Goal: Transaction & Acquisition: Book appointment/travel/reservation

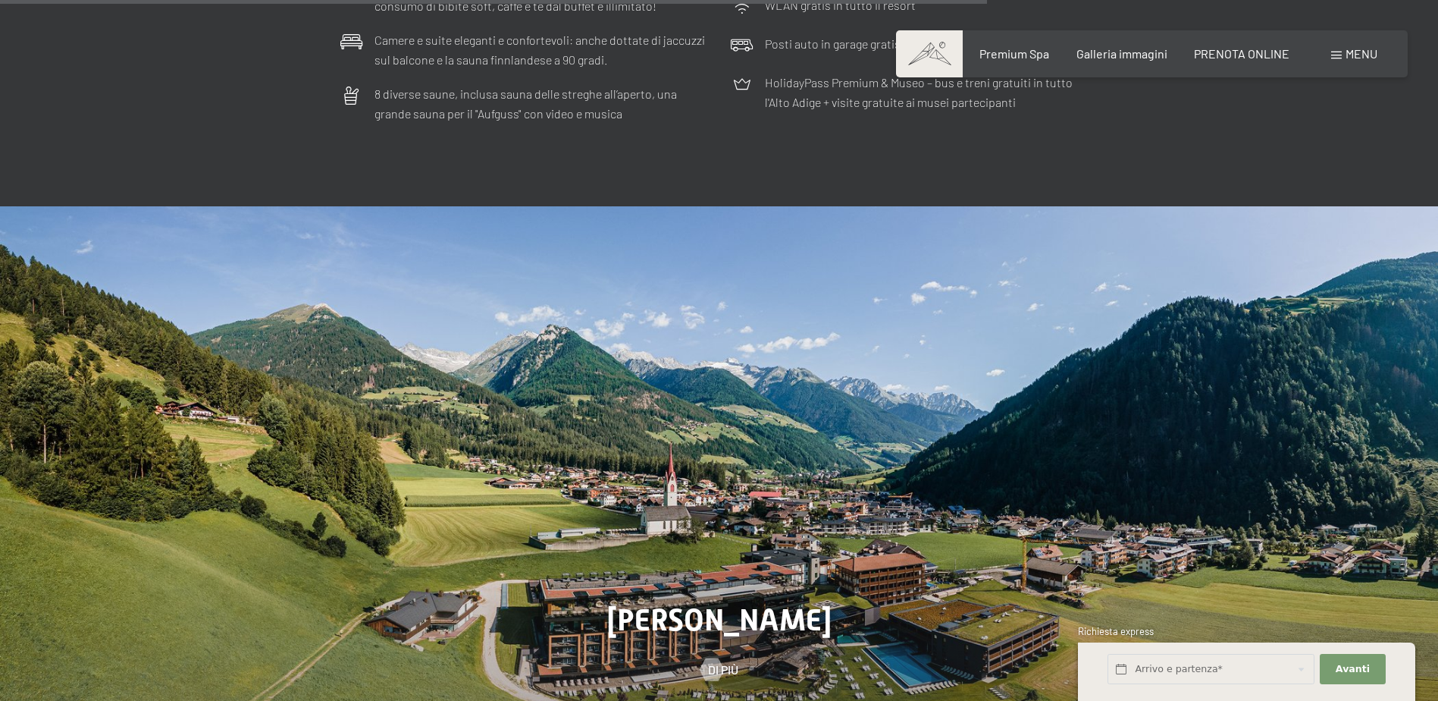
scroll to position [5232, 0]
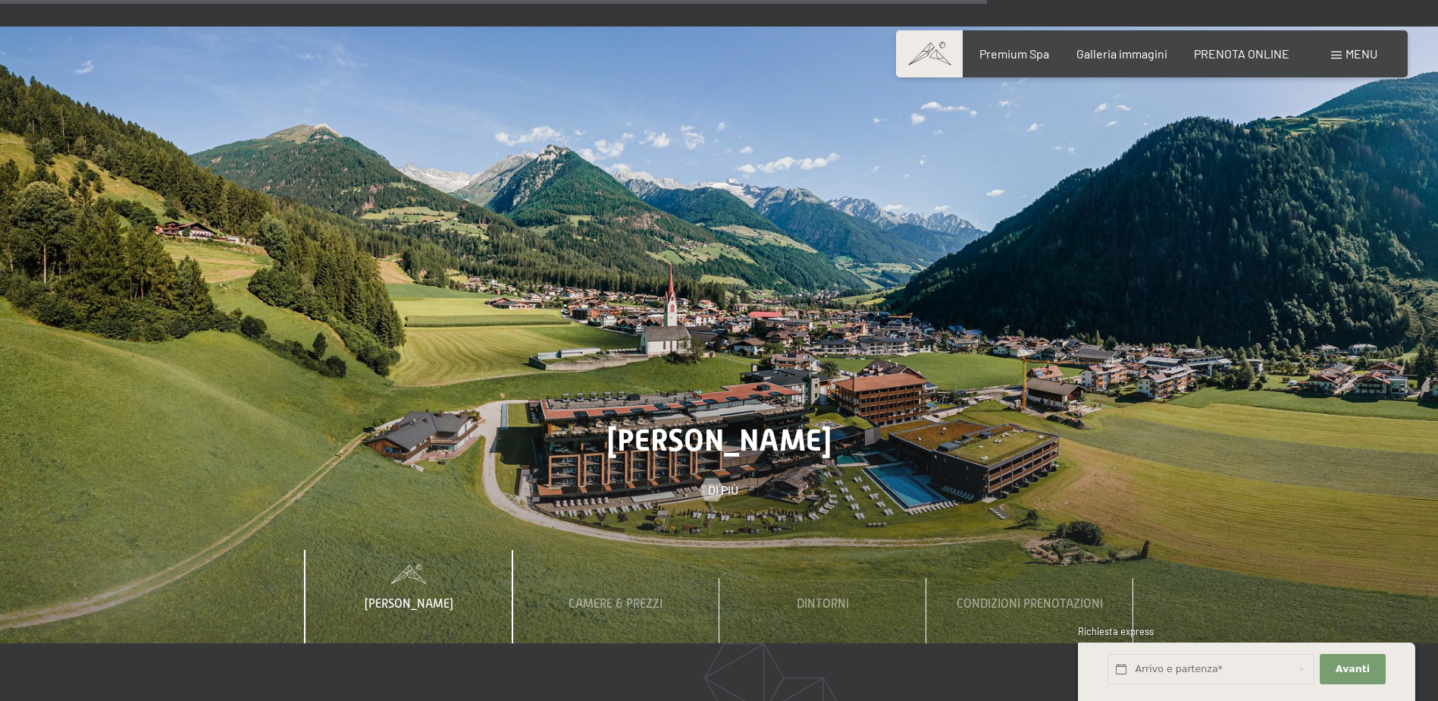
click at [1377, 55] on span "Menu" at bounding box center [1362, 53] width 32 height 14
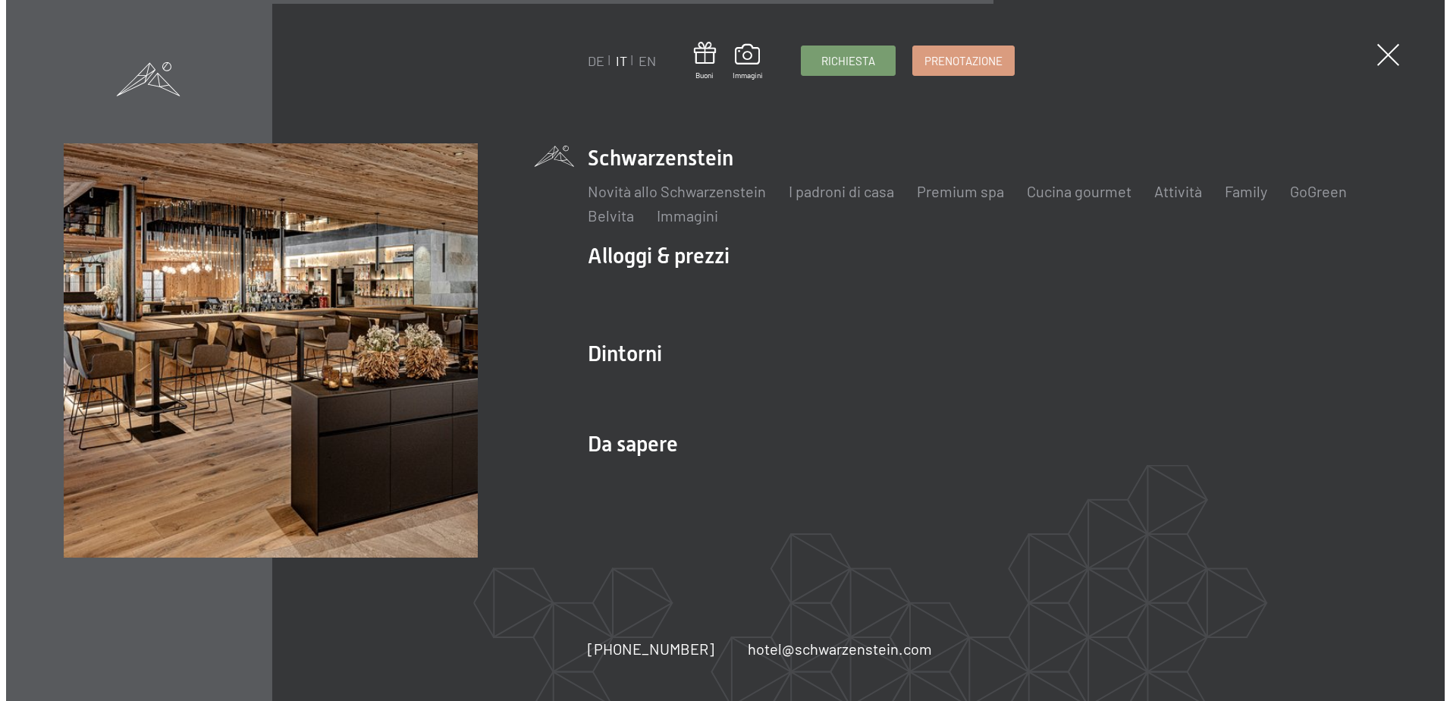
scroll to position [5256, 0]
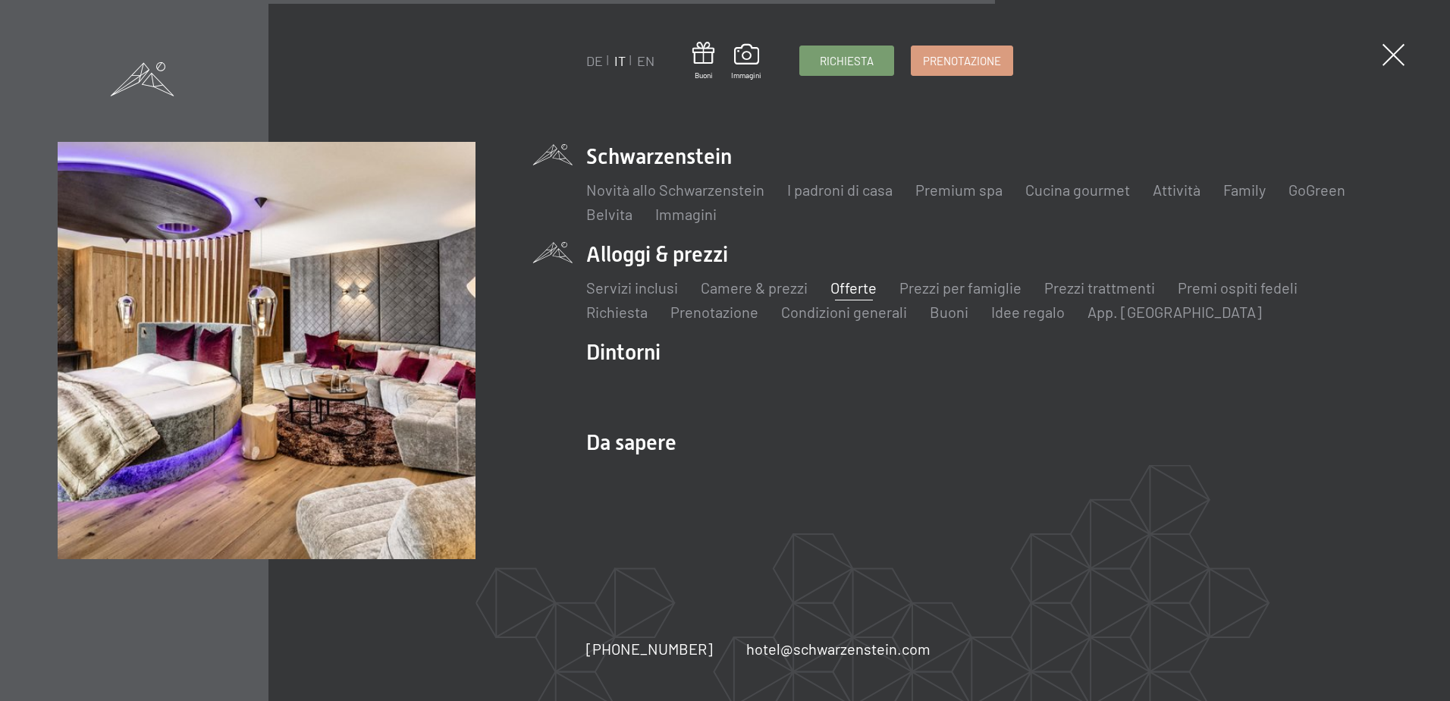
click at [859, 289] on link "Offerte" at bounding box center [853, 287] width 46 height 18
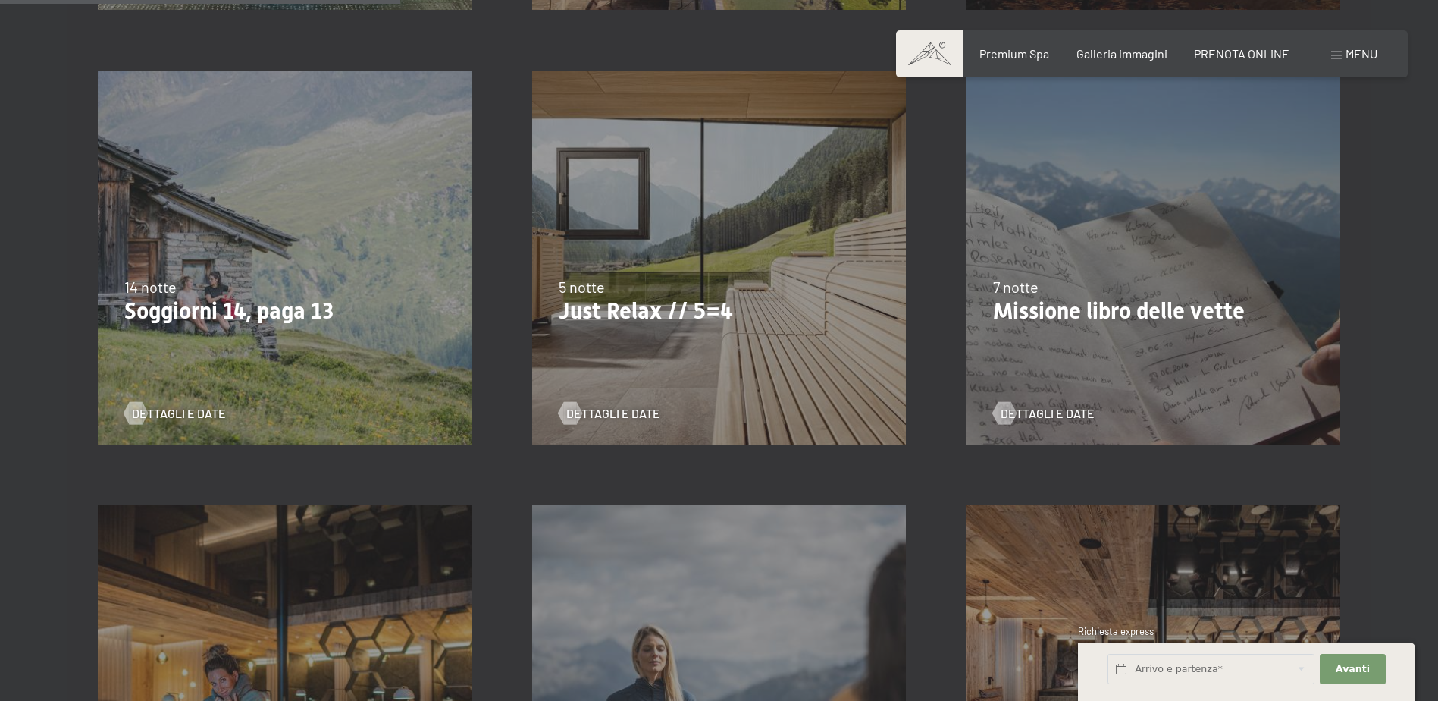
scroll to position [834, 0]
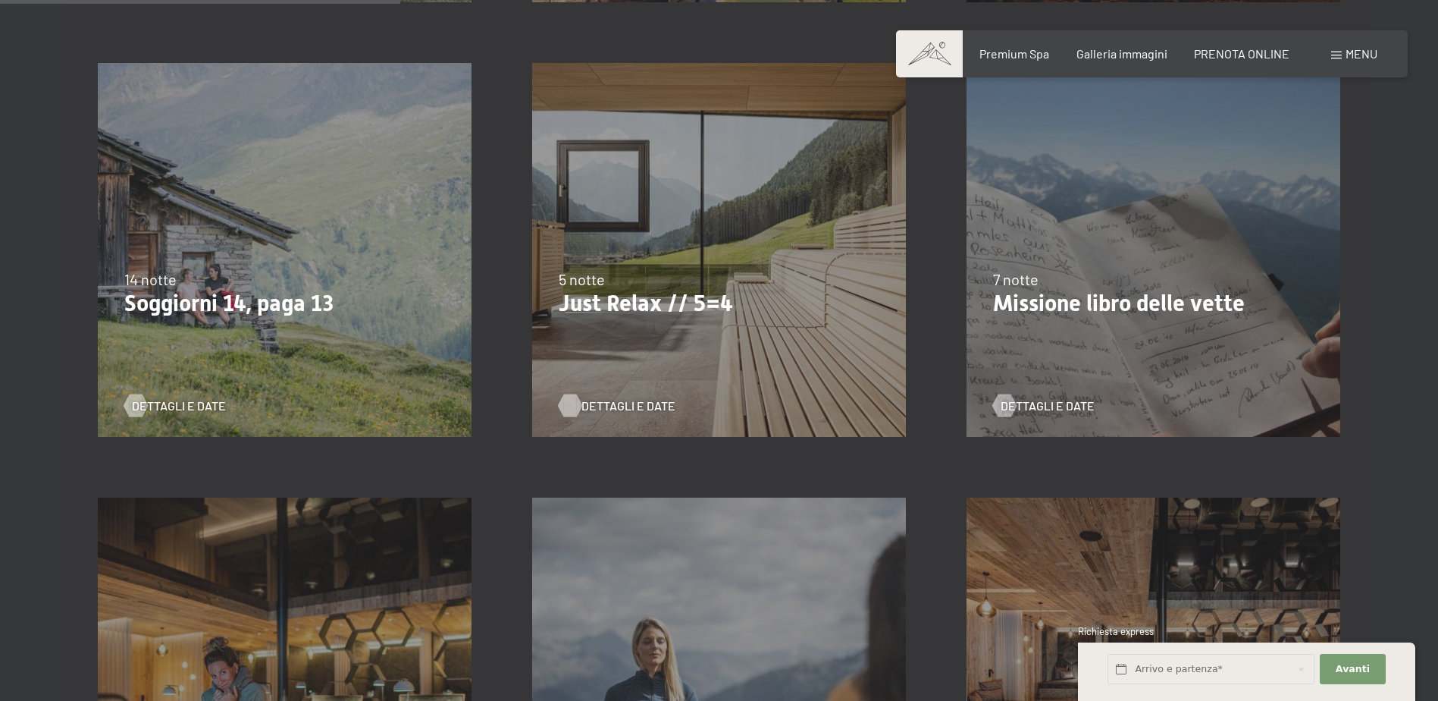
click at [623, 403] on span "Dettagli e Date" at bounding box center [629, 405] width 94 height 17
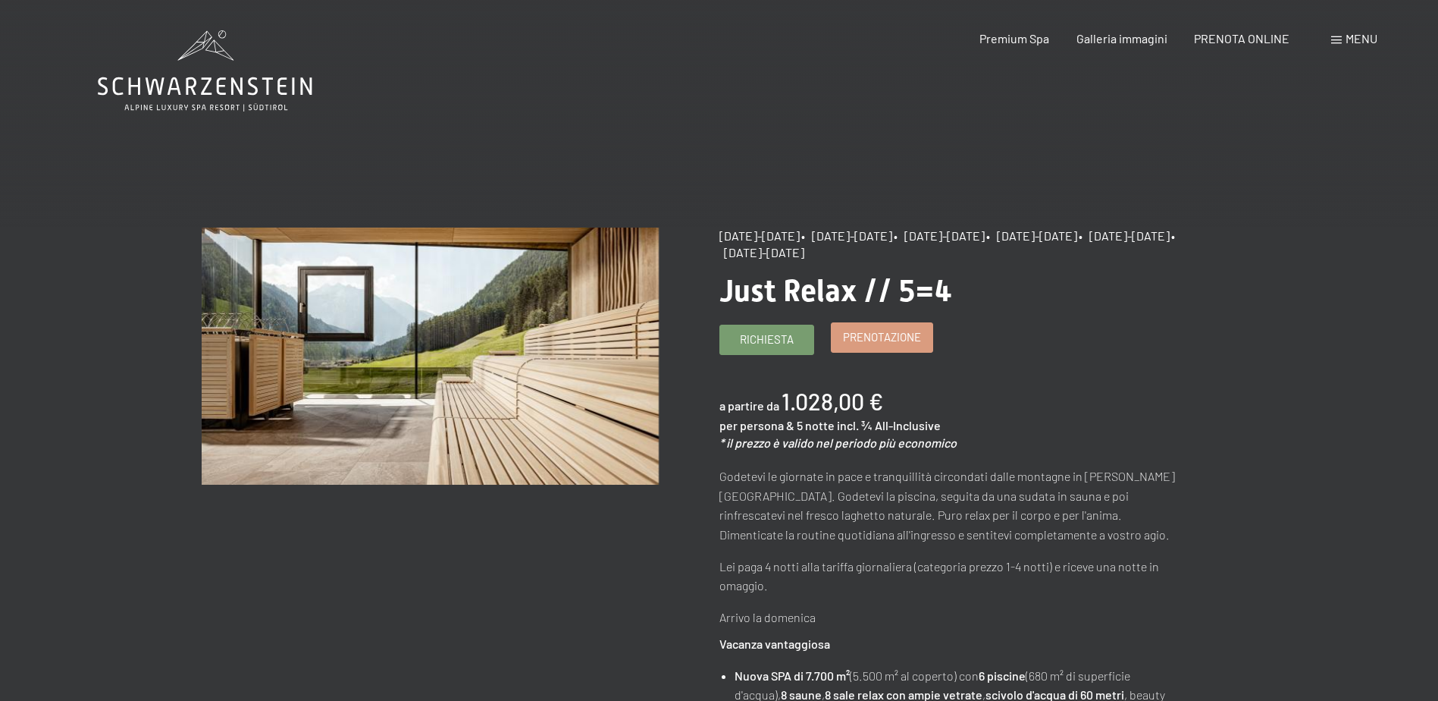
click at [877, 331] on span "Prenotazione" at bounding box center [882, 337] width 78 height 16
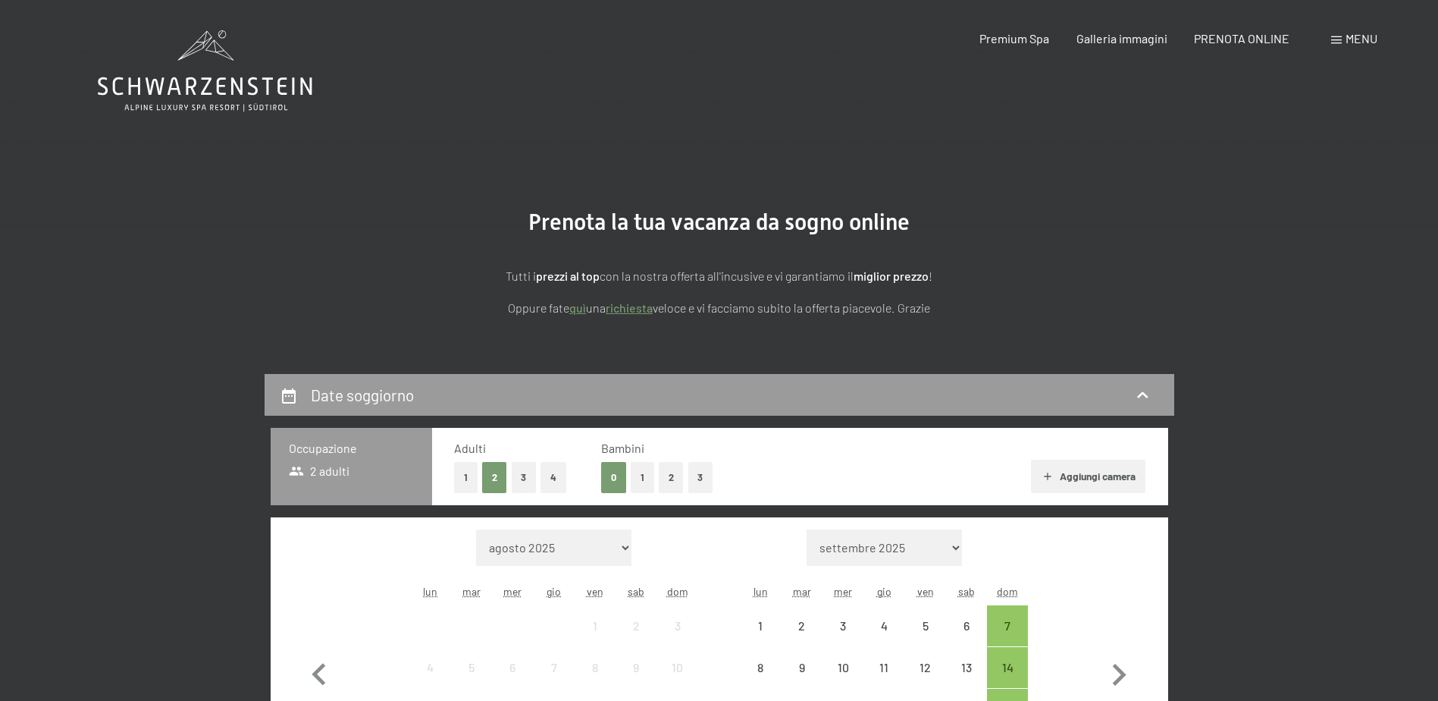
select select "2025-09-01"
select select "2025-10-01"
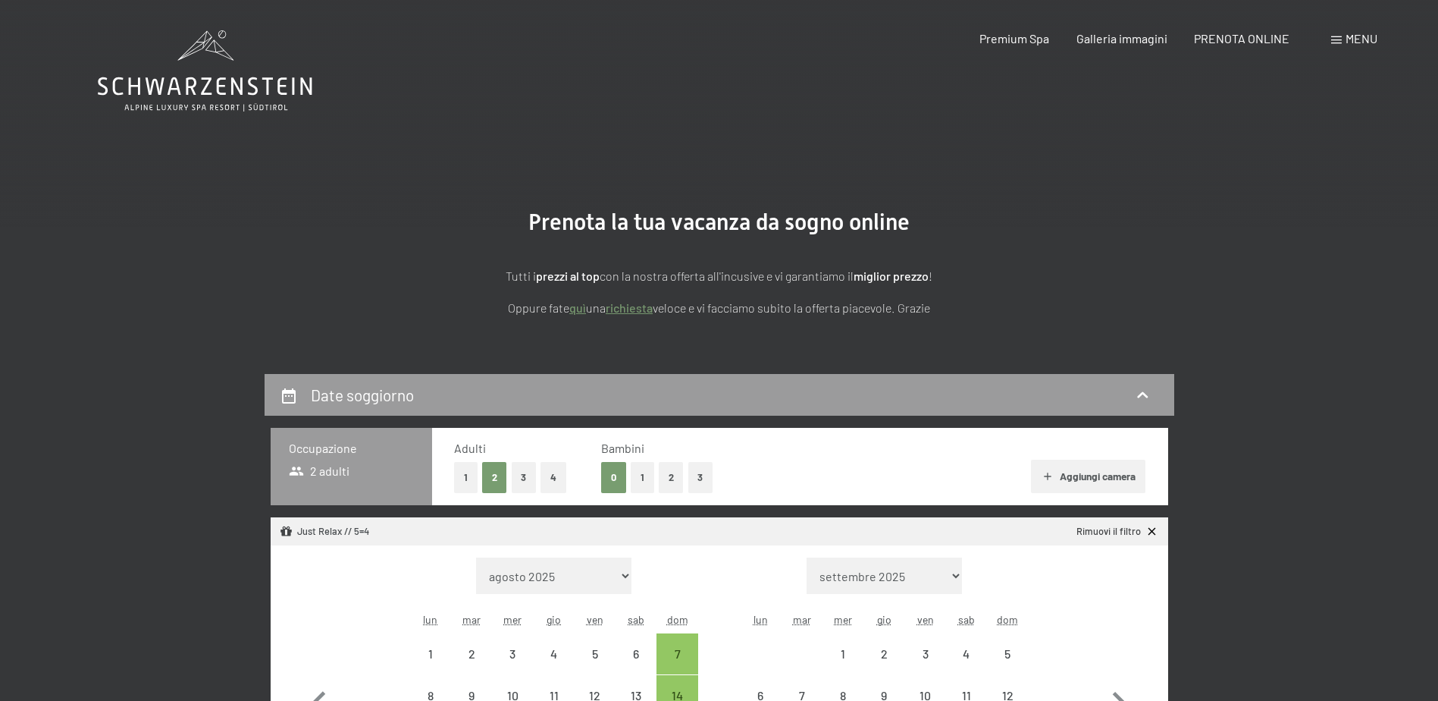
select select "2025-09-01"
select select "2025-10-01"
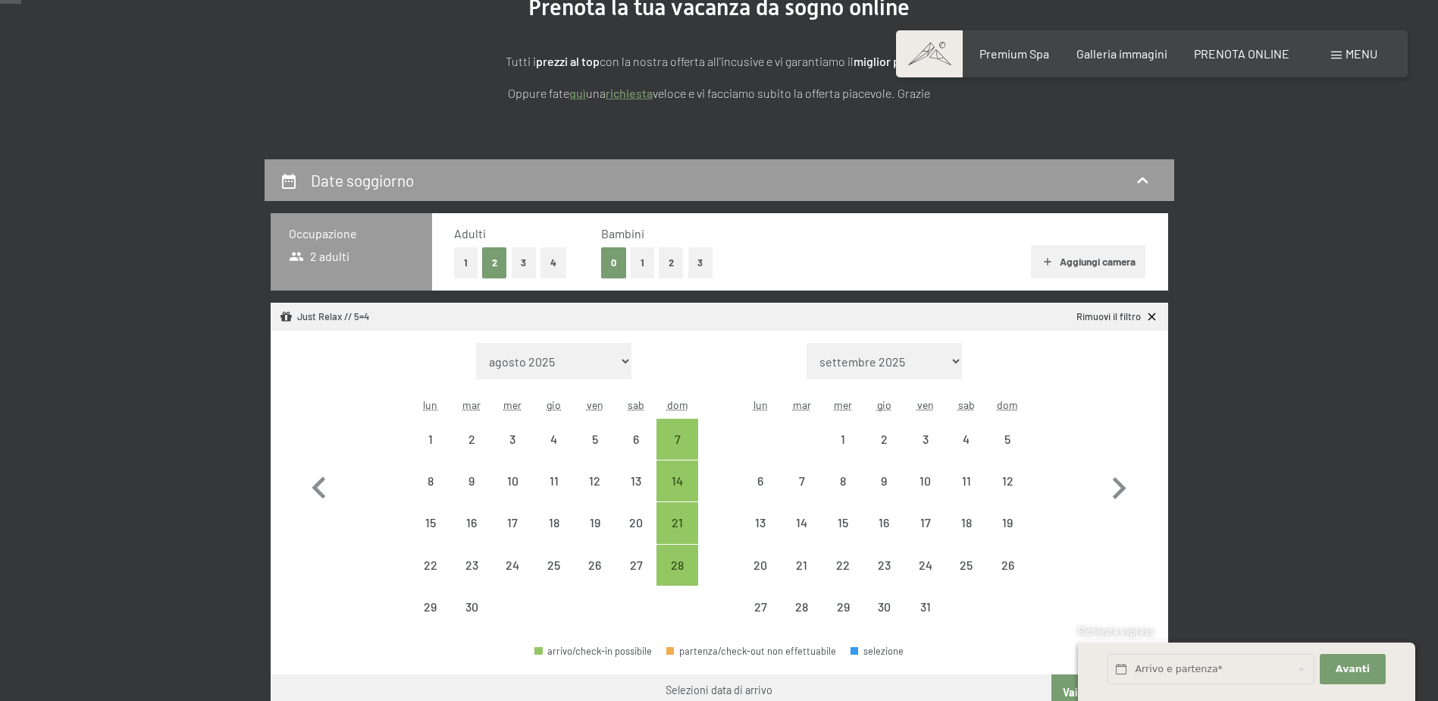
scroll to position [303, 0]
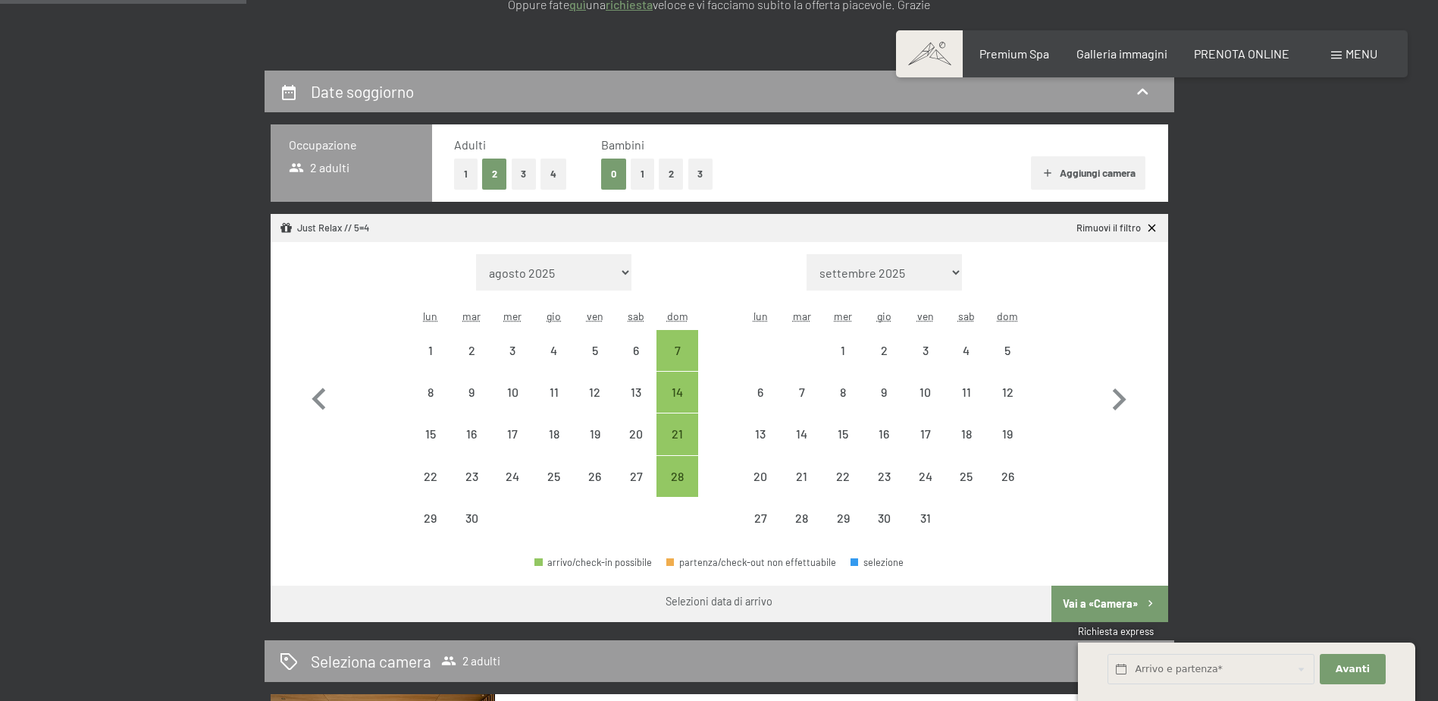
click at [525, 183] on button "3" at bounding box center [524, 173] width 25 height 31
select select "2025-09-01"
select select "2025-10-01"
click at [635, 177] on button "1" at bounding box center [643, 173] width 24 height 31
select select "2025-09-01"
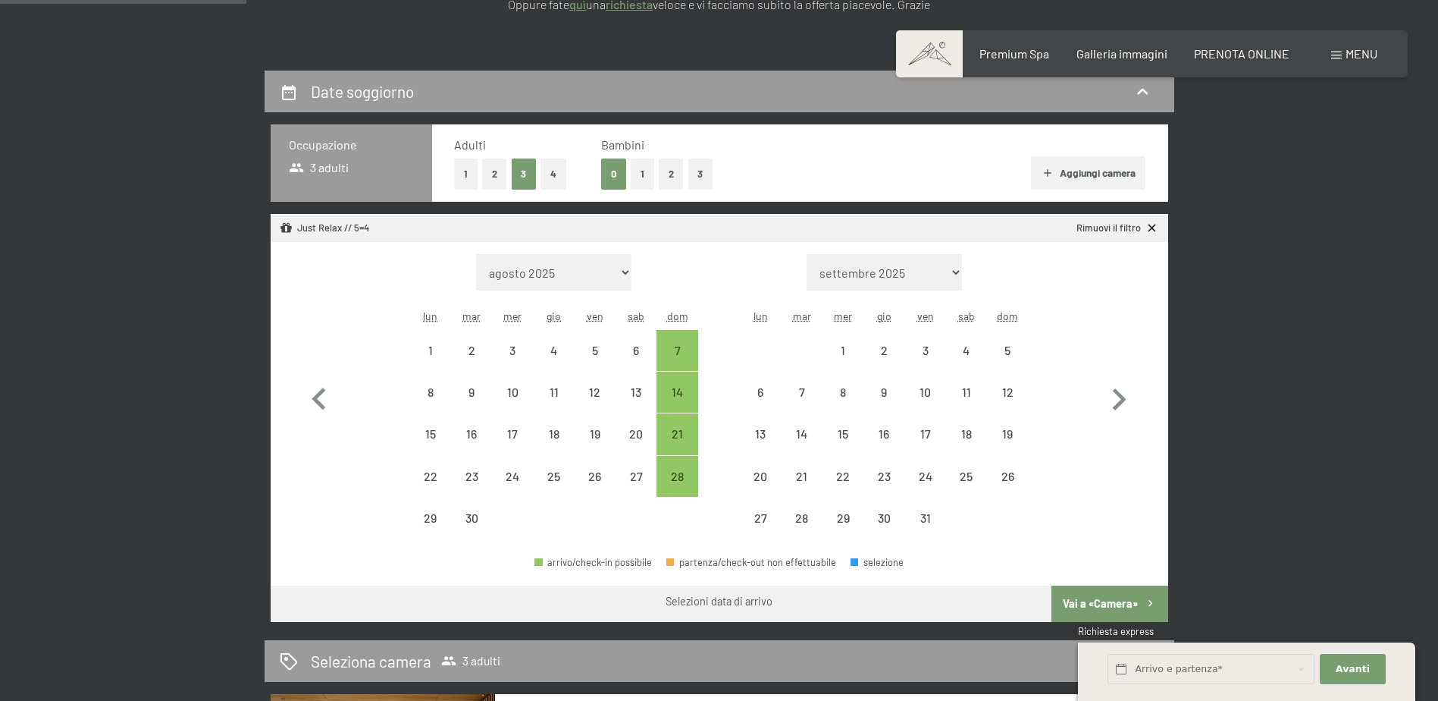
select select "2025-10-01"
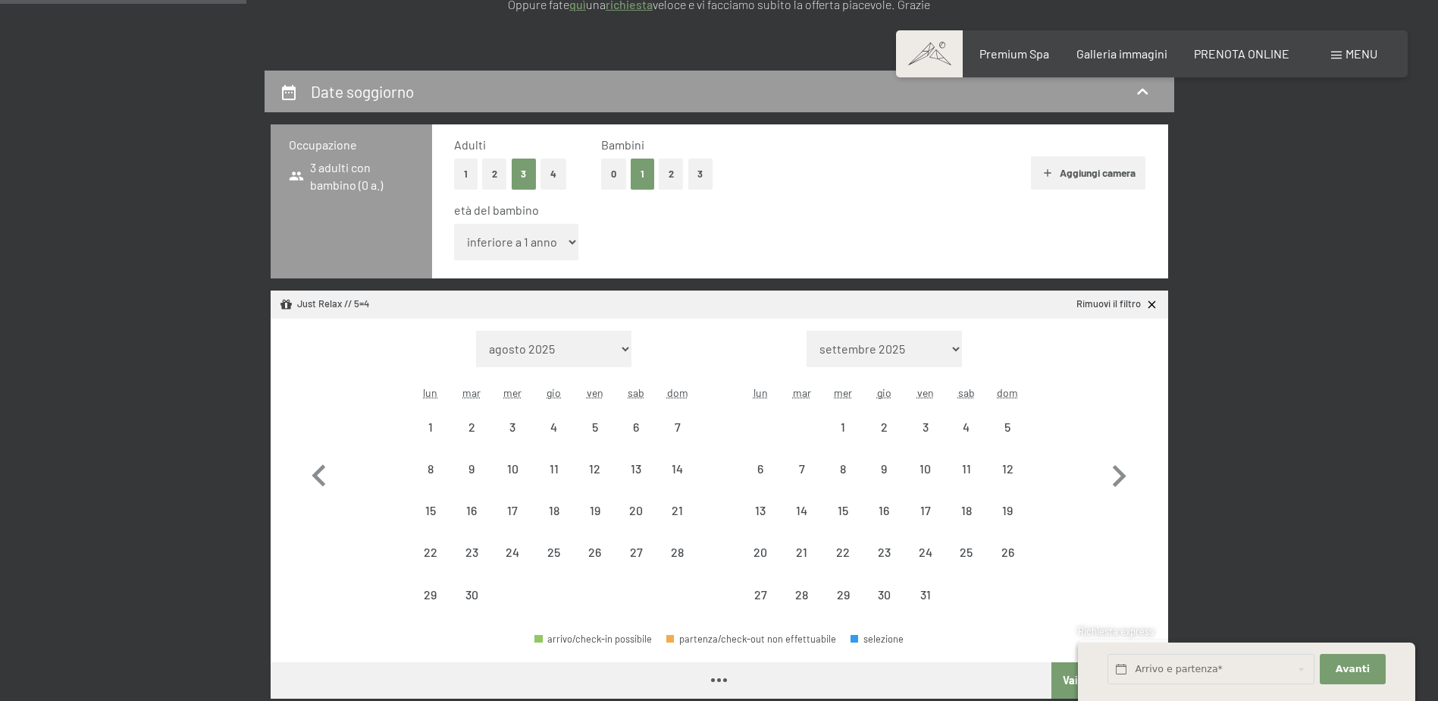
select select "2025-09-01"
select select "2025-10-01"
click at [494, 175] on button "2" at bounding box center [494, 173] width 25 height 31
select select "2025-09-01"
select select "2025-10-01"
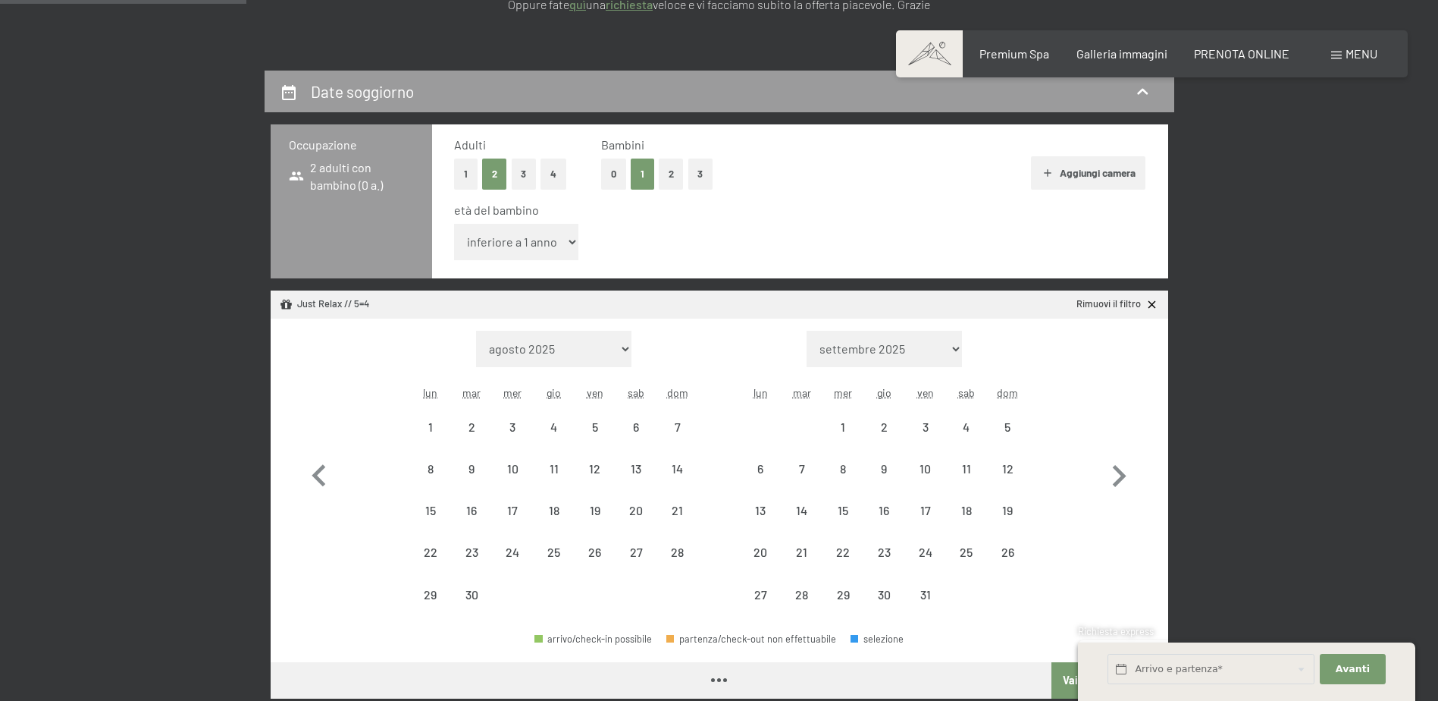
select select "2025-09-01"
select select "2025-10-01"
click at [607, 177] on button "0" at bounding box center [613, 173] width 25 height 31
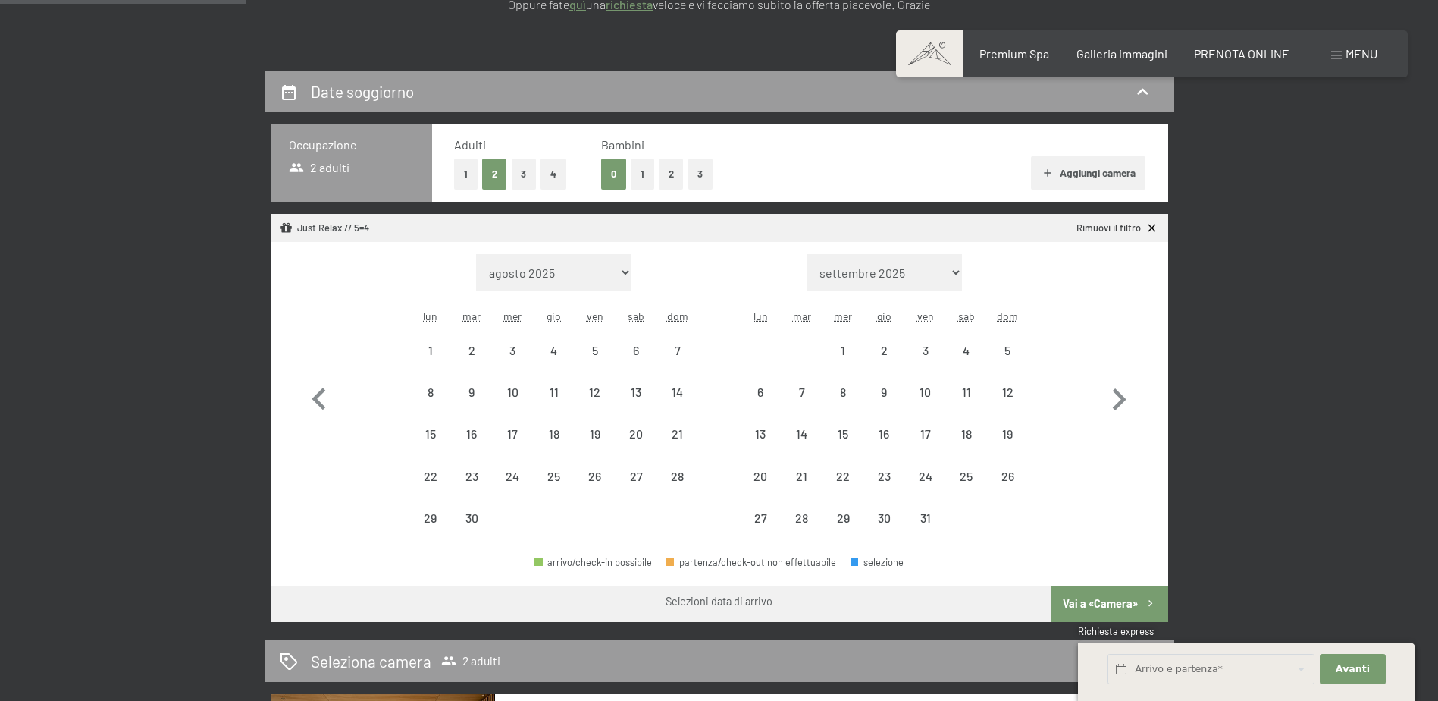
select select "2025-09-01"
select select "2025-10-01"
click at [1074, 174] on button "Aggiungi camera" at bounding box center [1088, 172] width 114 height 33
select select "2025-09-01"
select select "2025-10-01"
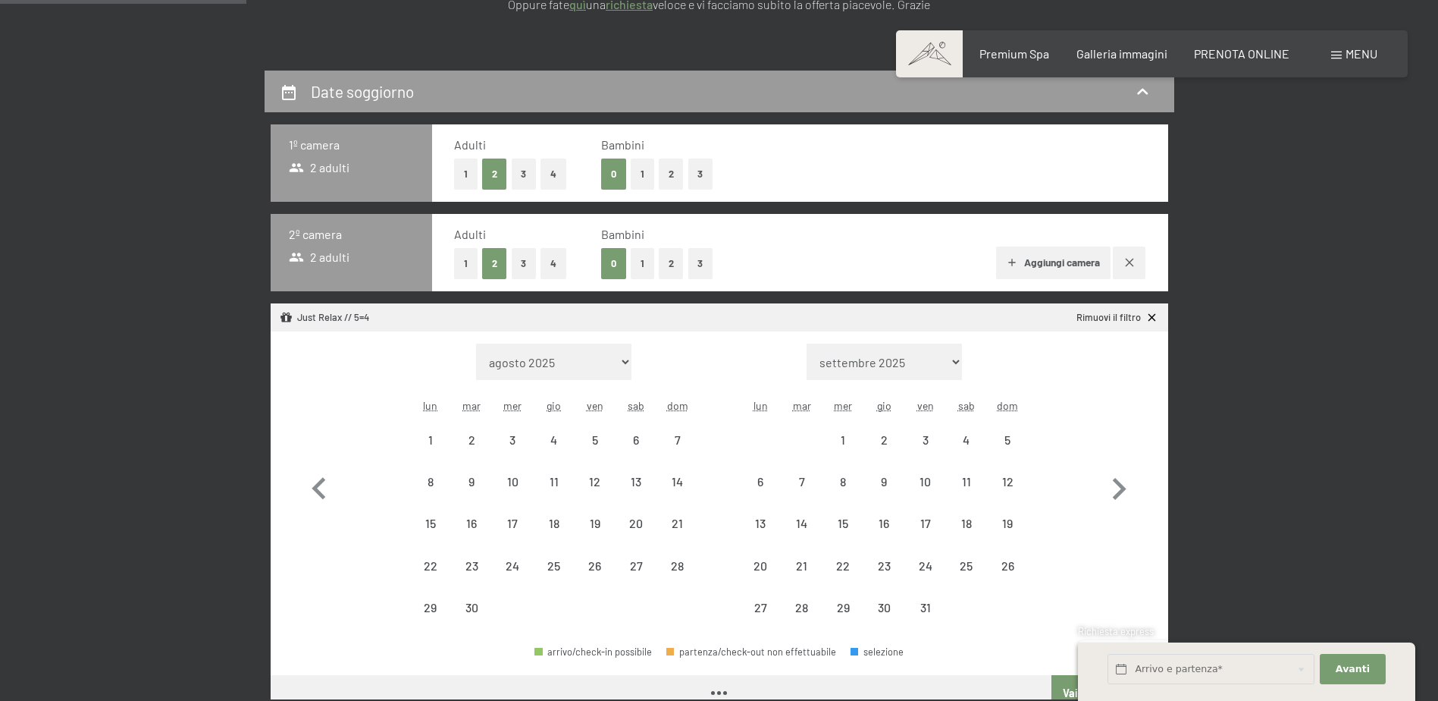
select select "2025-09-01"
select select "2025-10-01"
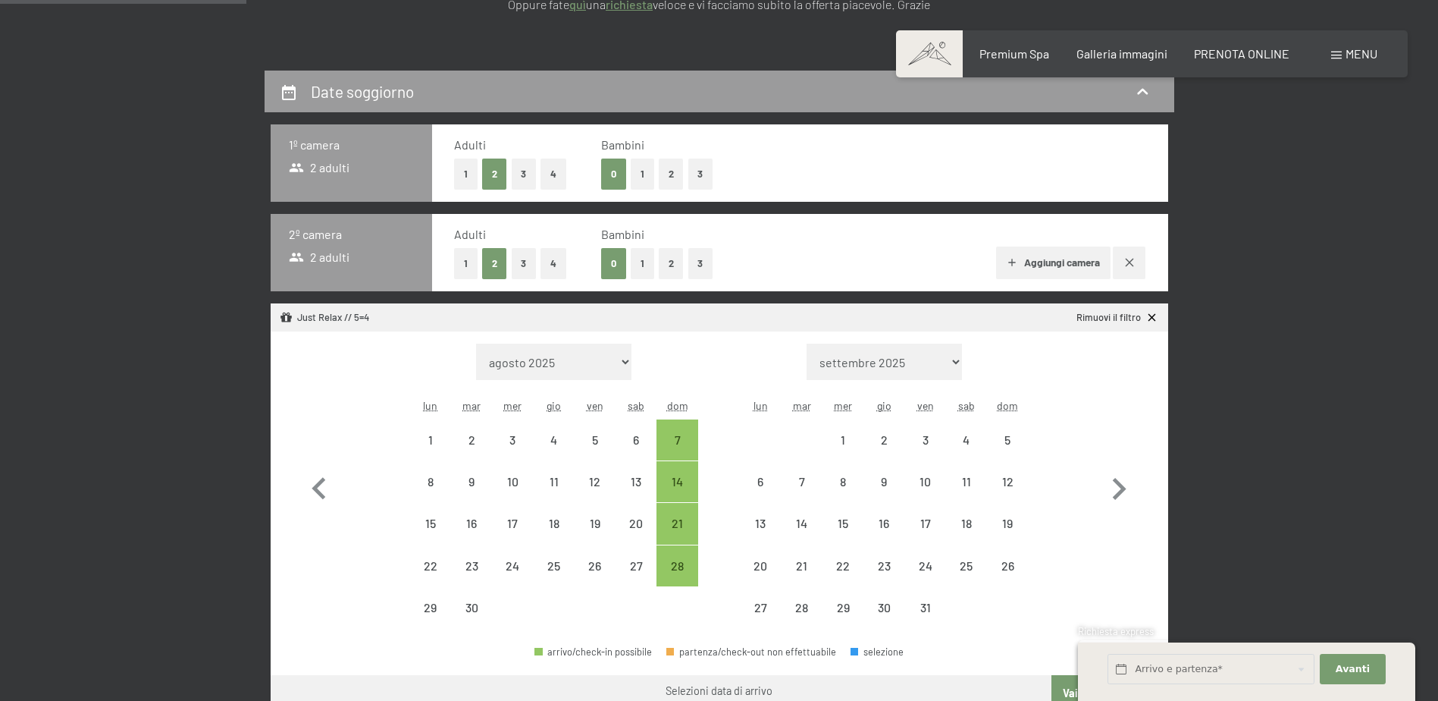
click at [470, 262] on button "1" at bounding box center [466, 263] width 24 height 31
select select "2025-09-01"
select select "2025-10-01"
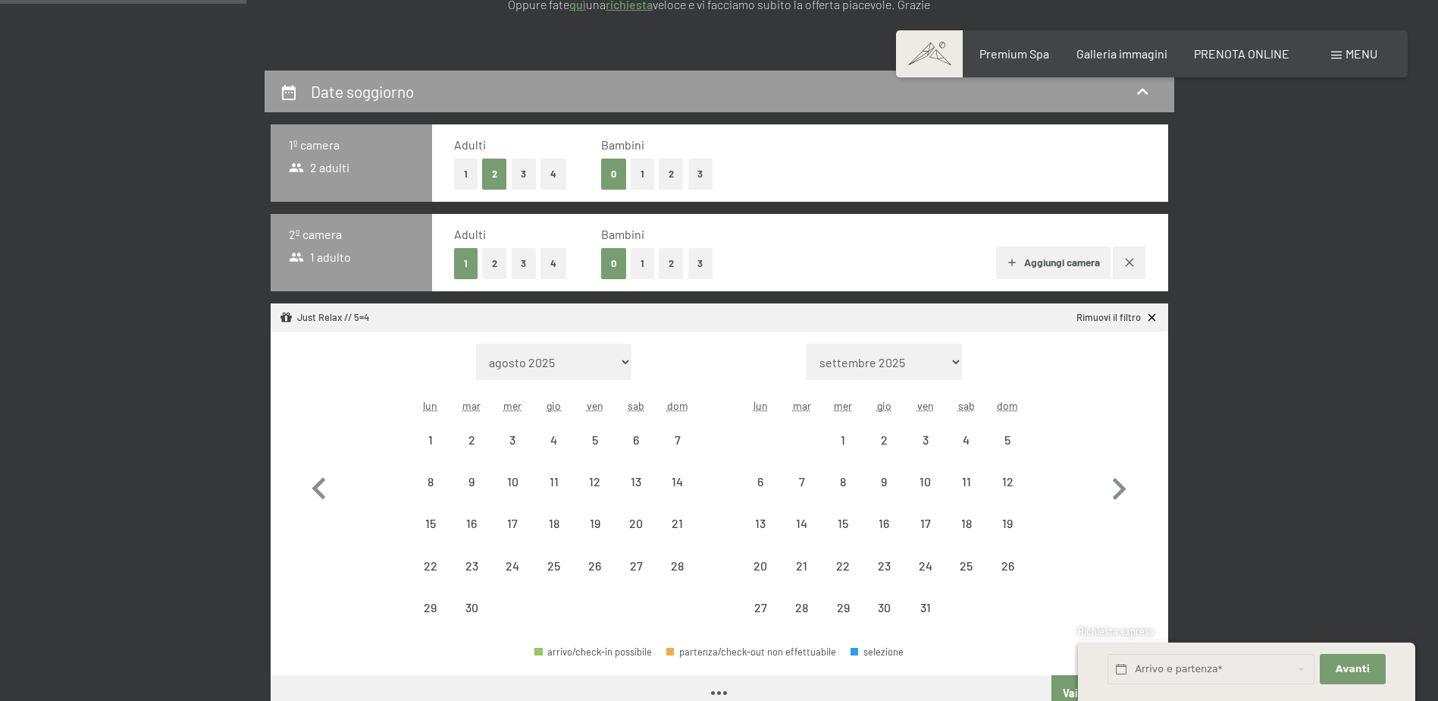
select select "2025-09-01"
select select "2025-10-01"
click at [637, 263] on button "1" at bounding box center [643, 263] width 24 height 31
select select "2025-09-01"
select select "2025-10-01"
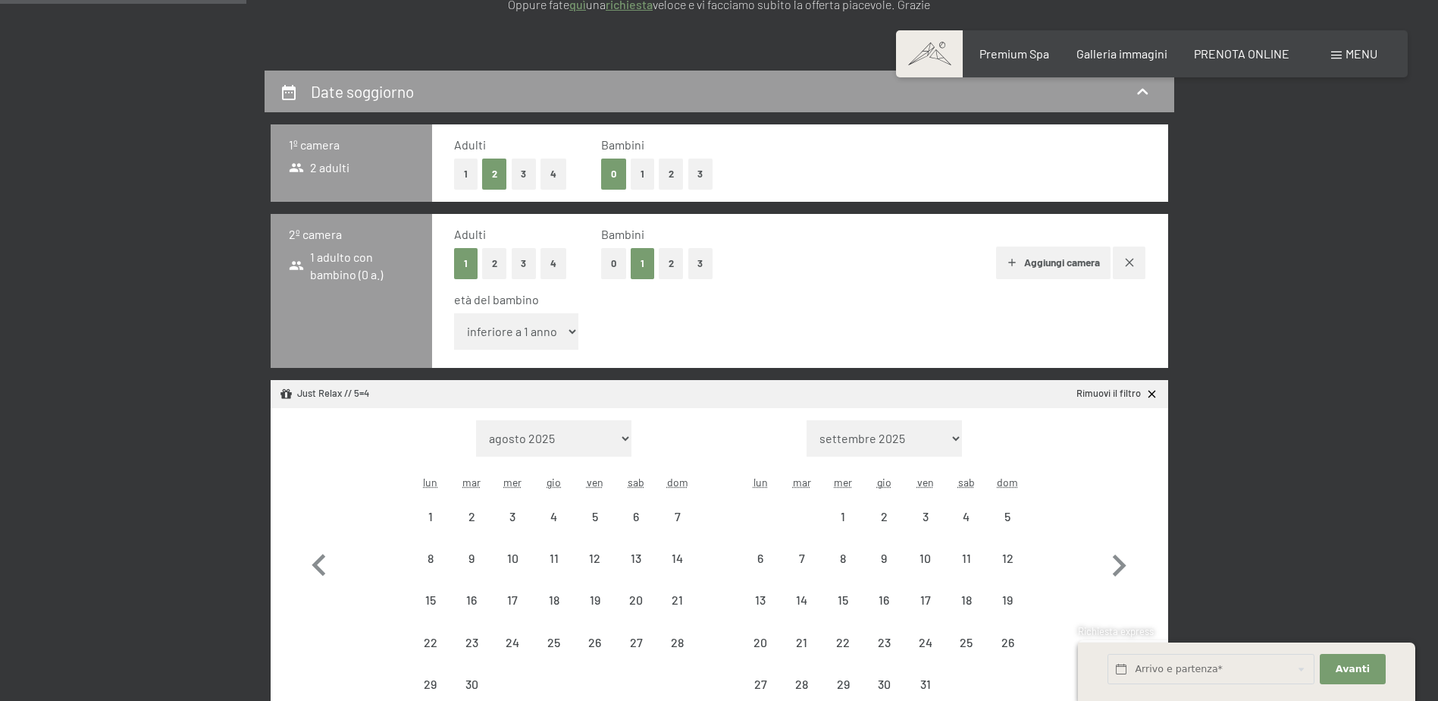
select select "2025-09-01"
select select "2025-10-01"
click at [562, 335] on select "inferiore a 1 anno 1 anno 2 anni 3 anni 4 anni 5 anni 6 anni 7 anni 8 anni 9 an…" at bounding box center [516, 331] width 125 height 36
select select "16"
click at [454, 313] on select "inferiore a 1 anno 1 anno 2 anni 3 anni 4 anni 5 anni 6 anni 7 anni 8 anni 9 an…" at bounding box center [516, 331] width 125 height 36
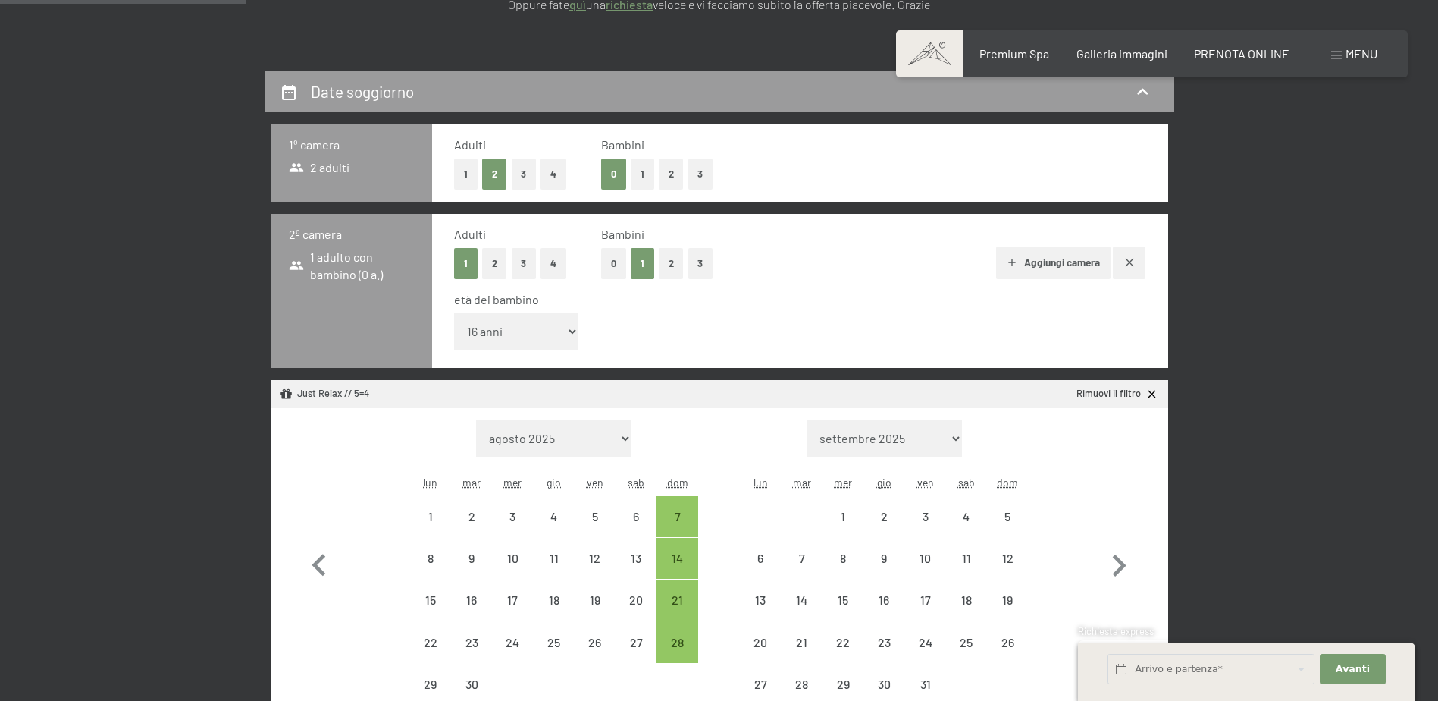
select select "2025-09-01"
select select "2025-10-01"
select select "2025-09-01"
select select "2025-10-01"
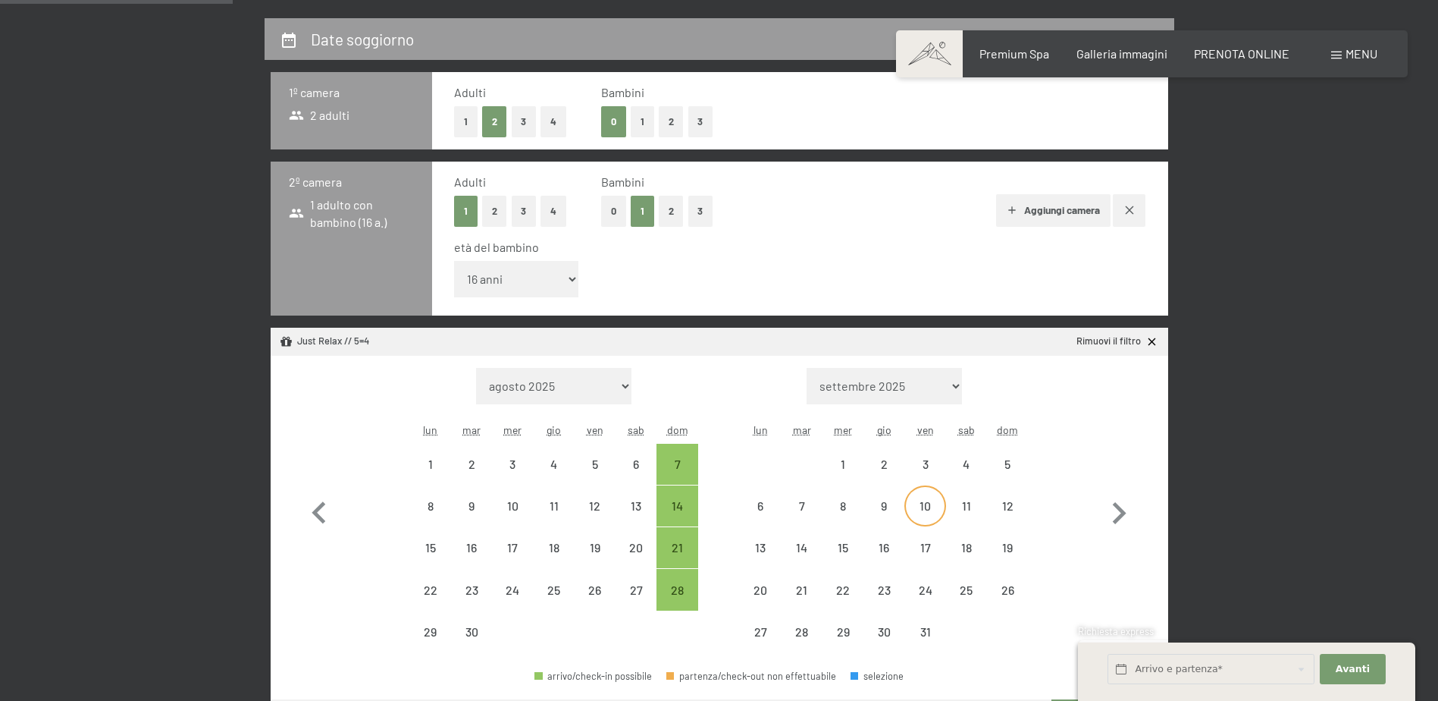
scroll to position [379, 0]
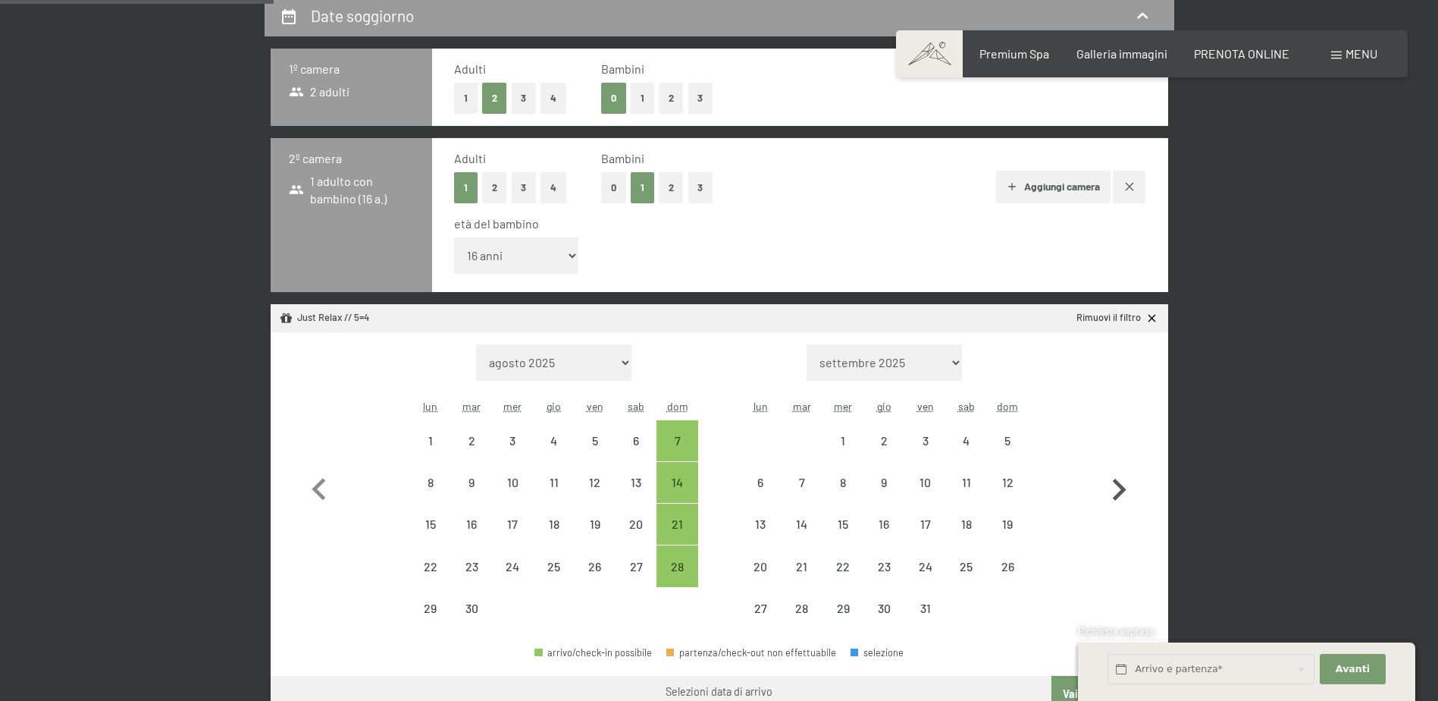
click at [1112, 479] on icon "button" at bounding box center [1119, 490] width 44 height 44
select select "2025-10-01"
select select "2025-11-01"
select select "2025-10-01"
select select "2025-11-01"
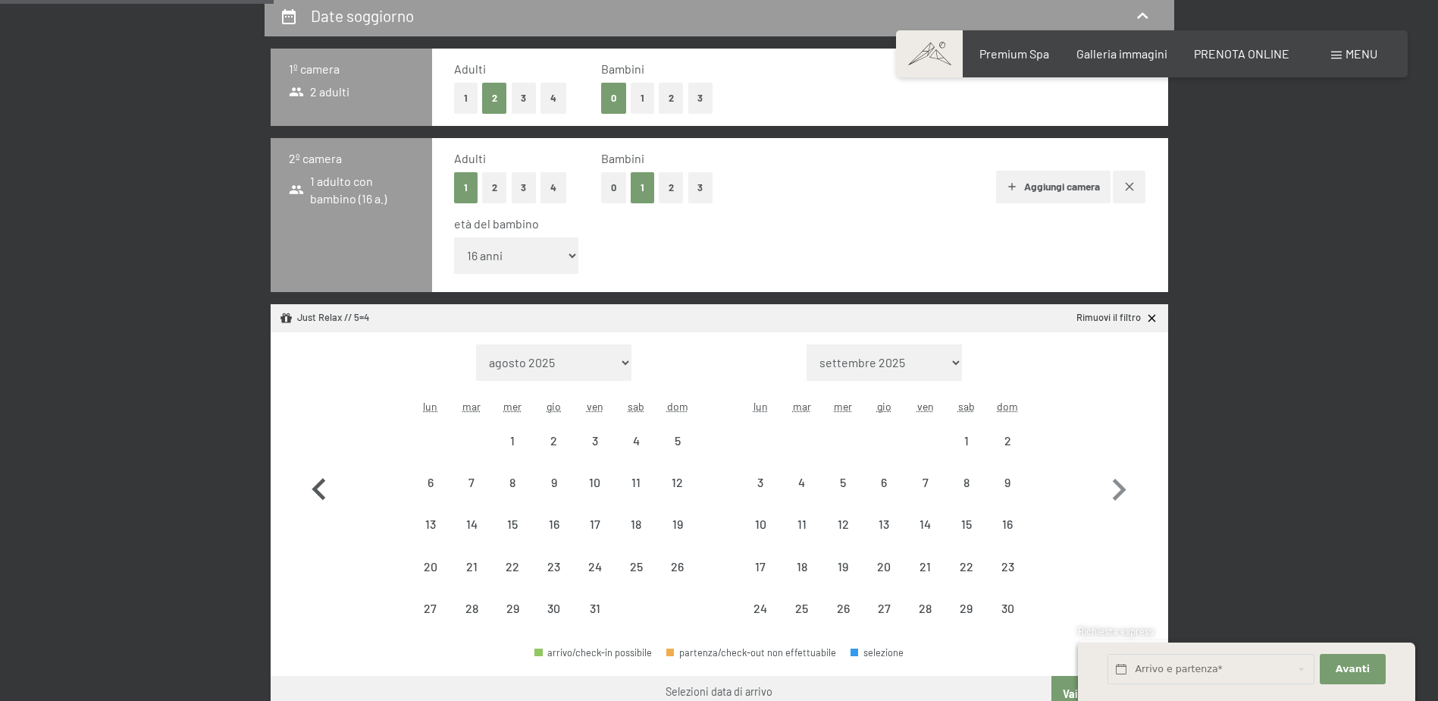
click at [312, 491] on icon "button" at bounding box center [319, 490] width 44 height 44
select select "2025-09-01"
select select "2025-10-01"
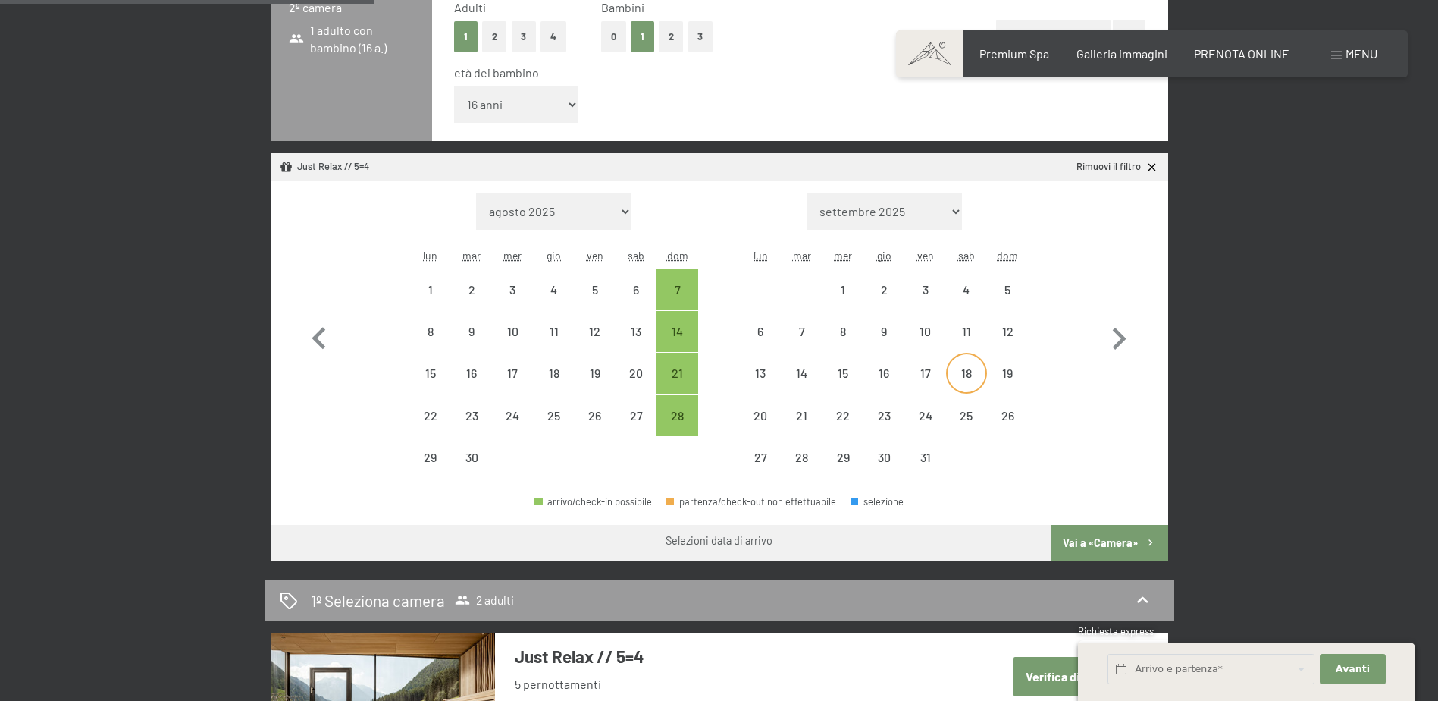
scroll to position [531, 0]
click at [685, 284] on div "7" at bounding box center [677, 302] width 38 height 38
select select "2025-09-01"
select select "2025-10-01"
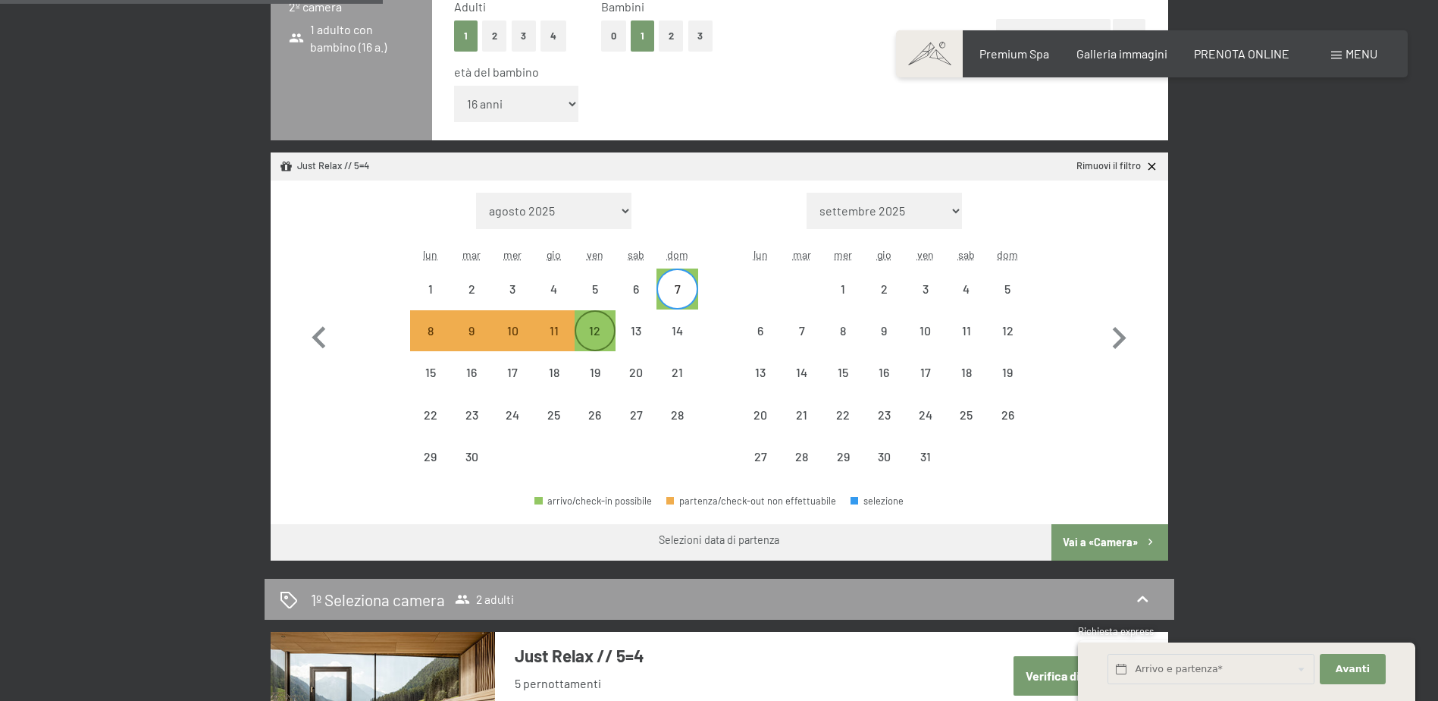
click at [591, 334] on div "12" at bounding box center [595, 344] width 38 height 38
select select "2025-09-01"
select select "2025-10-01"
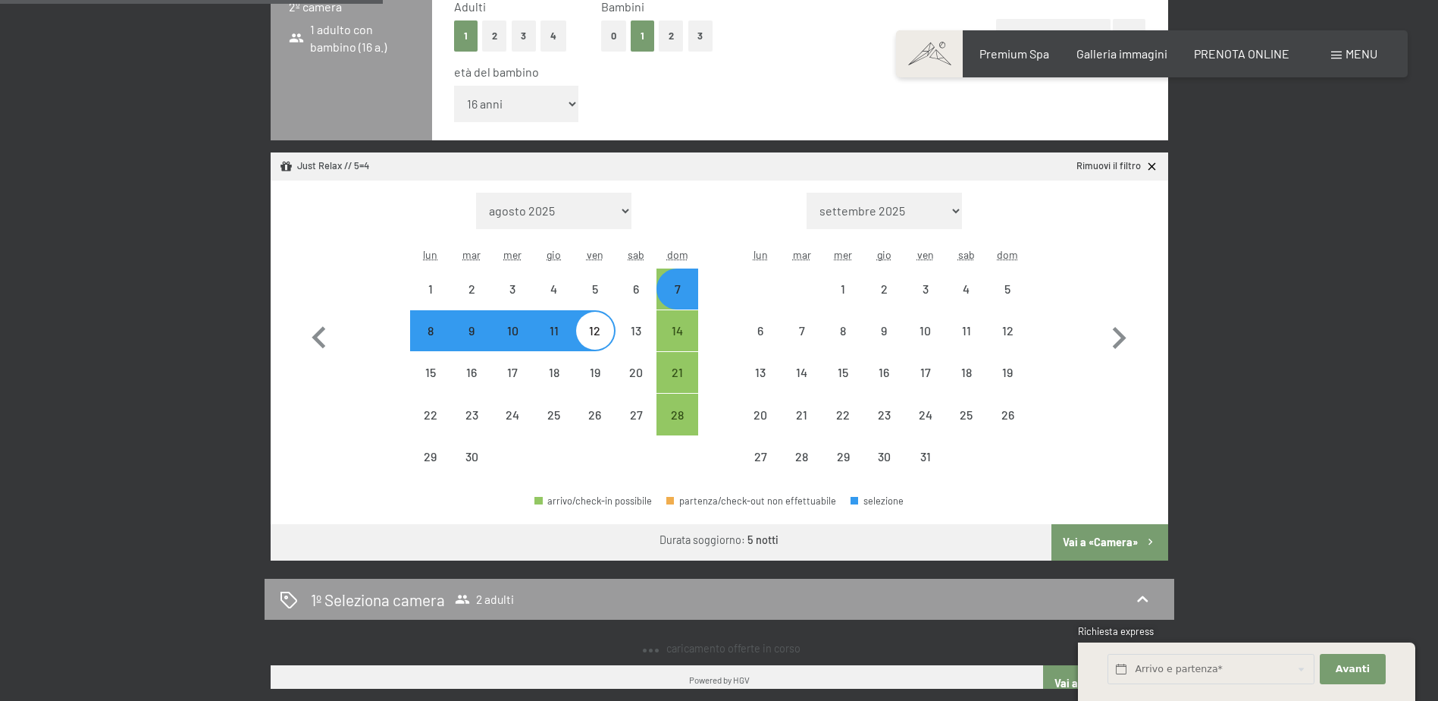
select select "2025-09-01"
select select "2025-10-01"
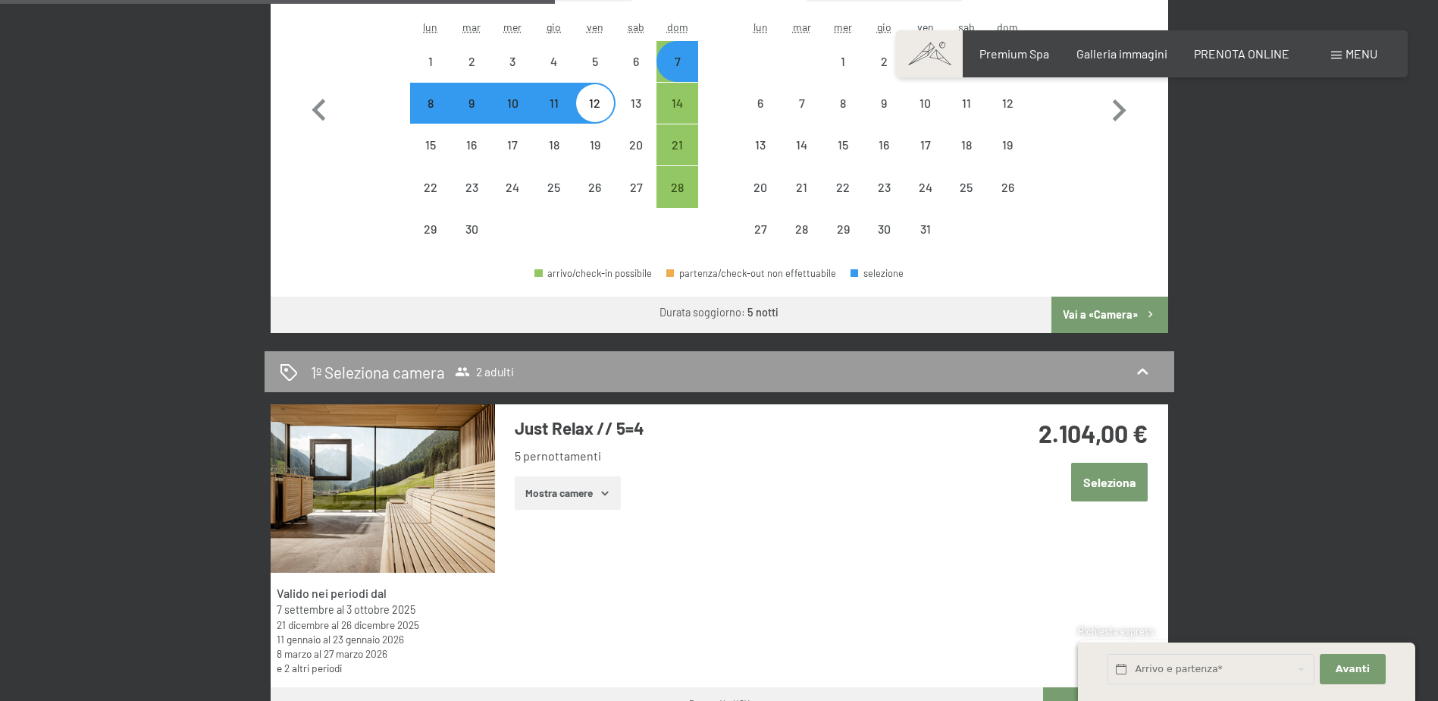
scroll to position [1062, 0]
click at [1109, 309] on button "Vai a «Camera»" at bounding box center [1110, 314] width 116 height 36
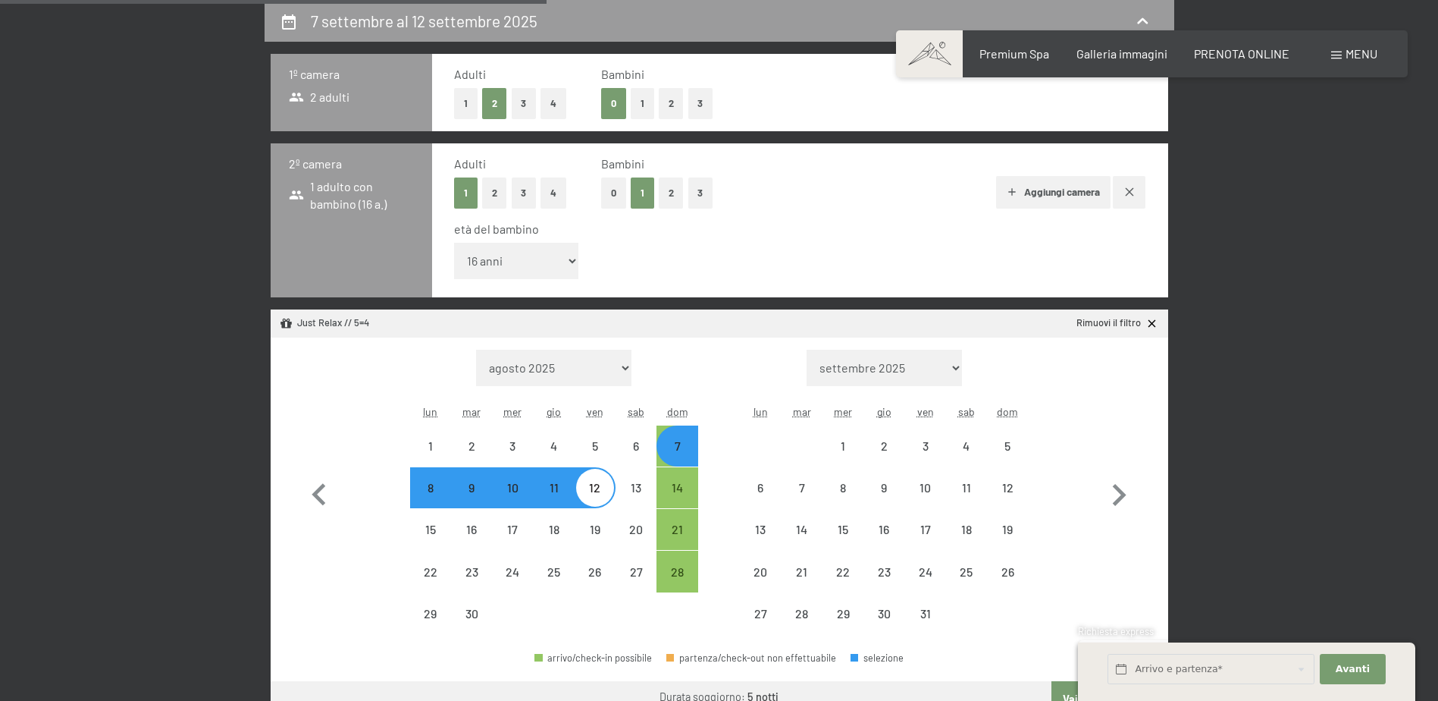
select select "2025-09-01"
select select "2025-10-01"
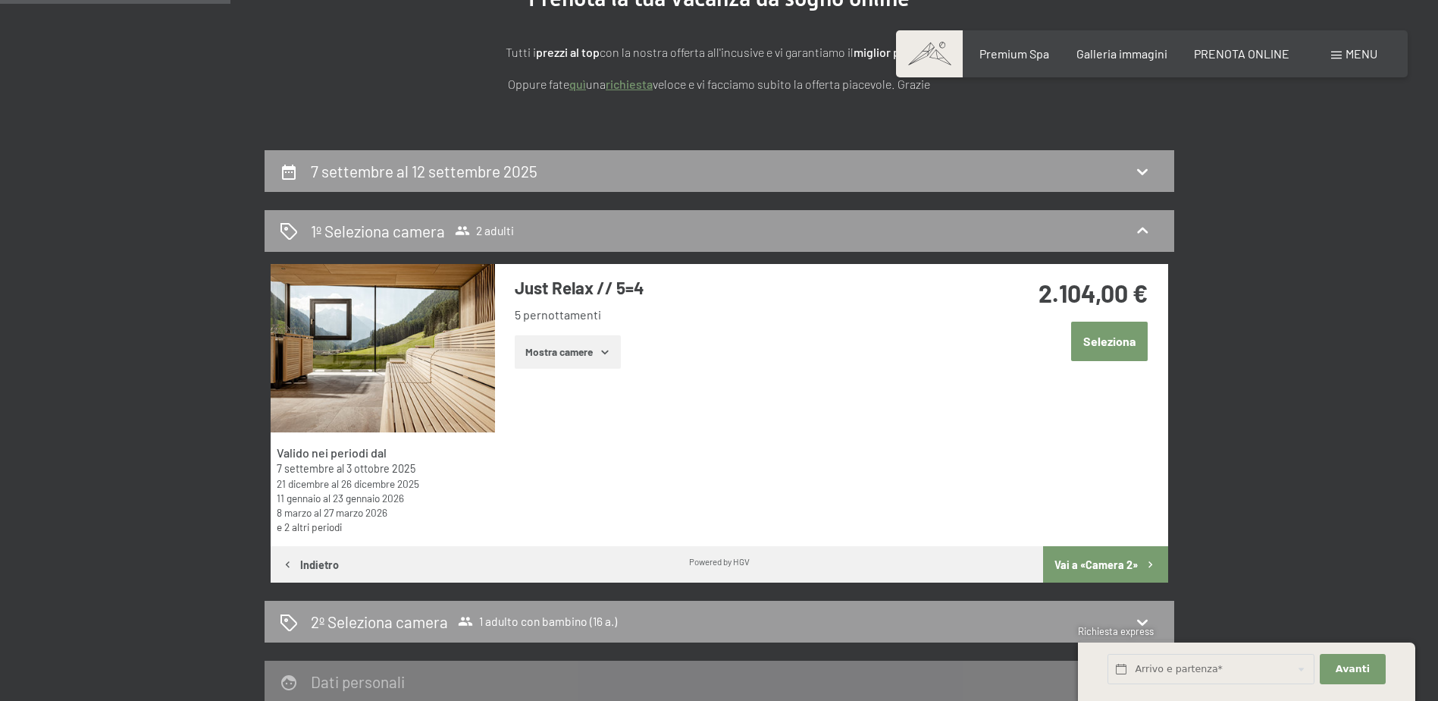
scroll to position [222, 0]
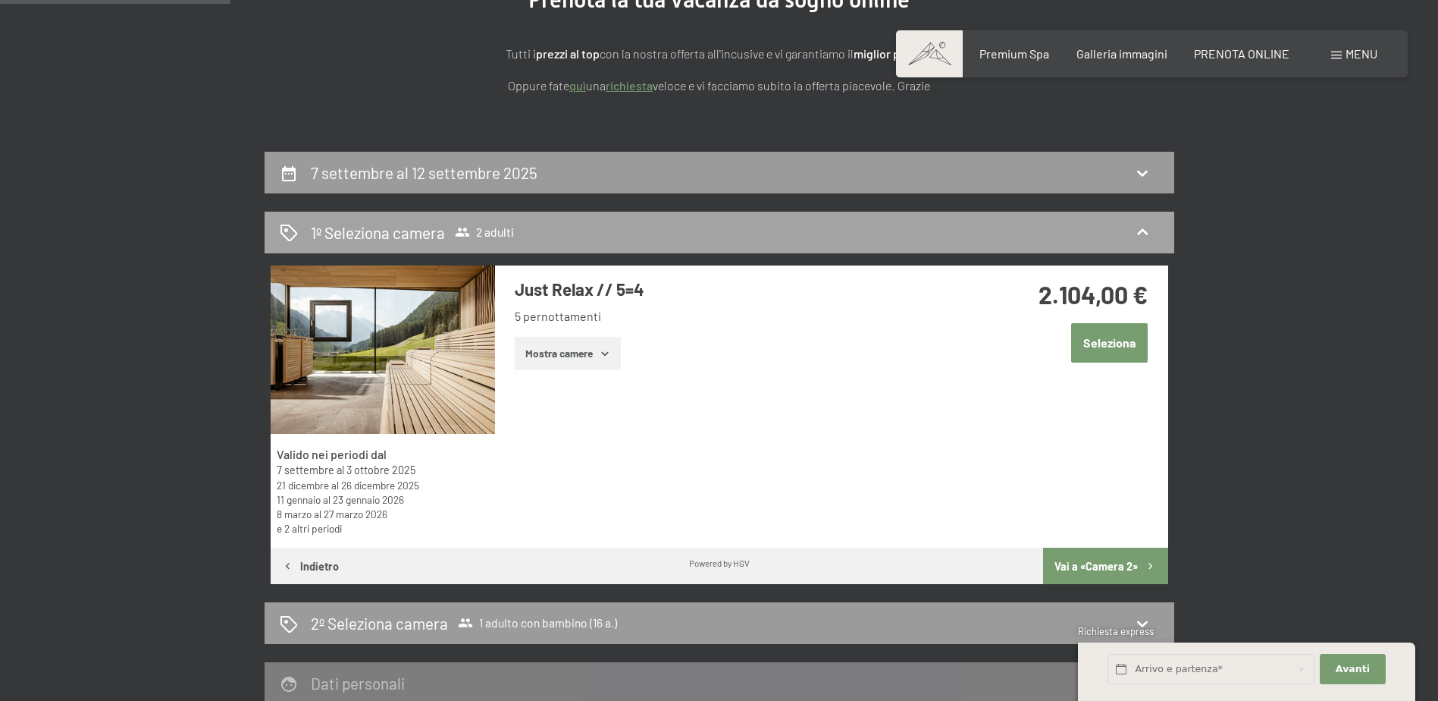
click at [1143, 229] on icon at bounding box center [1142, 232] width 11 height 6
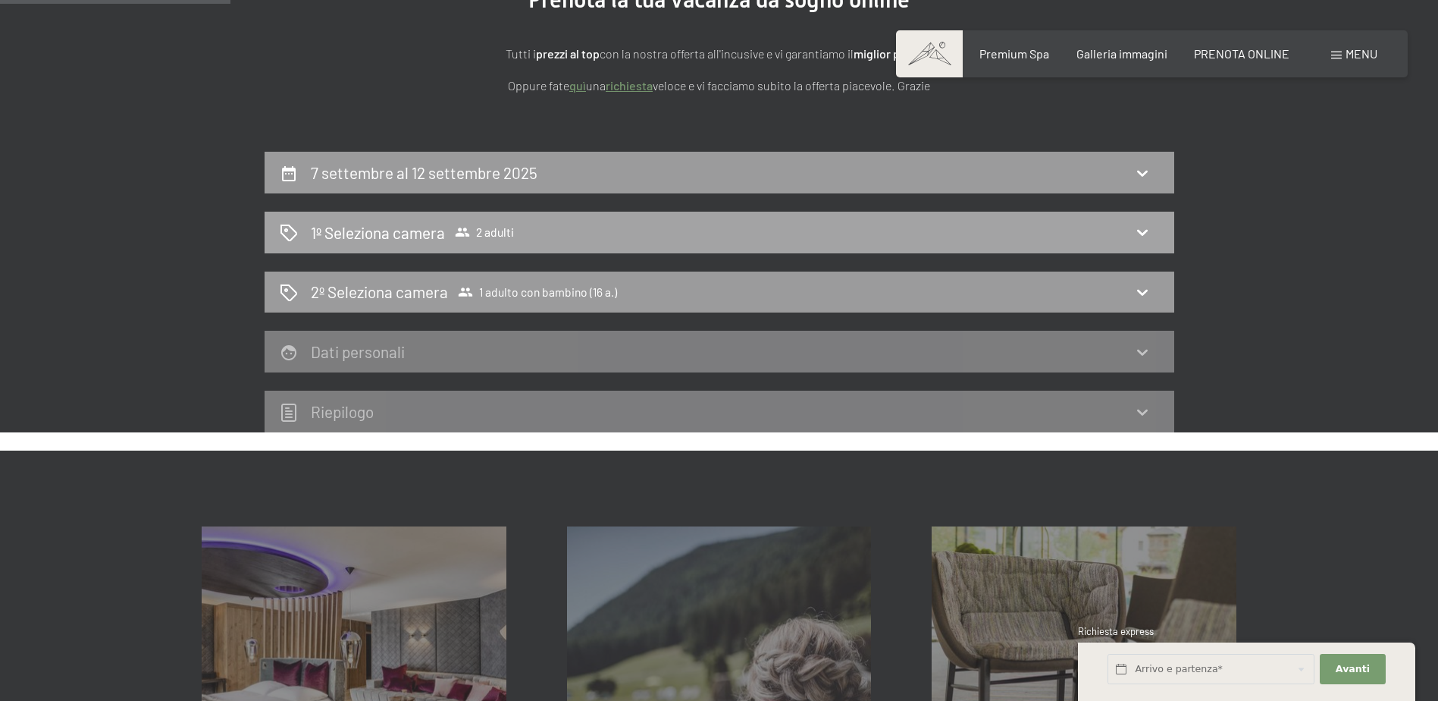
click at [1143, 229] on icon at bounding box center [1143, 232] width 18 height 18
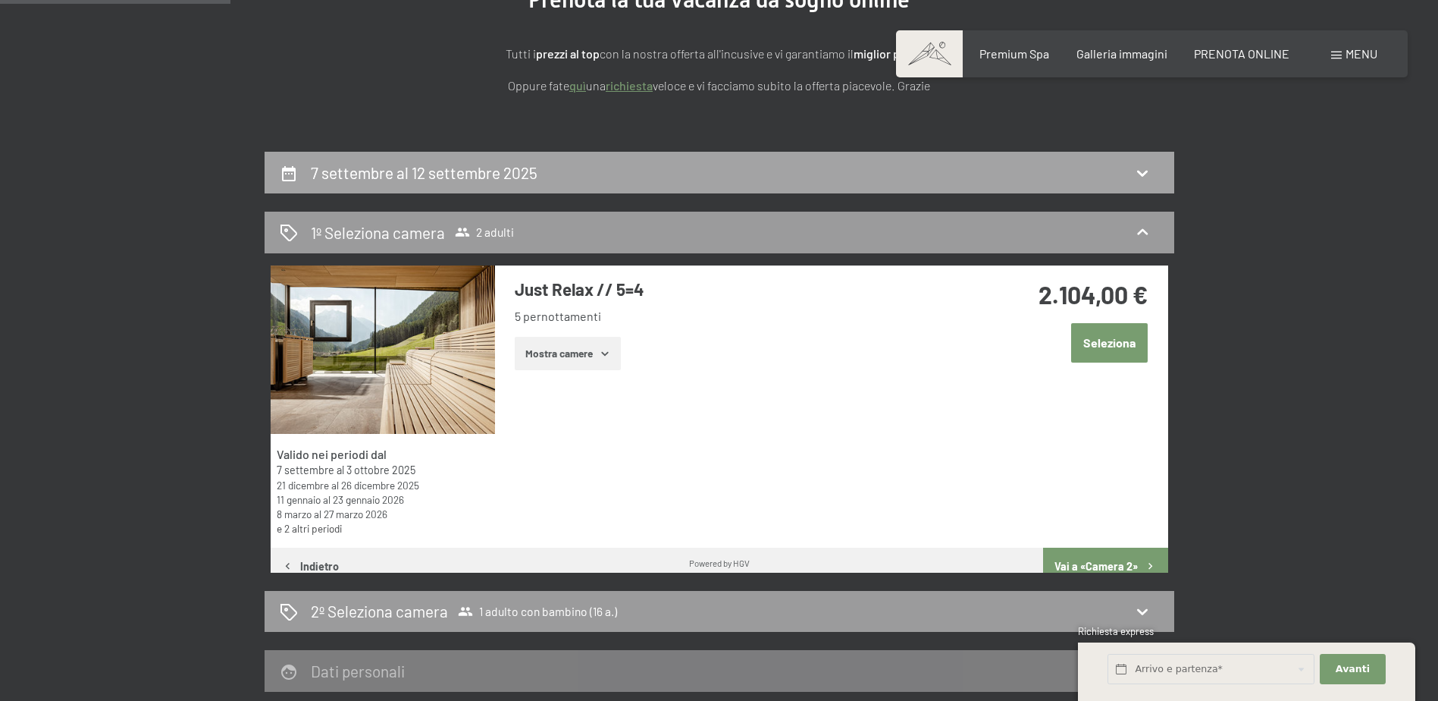
click at [1140, 181] on icon at bounding box center [1143, 173] width 18 height 18
select select "16"
select select "2025-09-01"
select select "2025-10-01"
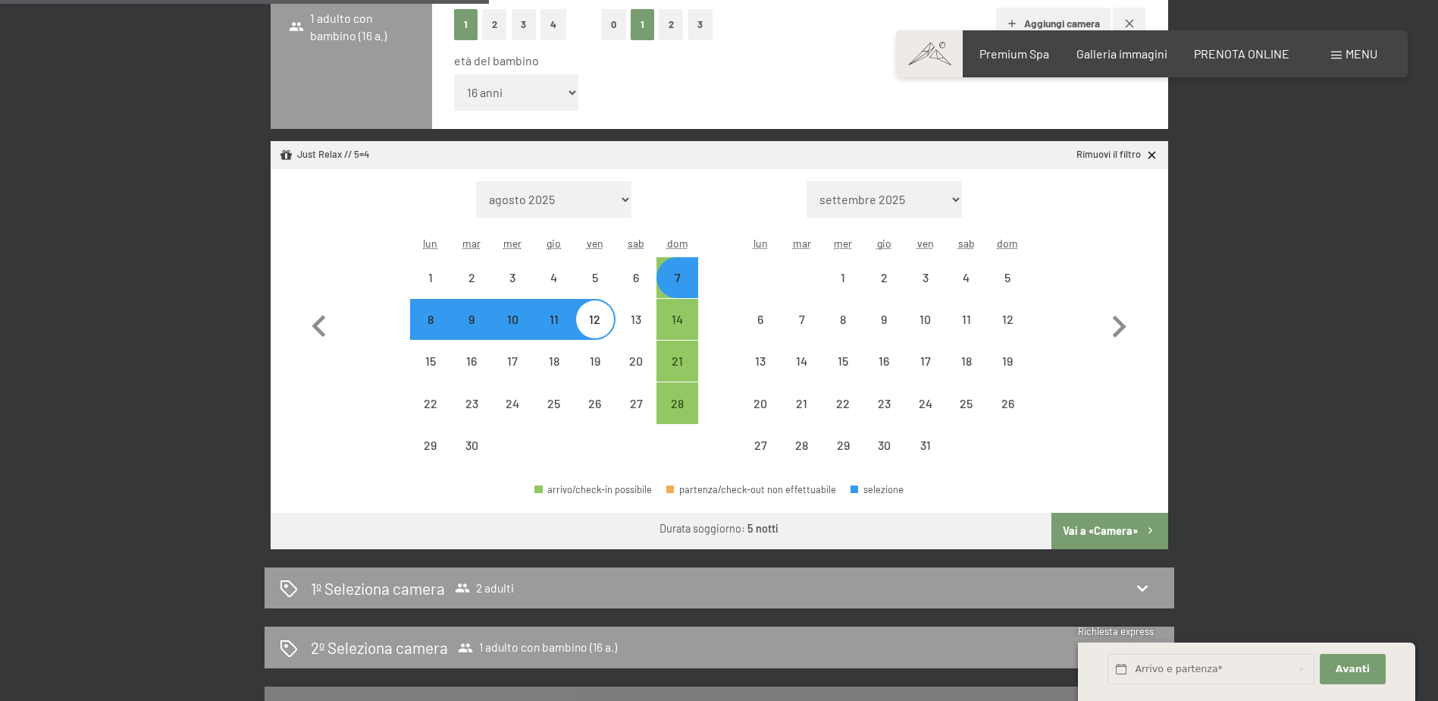
scroll to position [677, 0]
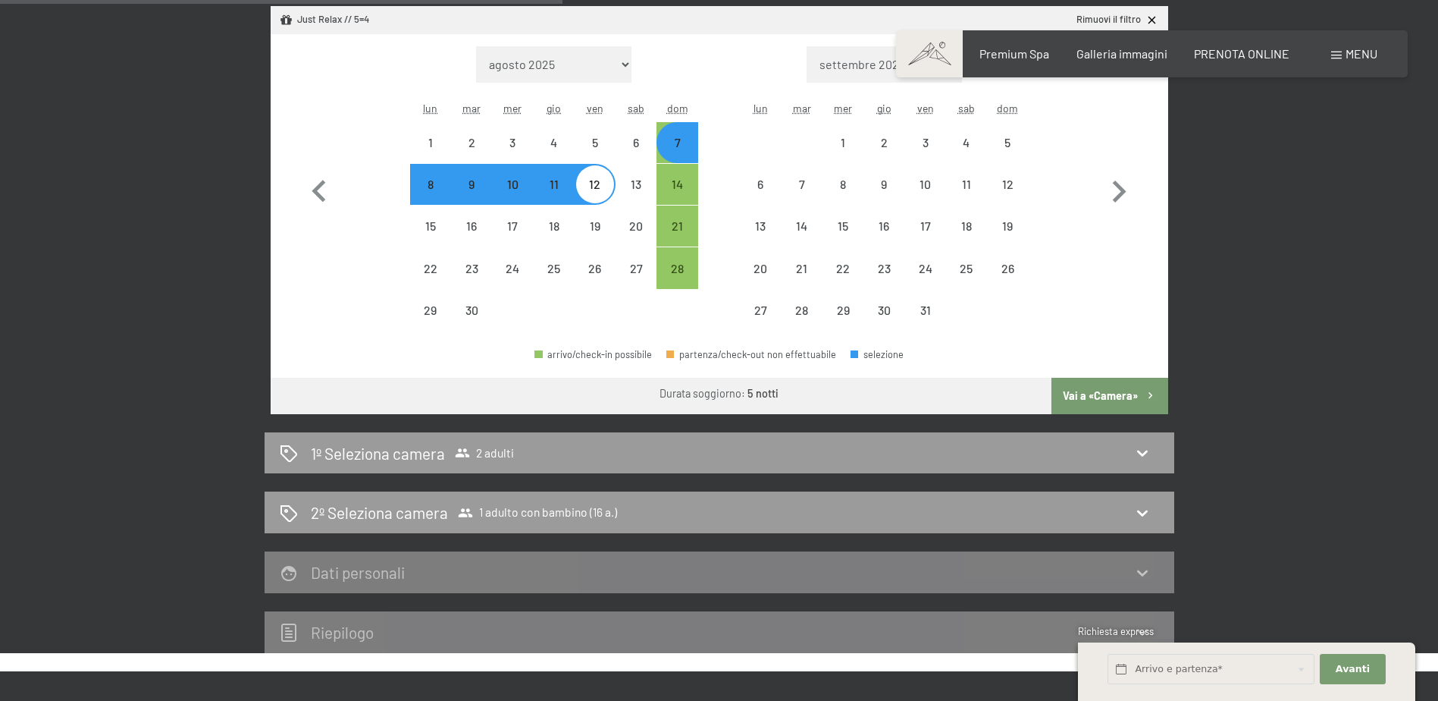
click at [1106, 384] on button "Vai a «Camera»" at bounding box center [1110, 396] width 116 height 36
select select "2025-09-01"
select select "2025-10-01"
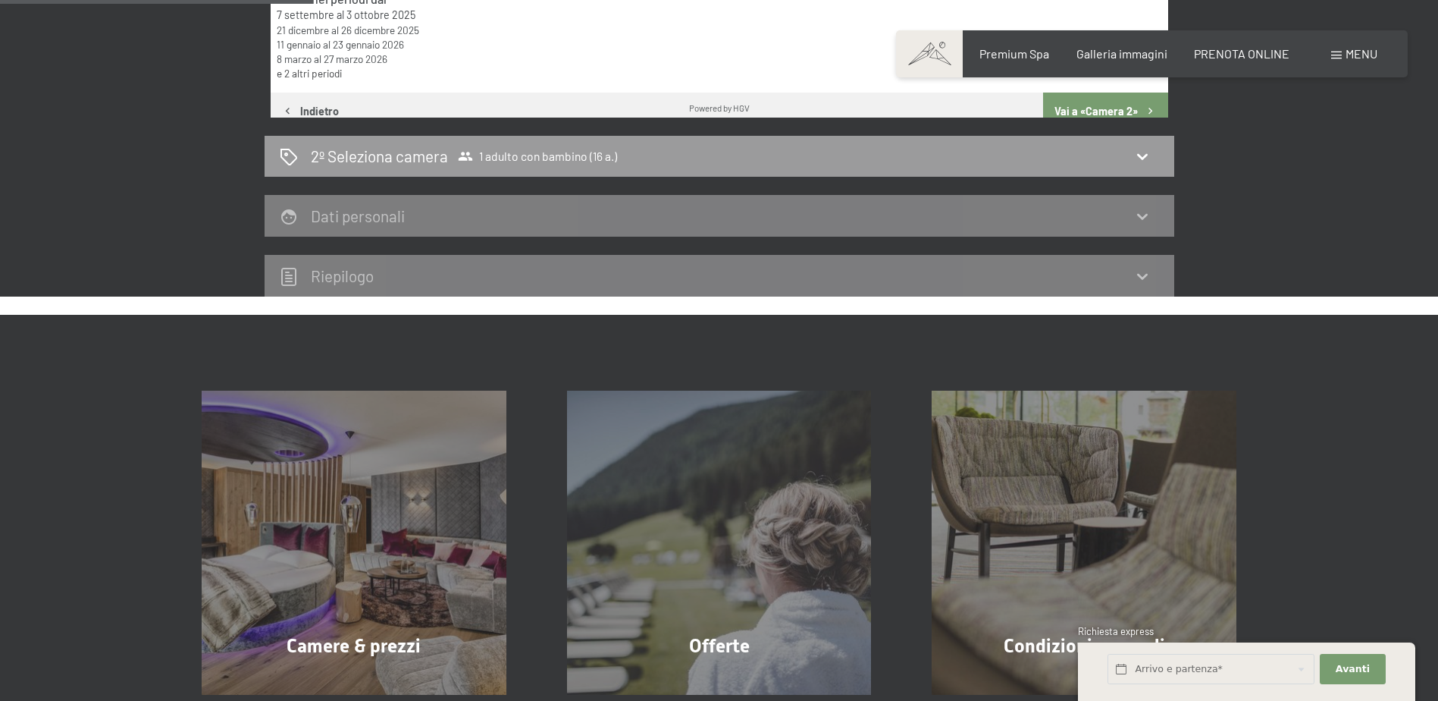
scroll to position [374, 0]
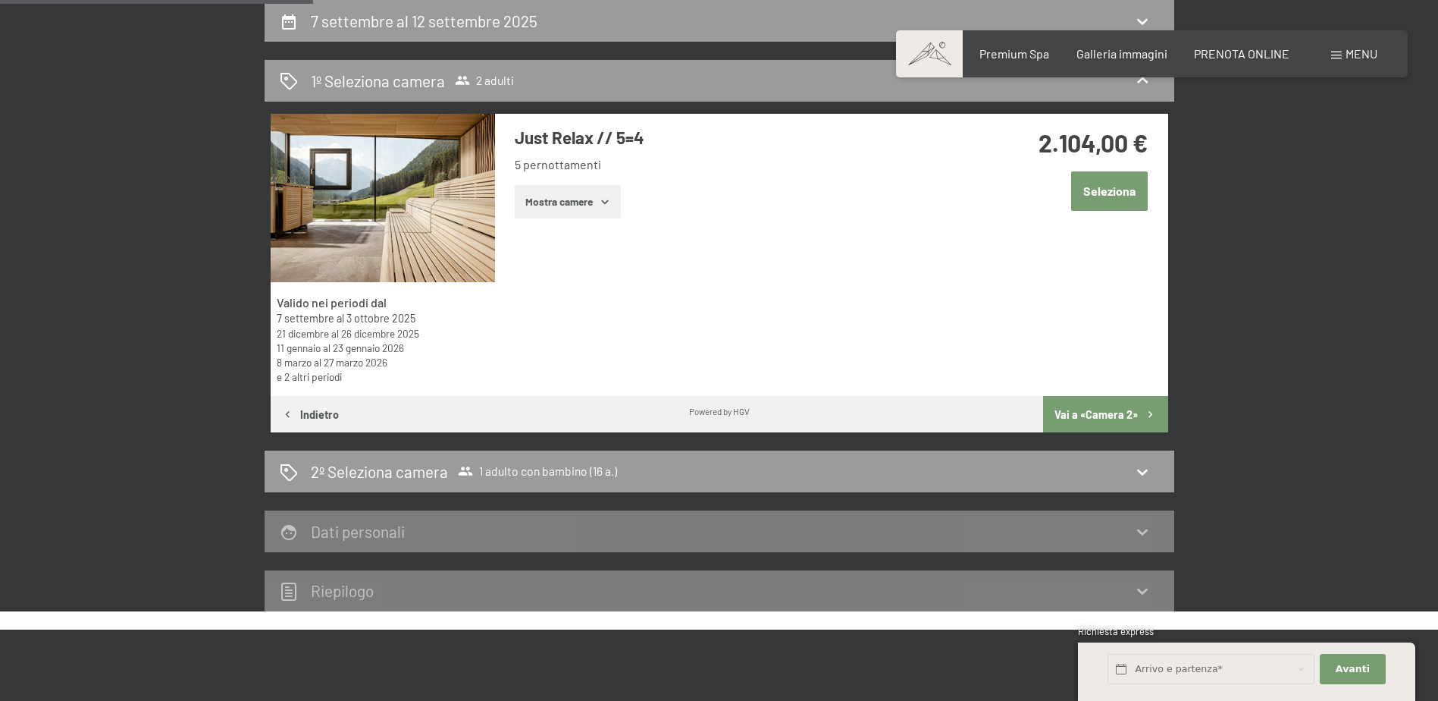
click at [1084, 413] on button "Vai a «Camera 2»" at bounding box center [1105, 414] width 124 height 36
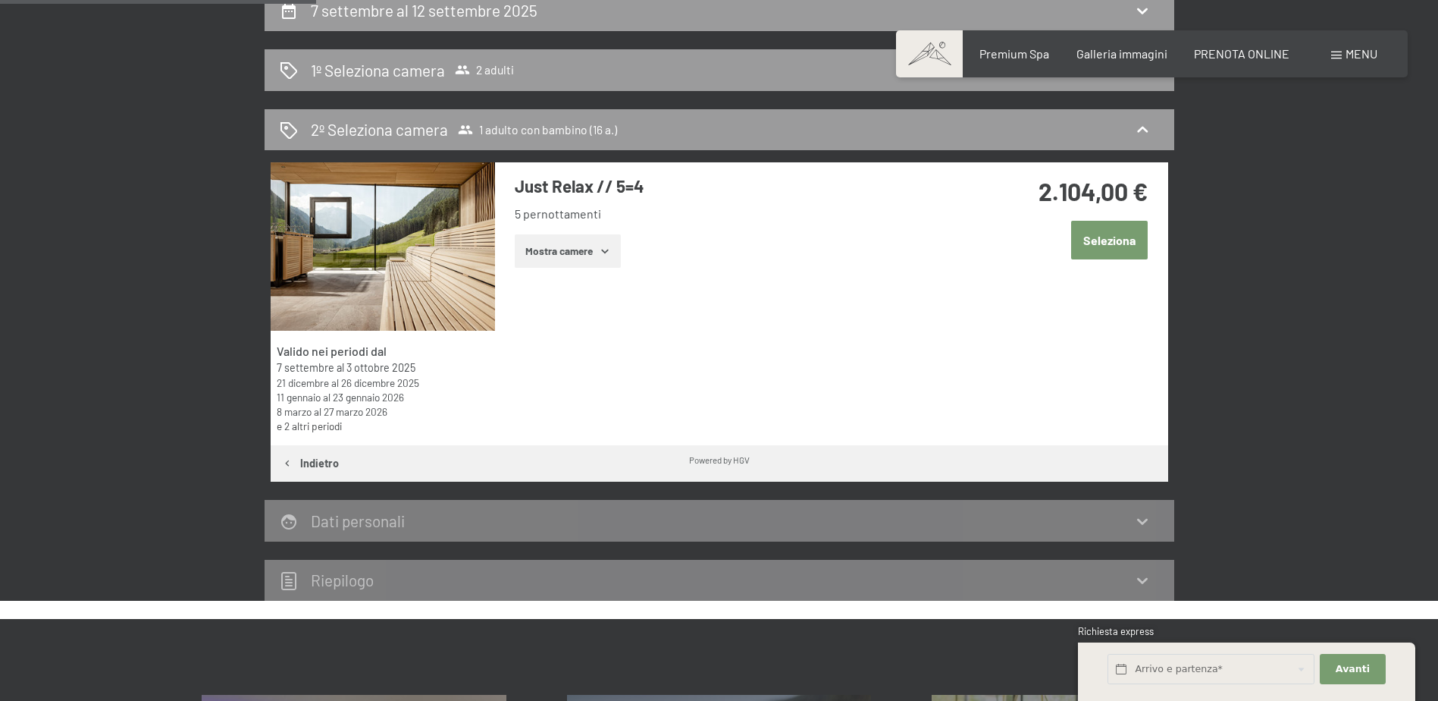
scroll to position [298, 0]
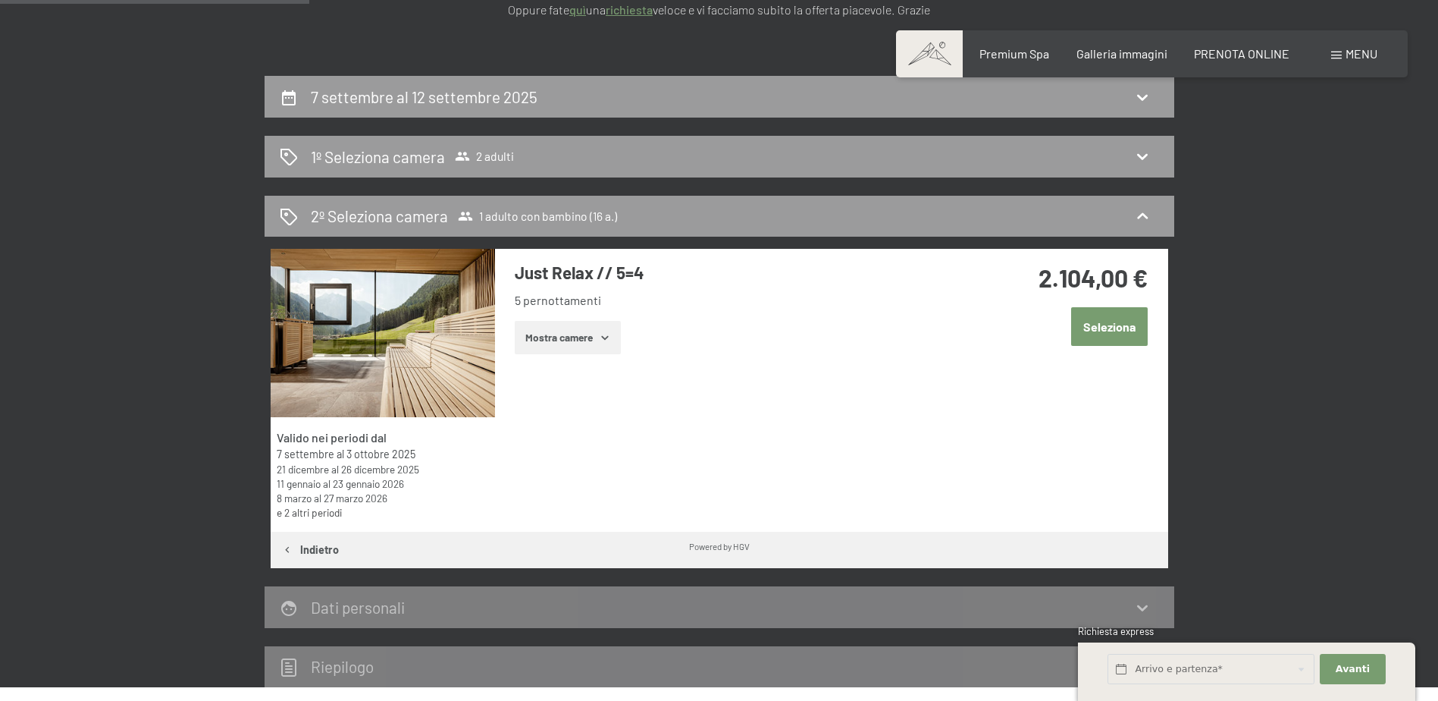
click at [604, 334] on icon "button" at bounding box center [605, 337] width 12 height 12
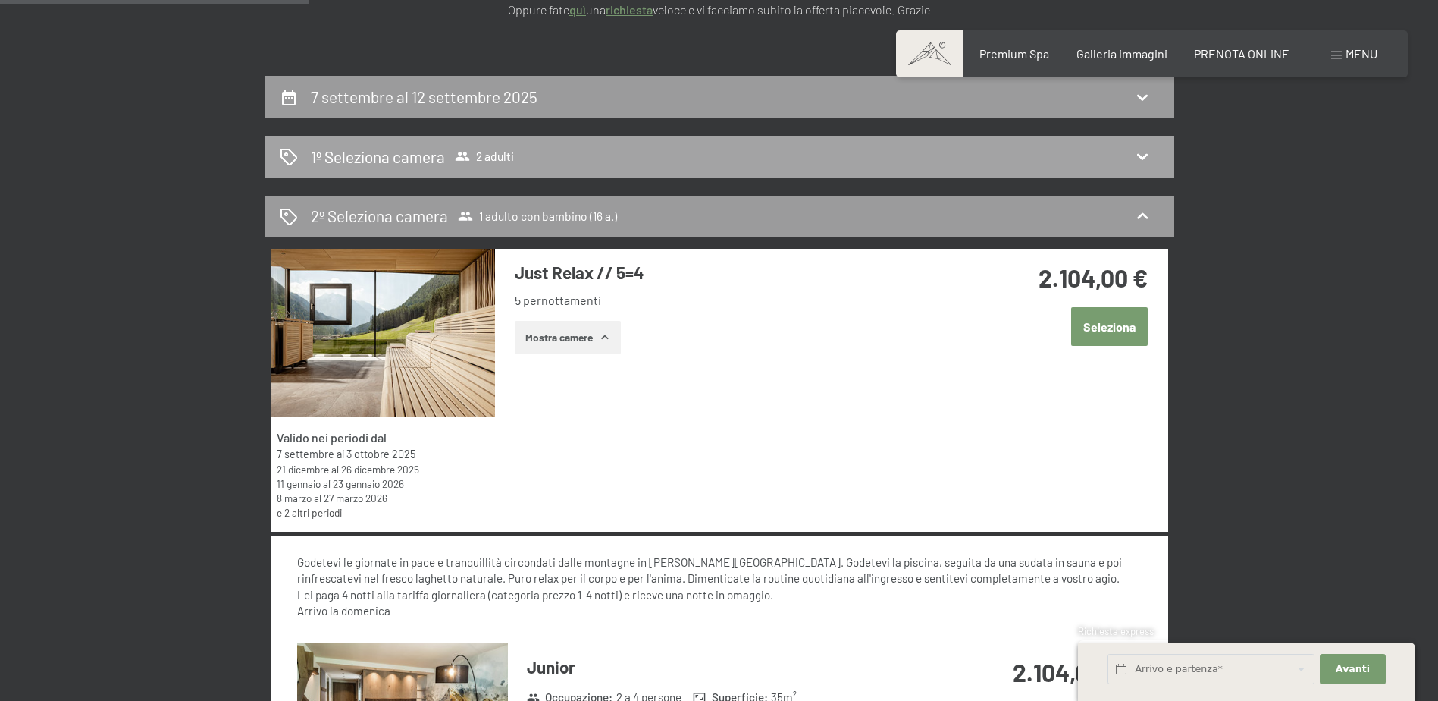
click at [1143, 148] on icon at bounding box center [1143, 156] width 18 height 18
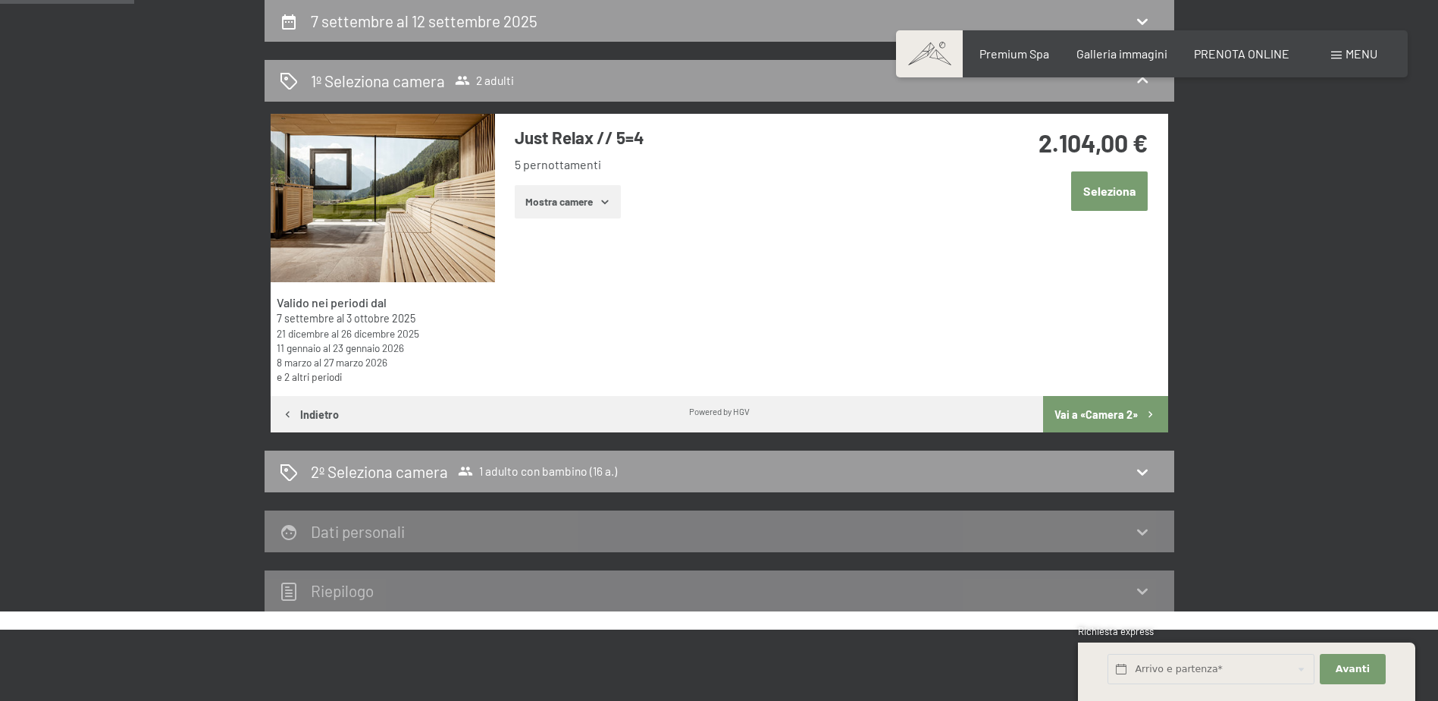
click at [588, 197] on button "Mostra camere" at bounding box center [568, 201] width 106 height 33
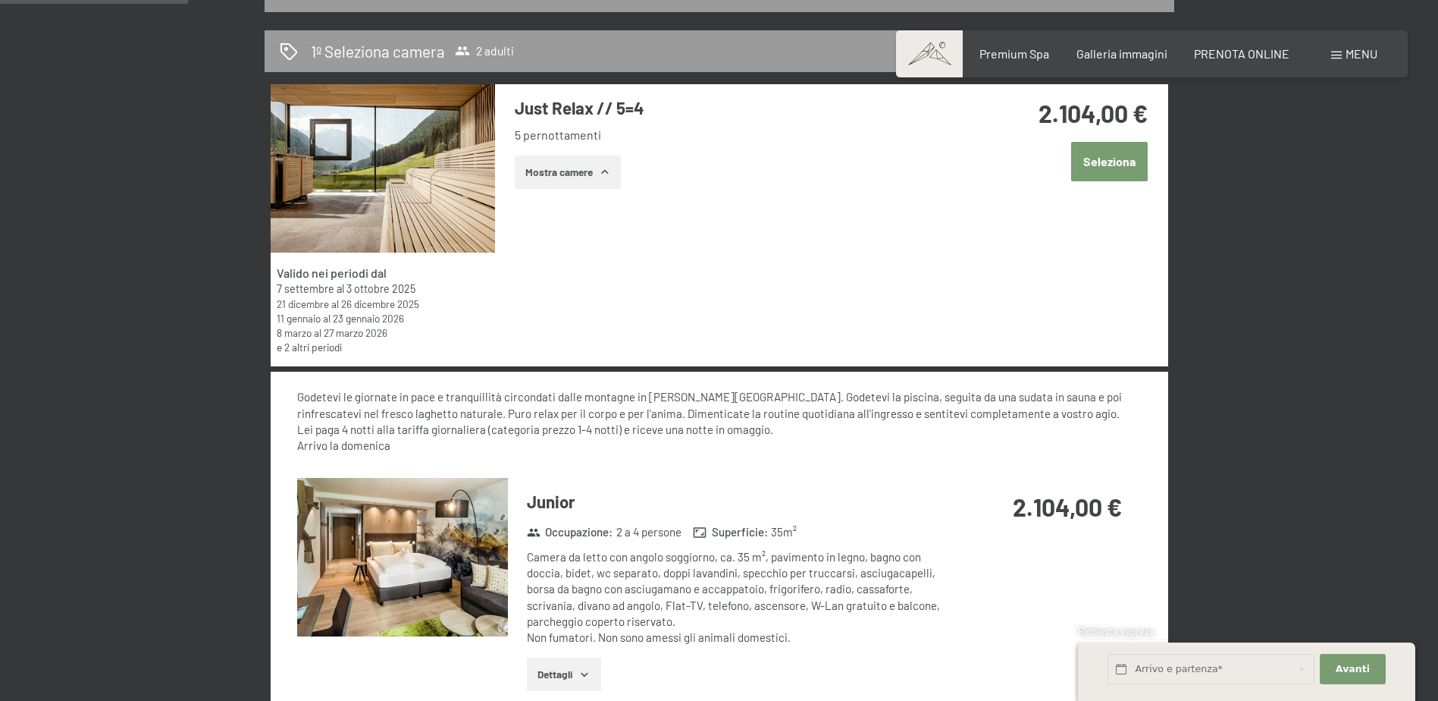
scroll to position [525, 0]
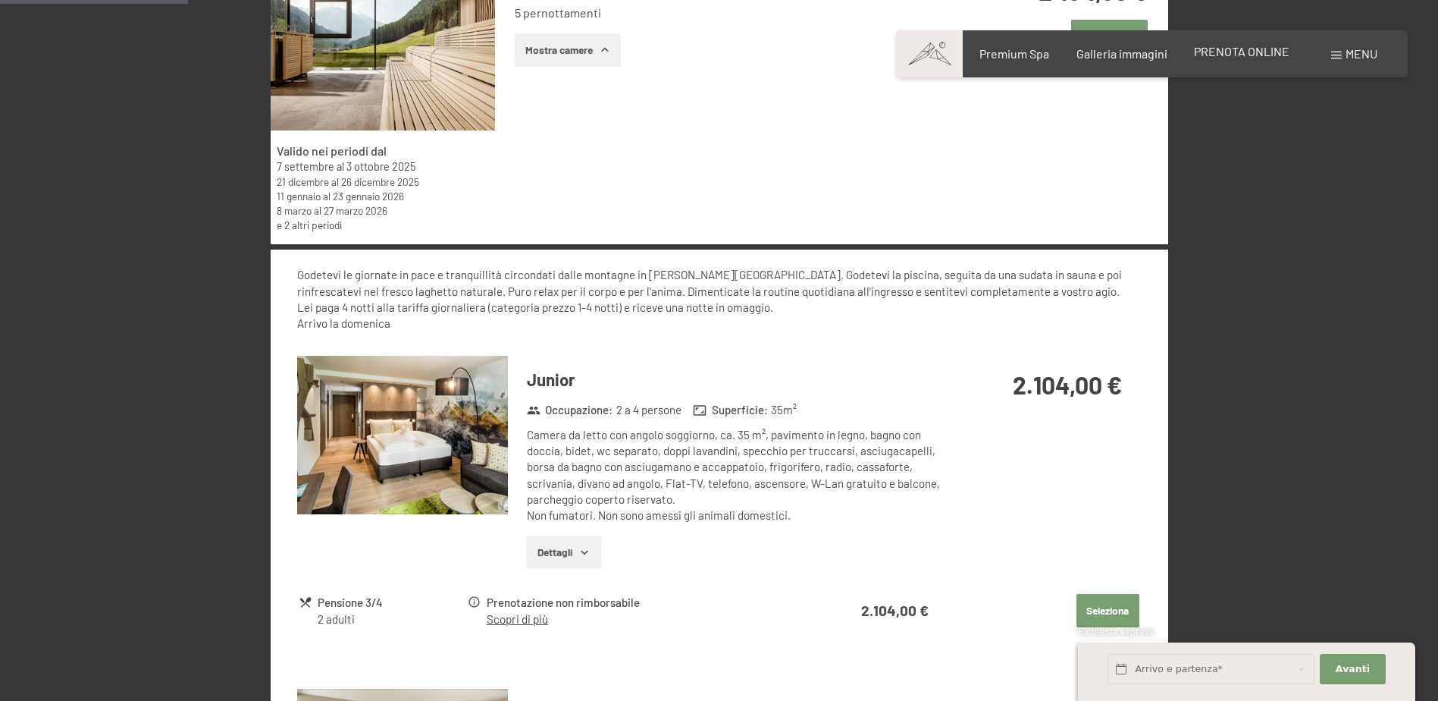
click at [1267, 49] on span "PRENOTA ONLINE" at bounding box center [1242, 51] width 96 height 14
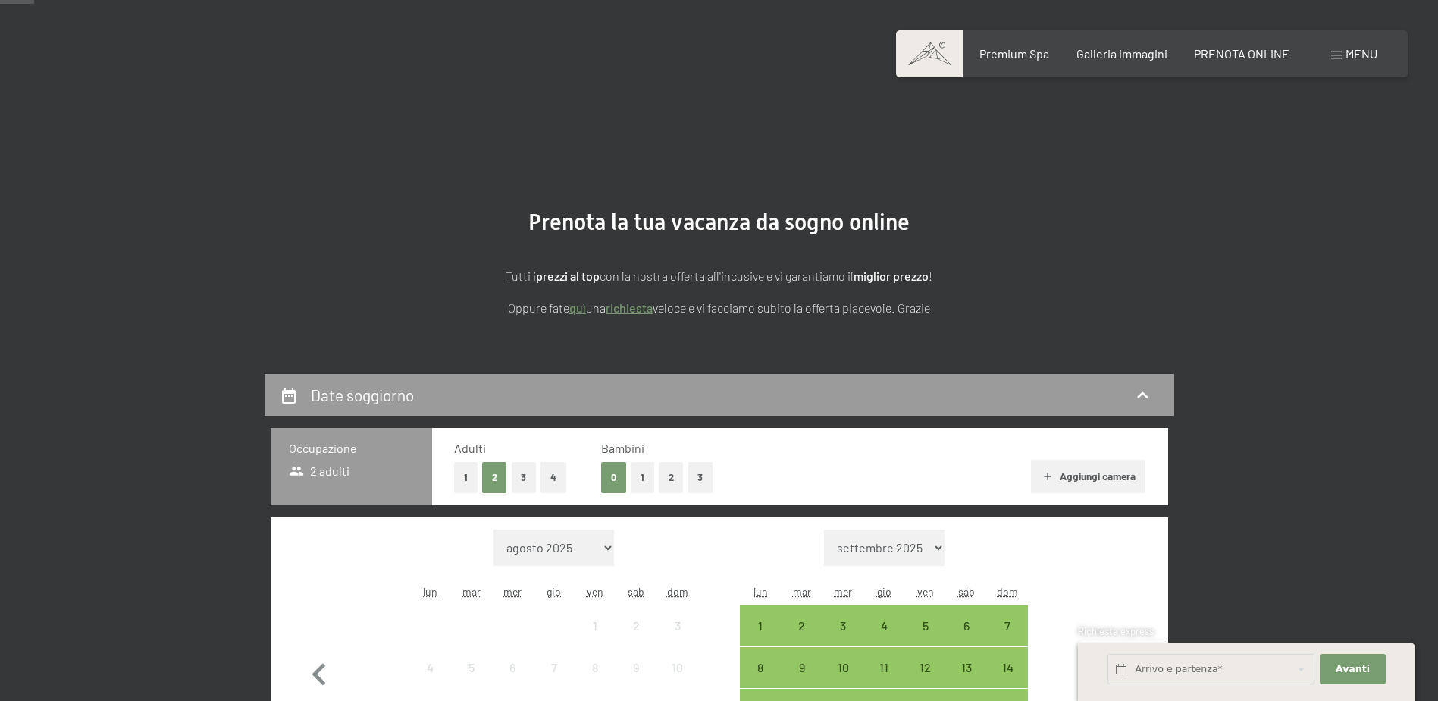
scroll to position [227, 0]
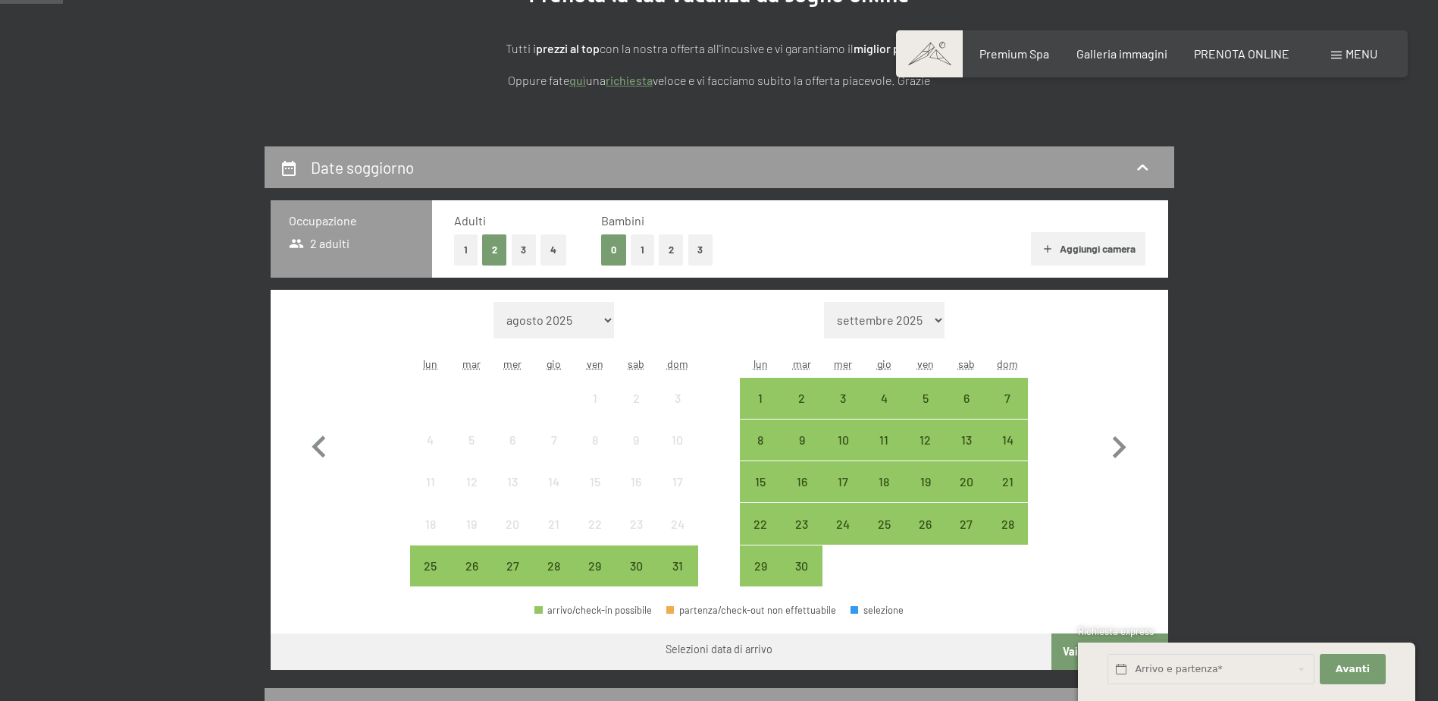
click at [1096, 246] on button "Aggiungi camera" at bounding box center [1088, 248] width 114 height 33
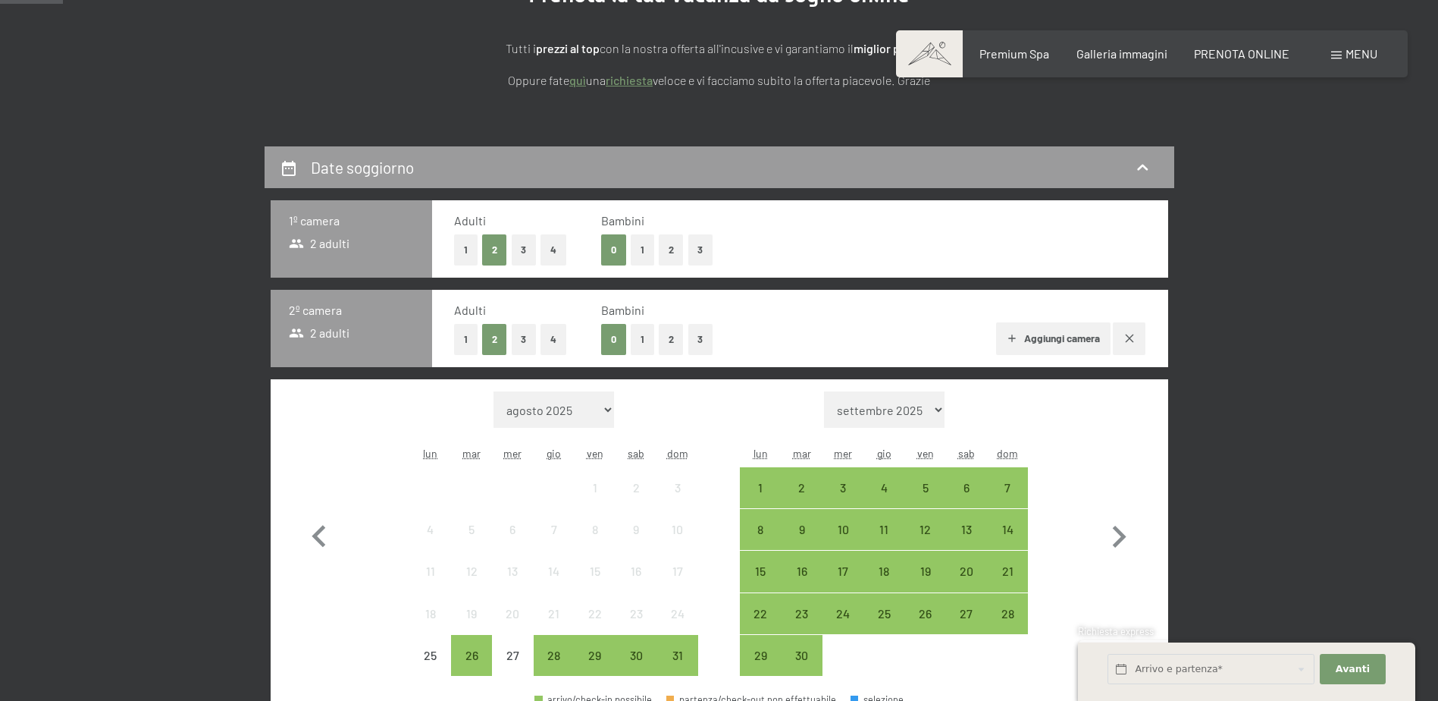
drag, startPoint x: 468, startPoint y: 344, endPoint x: 540, endPoint y: 337, distance: 72.4
click at [471, 344] on button "1" at bounding box center [466, 339] width 24 height 31
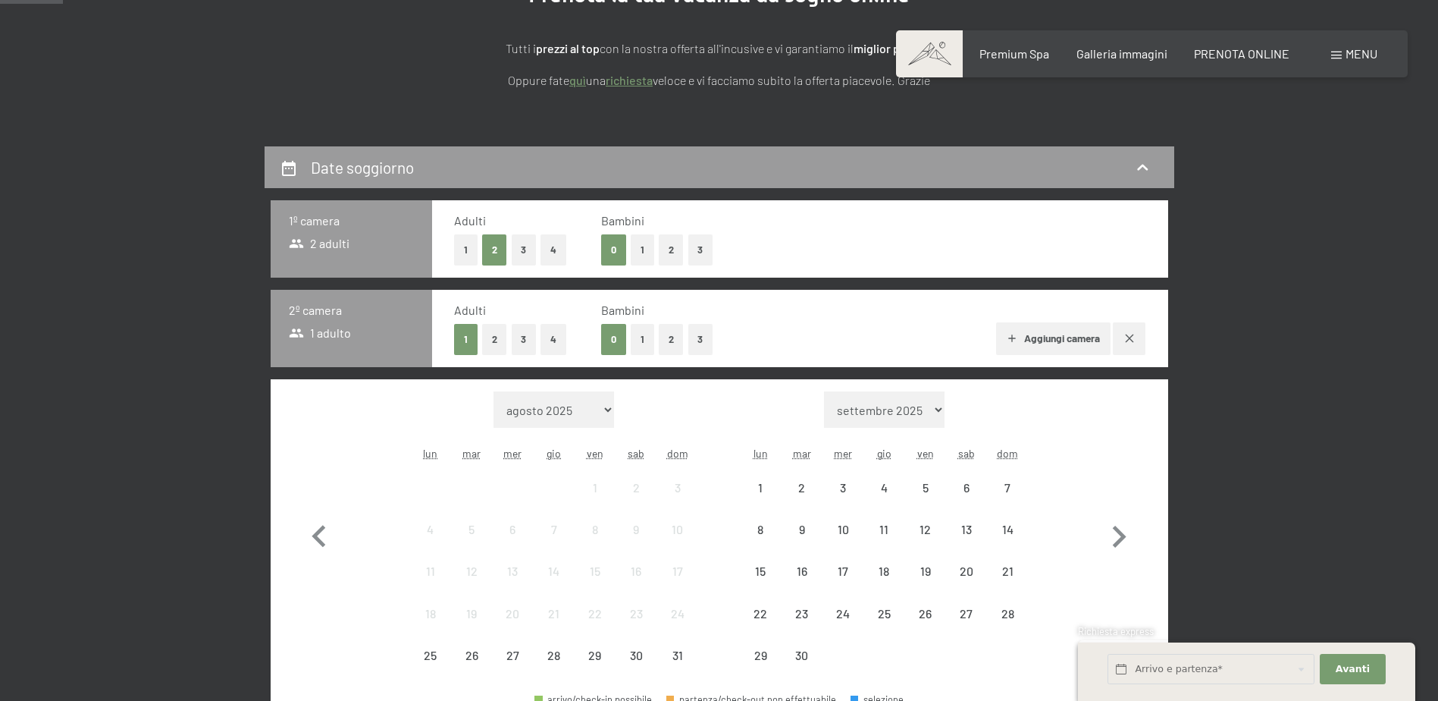
click at [629, 334] on div "0 1 2 3" at bounding box center [656, 339] width 111 height 31
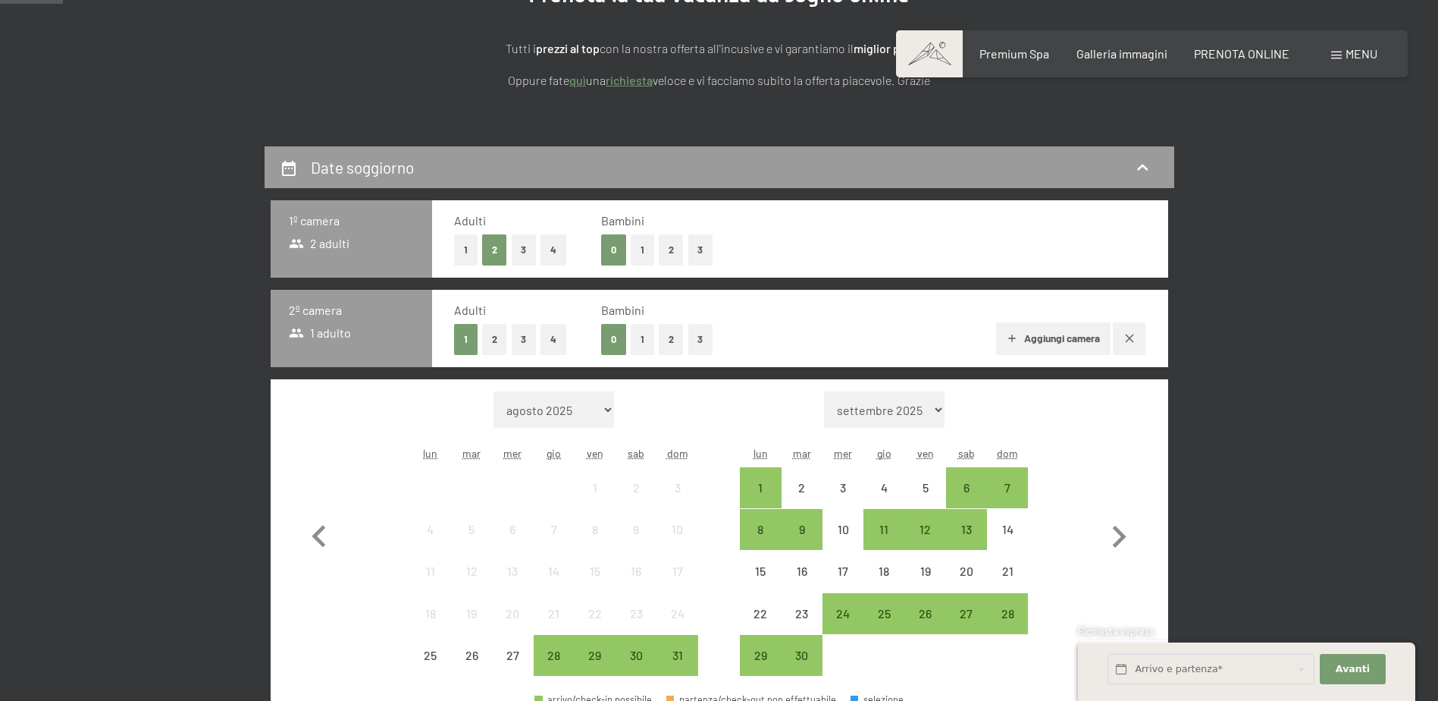
click at [632, 334] on button "1" at bounding box center [643, 339] width 24 height 31
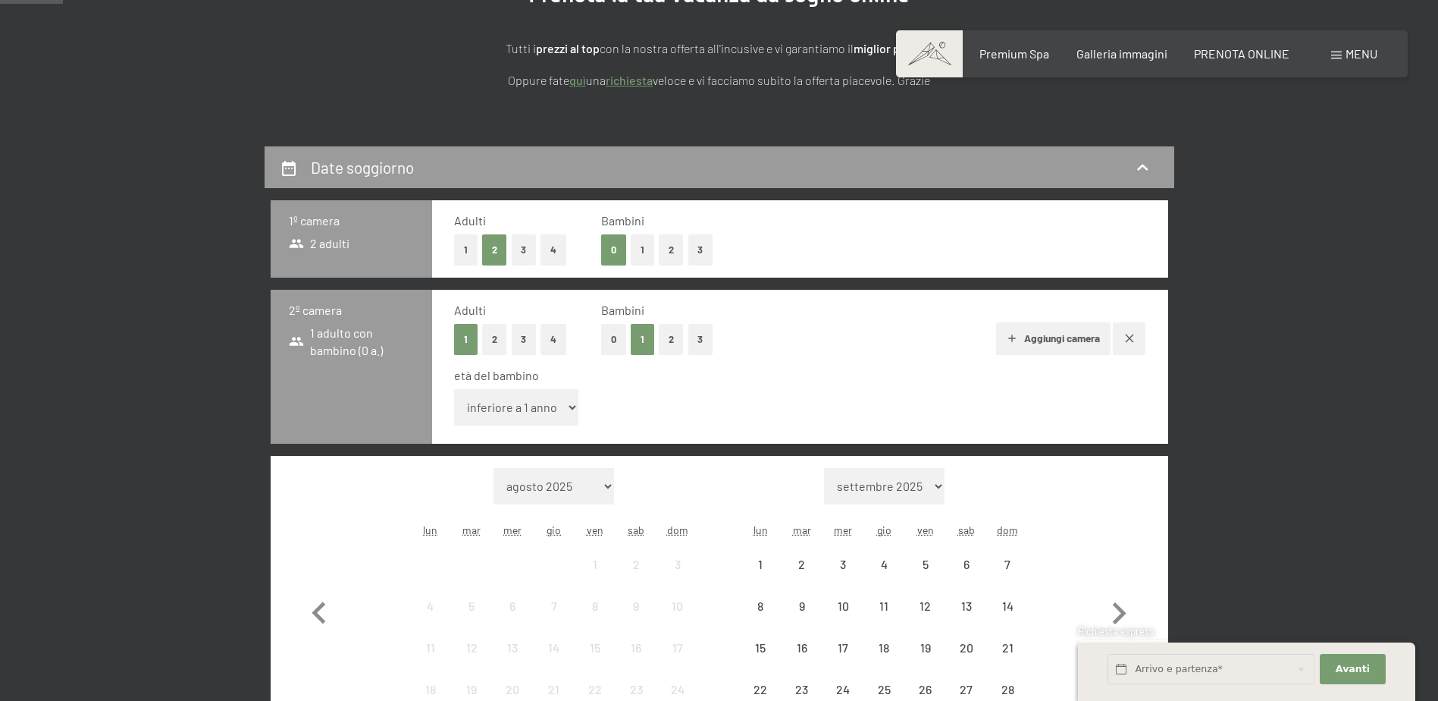
click at [566, 410] on select "inferiore a 1 anno 1 anno 2 anni 3 anni 4 anni 5 anni 6 anni 7 anni 8 anni 9 an…" at bounding box center [516, 407] width 125 height 36
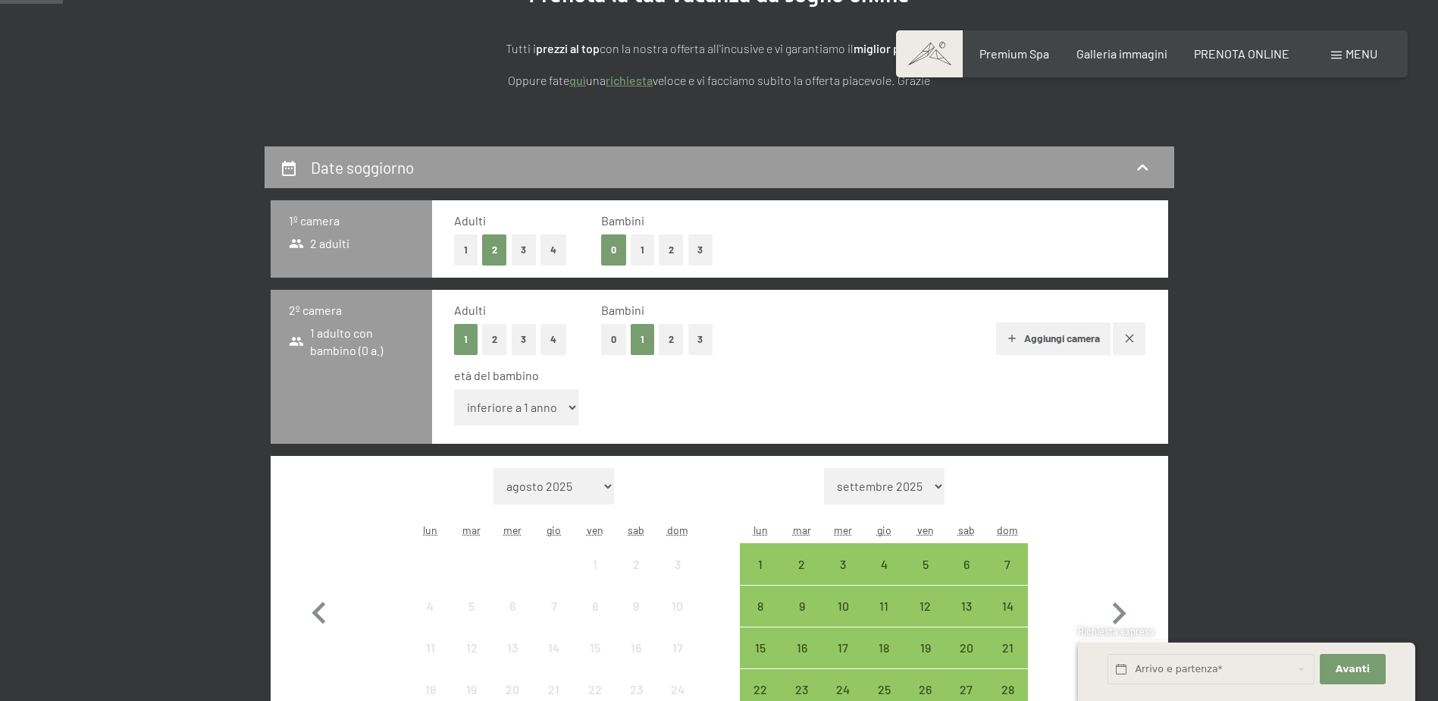
select select "16"
click at [454, 389] on select "inferiore a 1 anno 1 anno 2 anni 3 anni 4 anni 5 anni 6 anni 7 anni 8 anni 9 an…" at bounding box center [516, 407] width 125 height 36
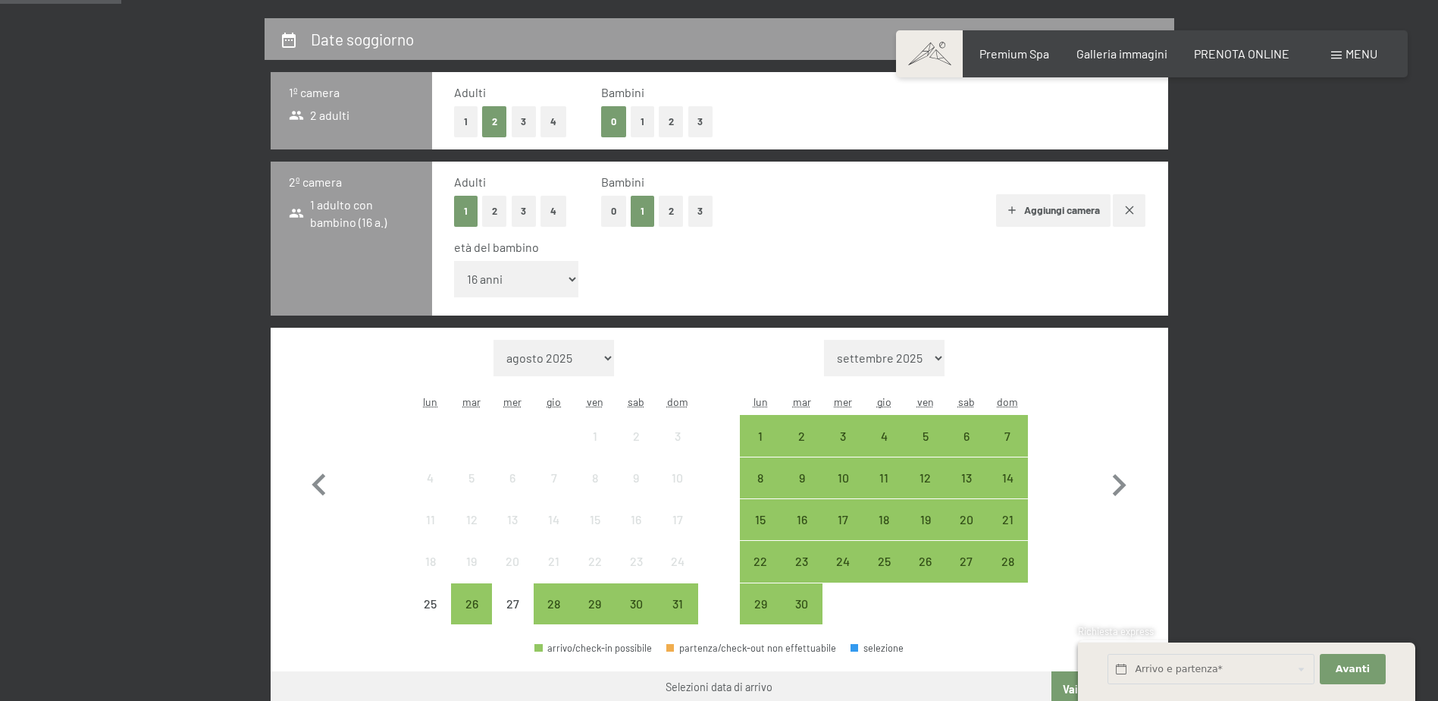
scroll to position [455, 0]
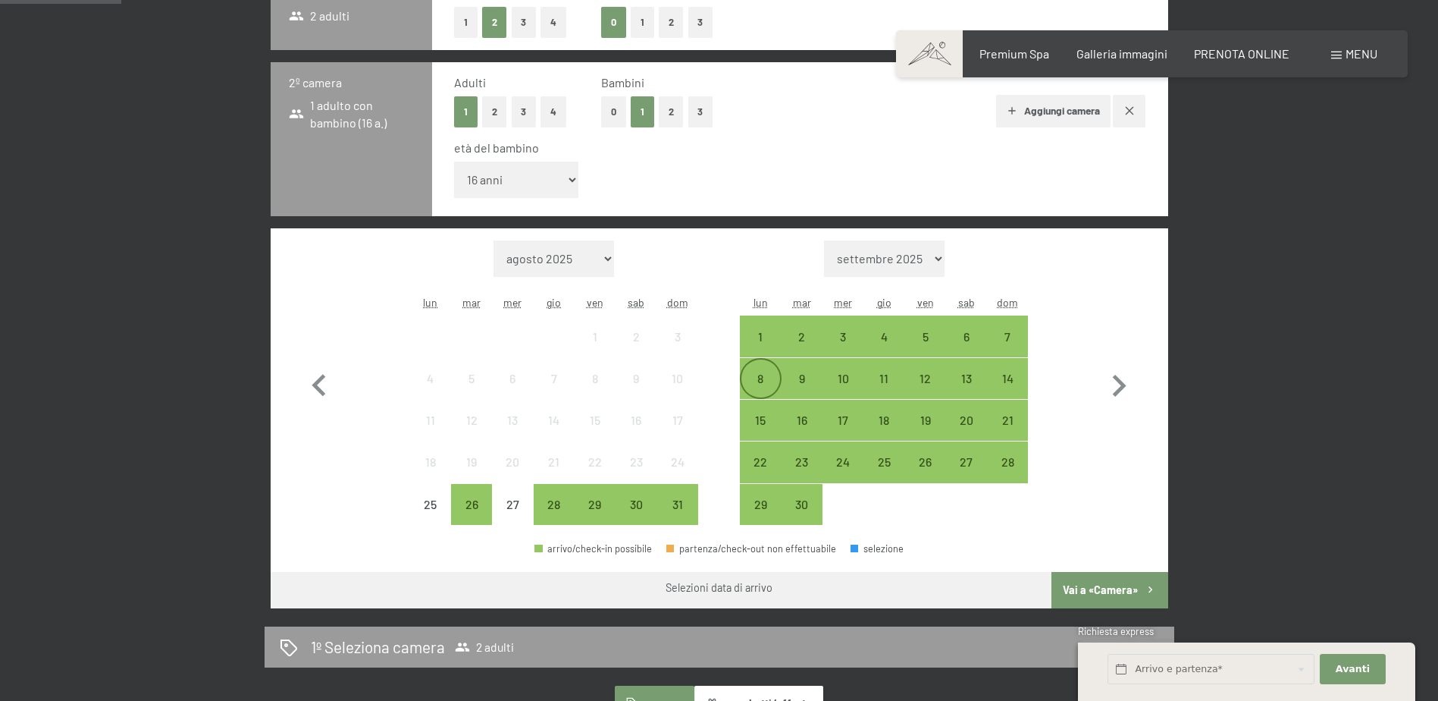
click at [750, 377] on div "8" at bounding box center [761, 391] width 38 height 38
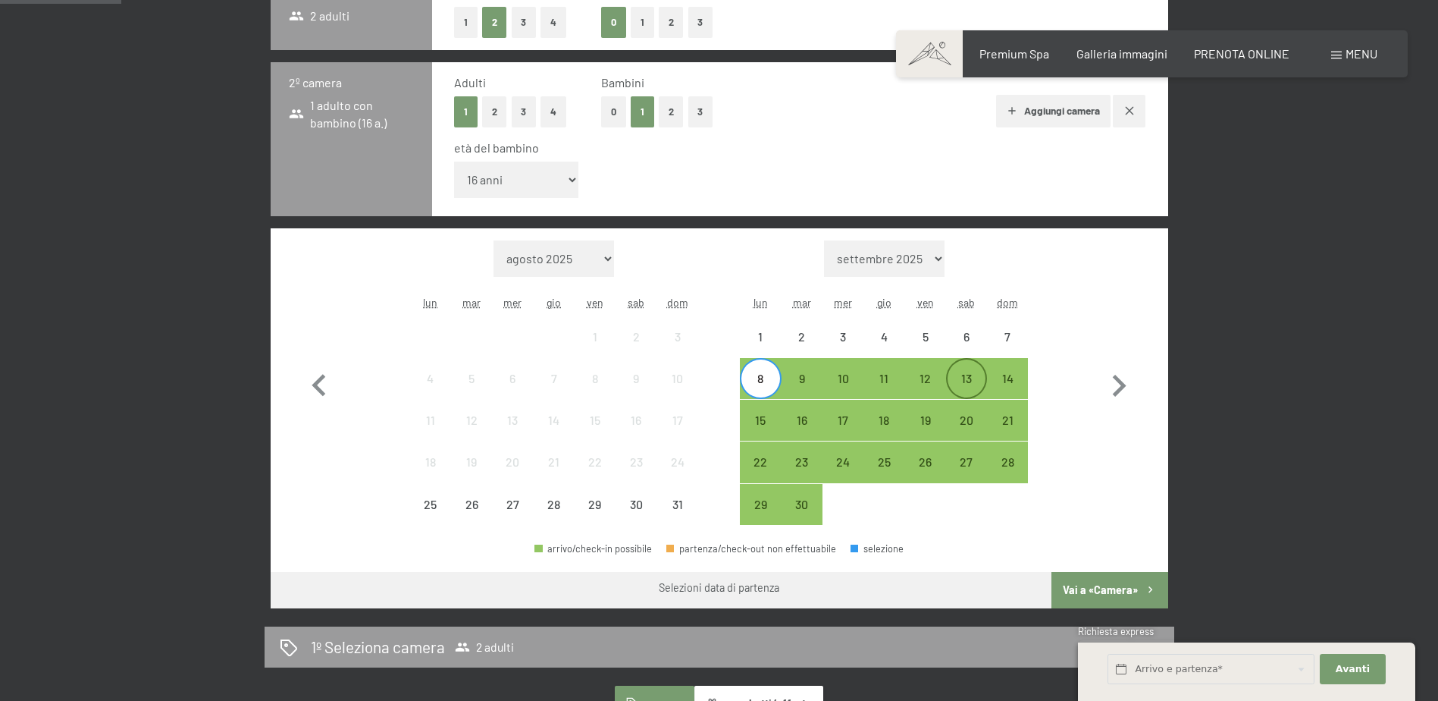
click at [968, 381] on div "13" at bounding box center [967, 391] width 38 height 38
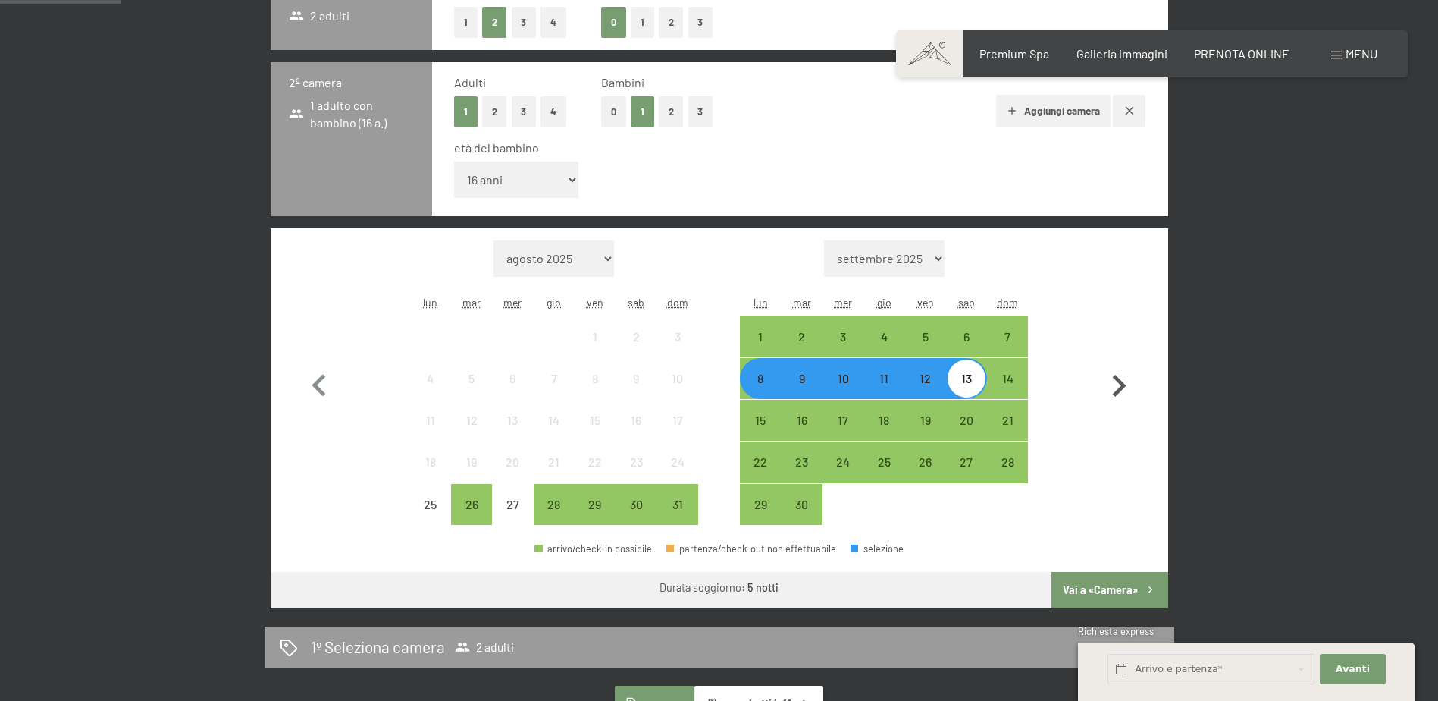
click at [1118, 390] on icon "button" at bounding box center [1120, 386] width 14 height 22
select select "2025-09-01"
select select "2025-10-01"
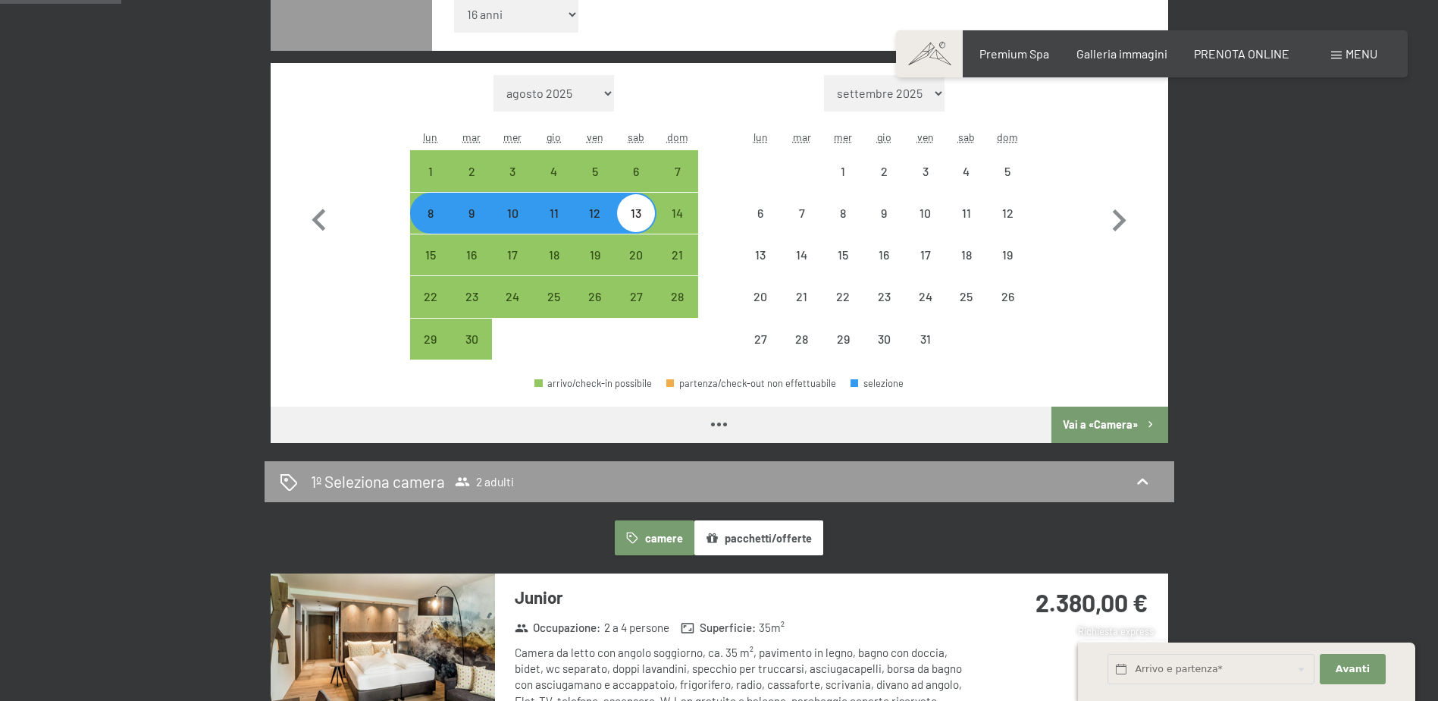
select select "2025-09-01"
select select "2025-10-01"
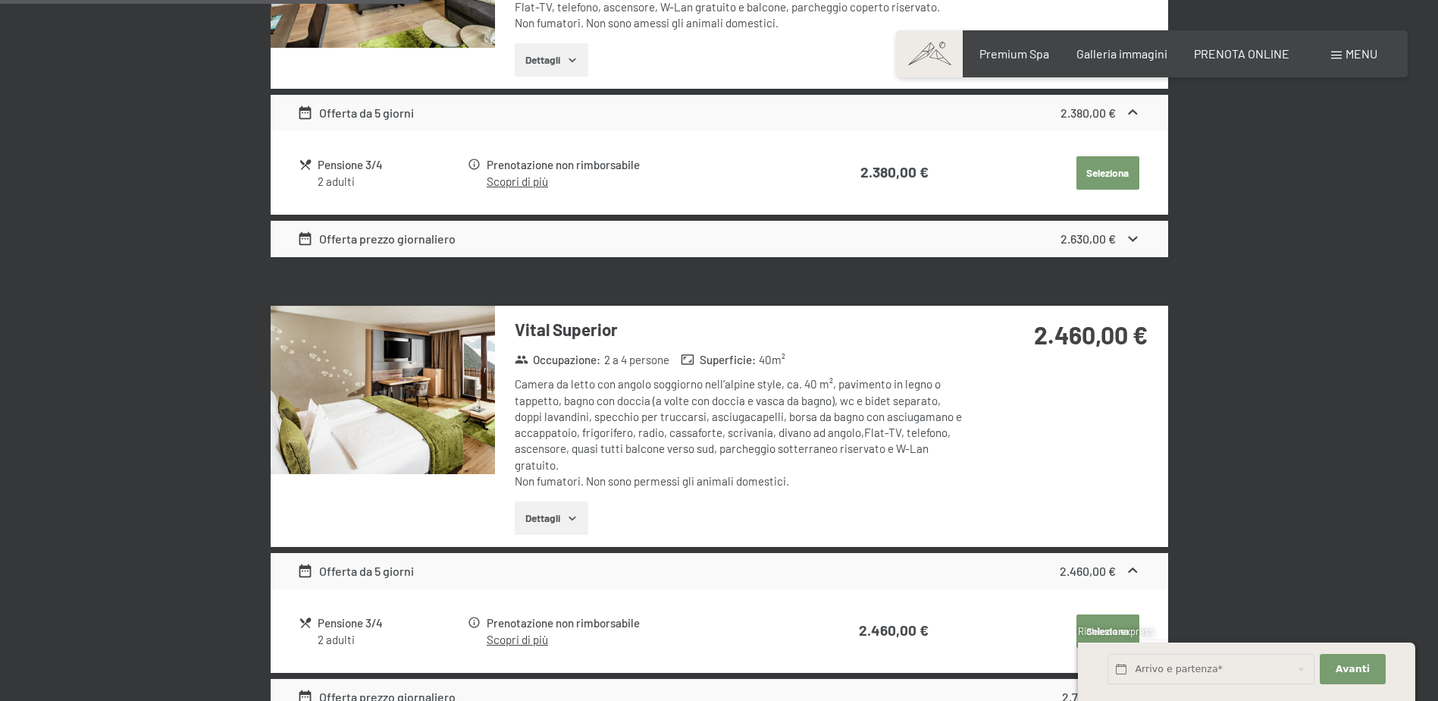
scroll to position [1516, 0]
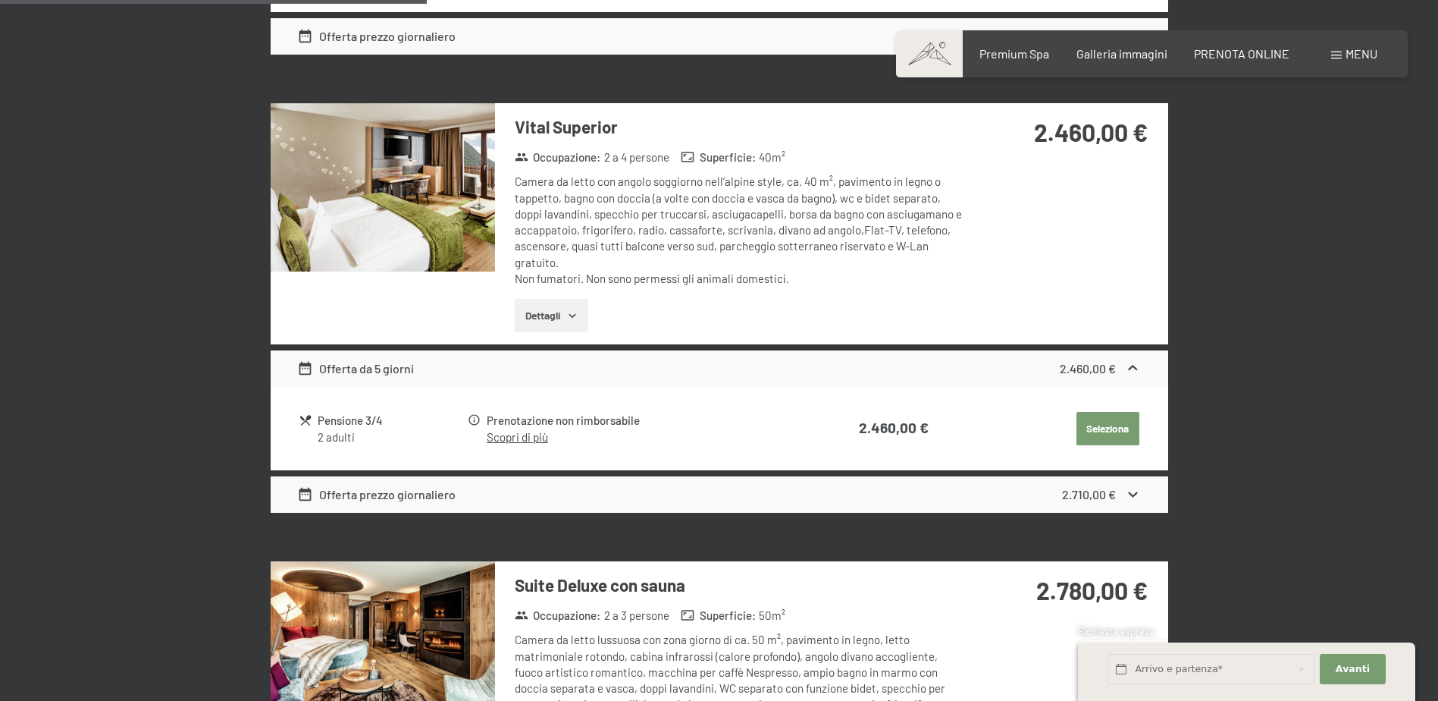
select select "2025-09-01"
select select "2025-10-01"
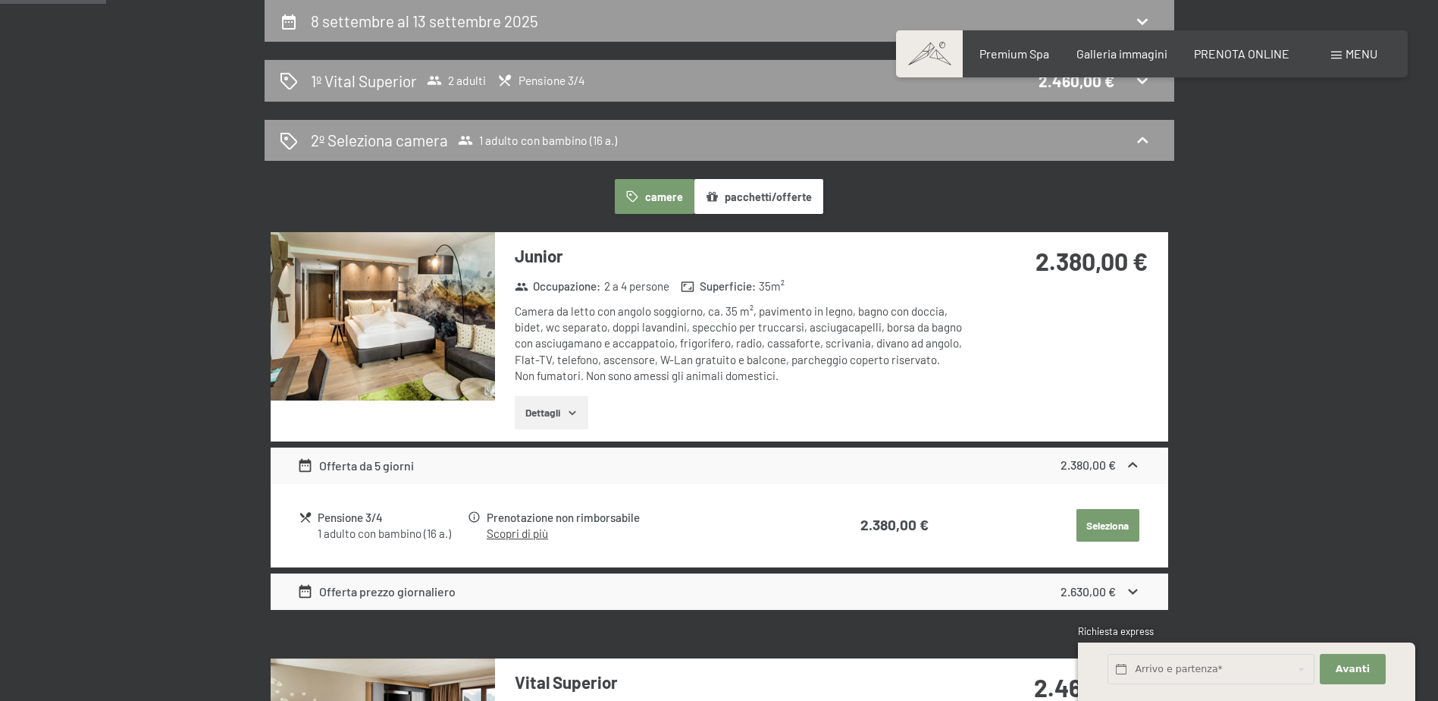
click at [1106, 527] on button "Seleziona" at bounding box center [1108, 525] width 63 height 33
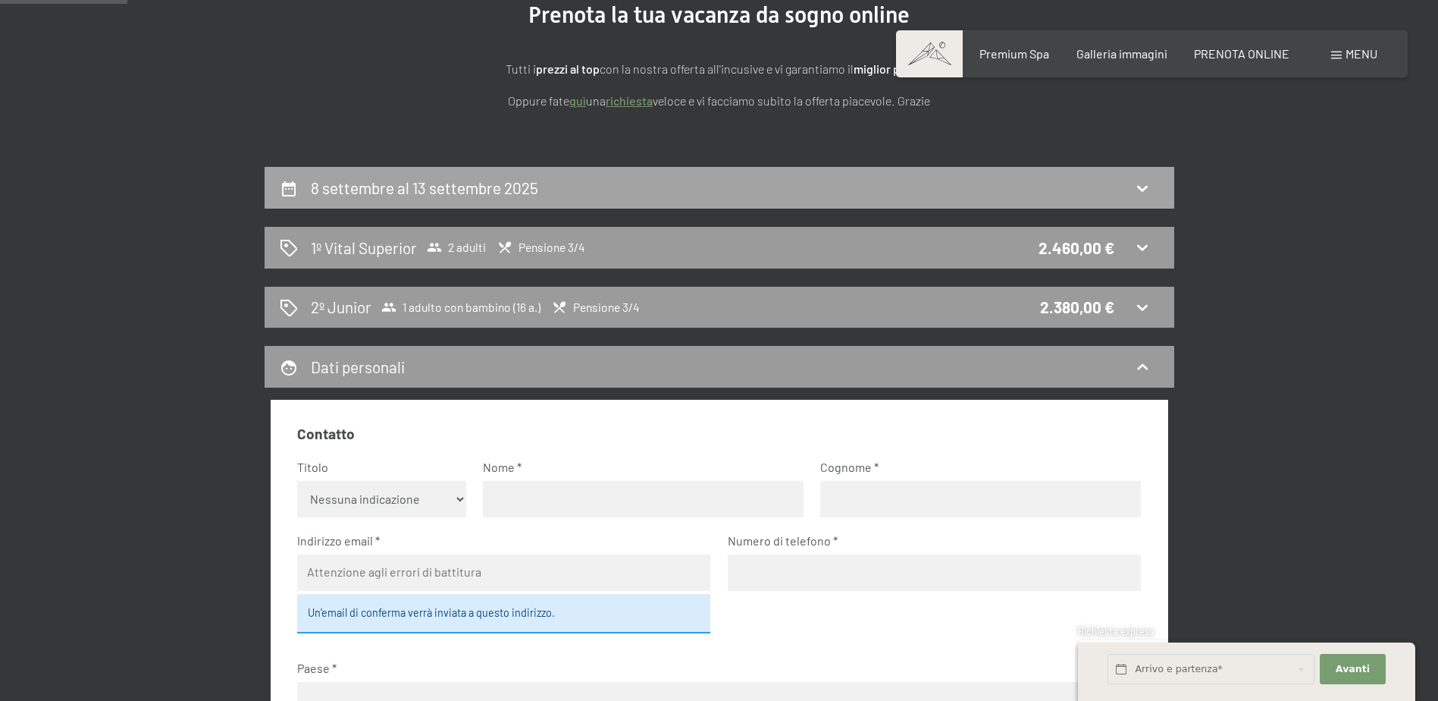
scroll to position [71, 0]
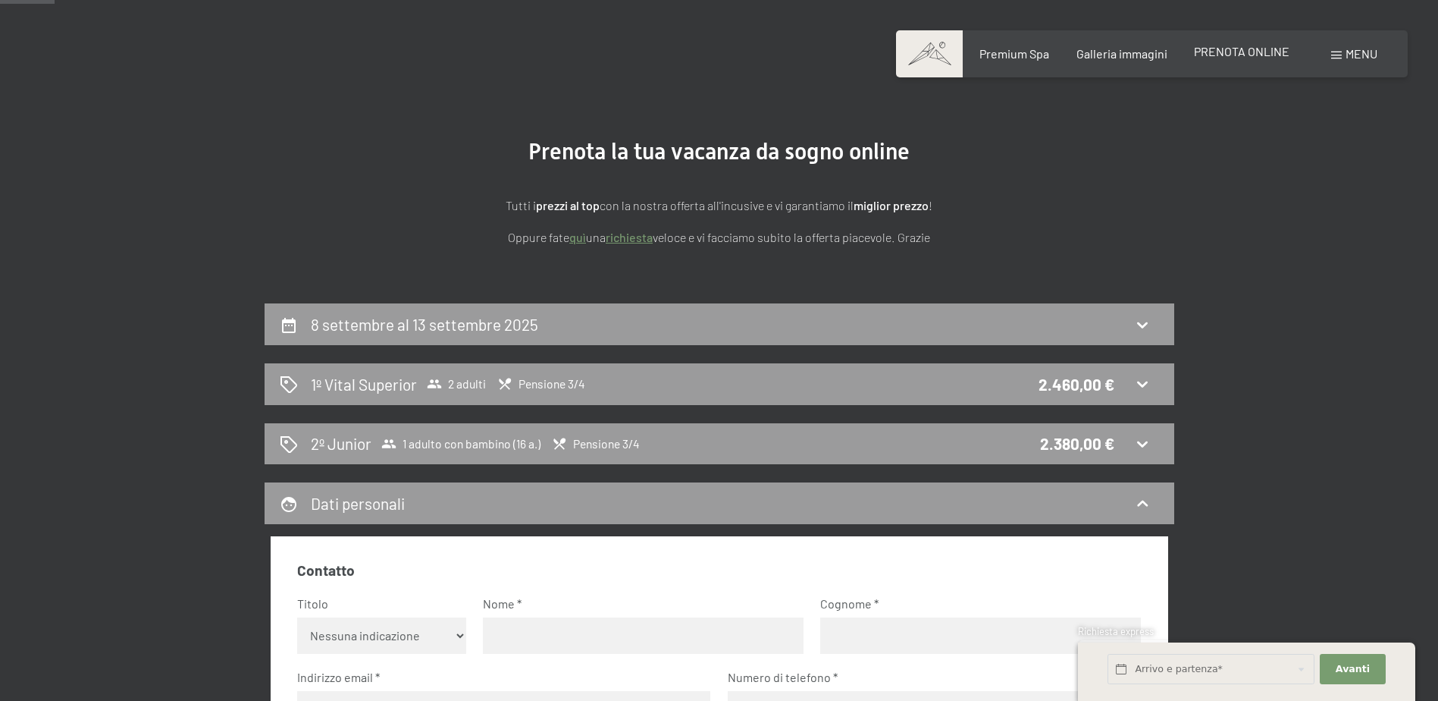
click at [1275, 52] on span "PRENOTA ONLINE" at bounding box center [1242, 51] width 96 height 14
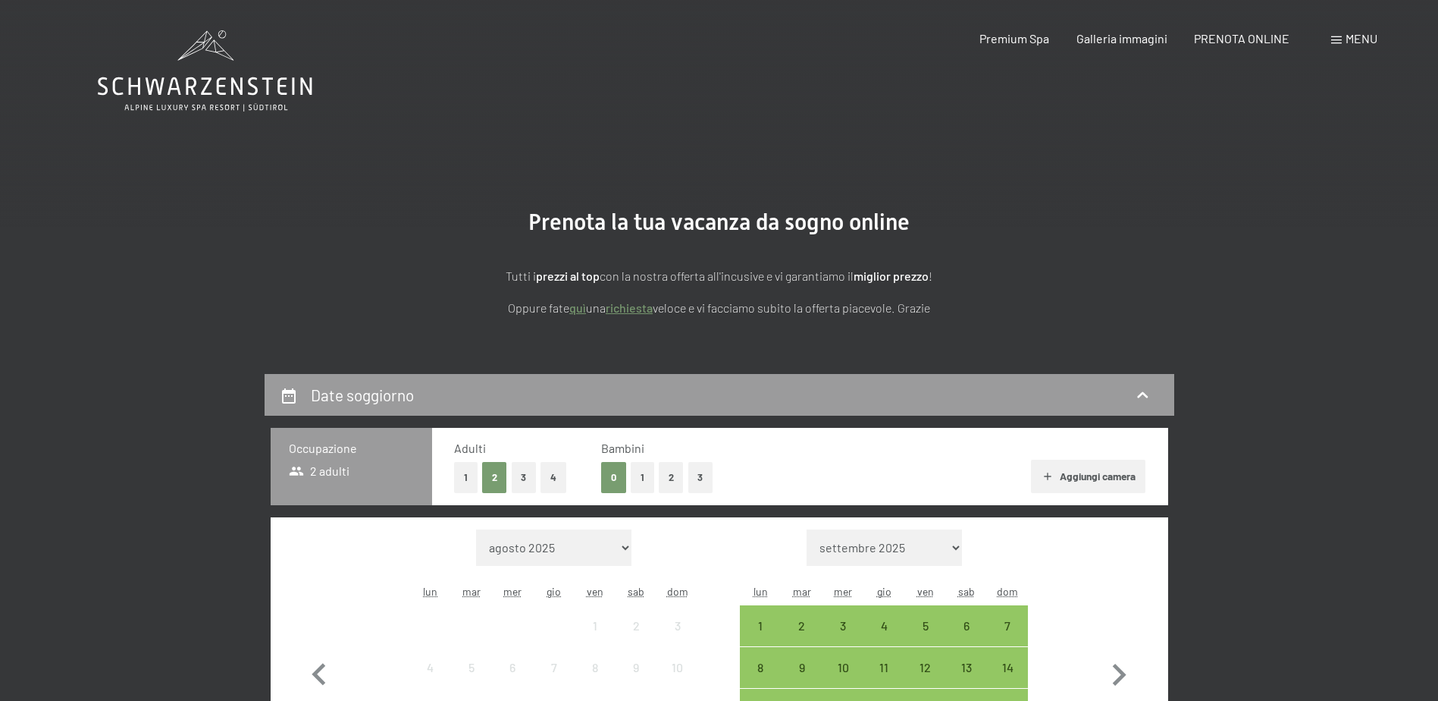
click at [521, 481] on button "3" at bounding box center [524, 477] width 25 height 31
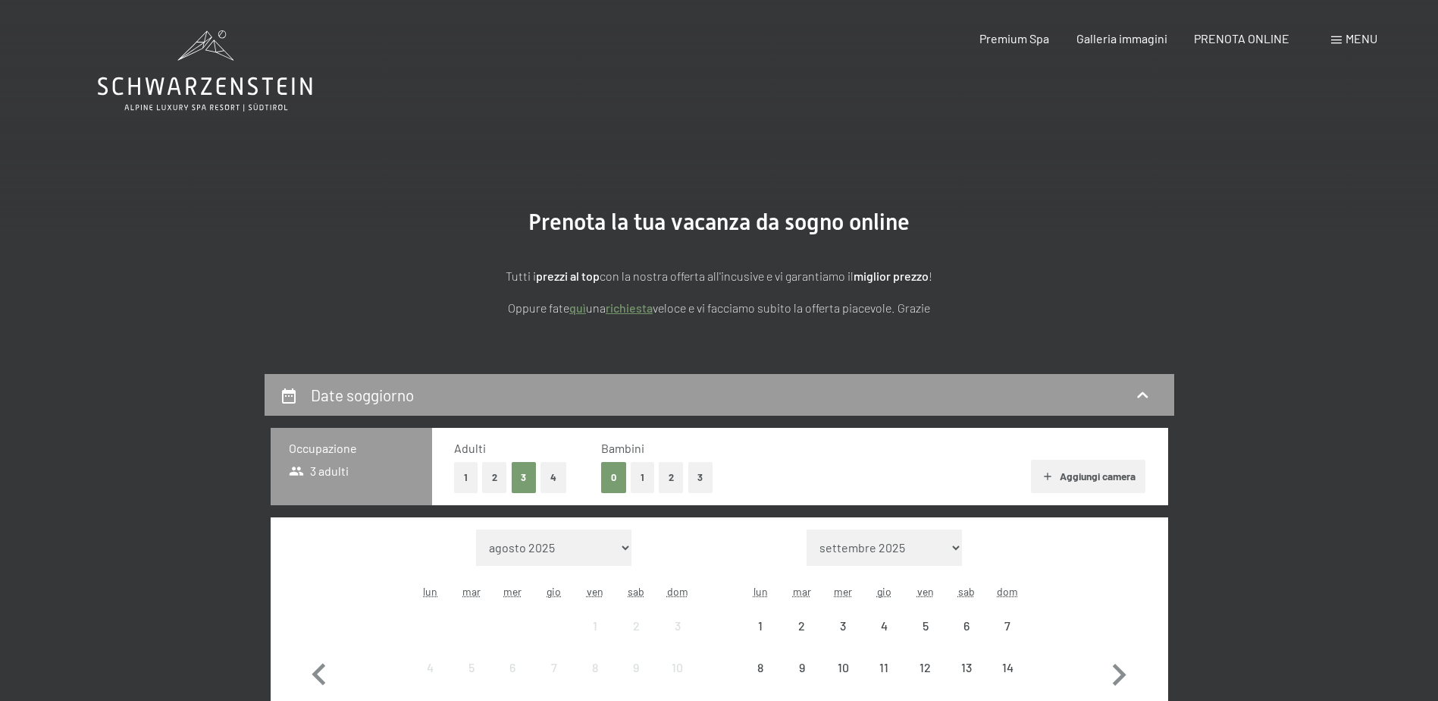
click at [637, 480] on button "1" at bounding box center [643, 477] width 24 height 31
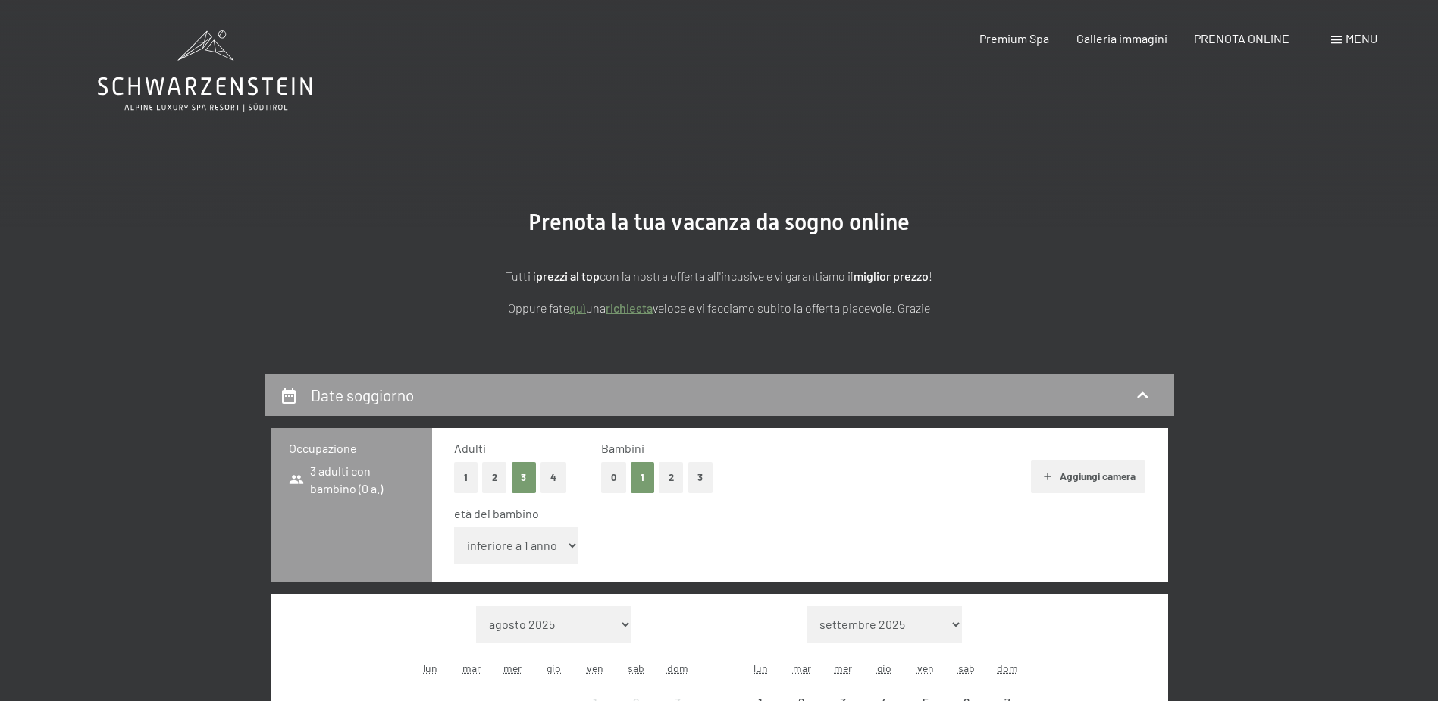
click at [550, 552] on select "inferiore a 1 anno 1 anno 2 anni 3 anni 4 anni 5 anni 6 anni 7 anni 8 anni 9 an…" at bounding box center [516, 545] width 125 height 36
select select "16"
click at [454, 527] on select "inferiore a 1 anno 1 anno 2 anni 3 anni 4 anni 5 anni 6 anni 7 anni 8 anni 9 an…" at bounding box center [516, 545] width 125 height 36
click at [1096, 528] on div "età del bambino inferiore a 1 anno 1 anno 2 anni 3 anni 4 anni 5 anni 6 anni 7 …" at bounding box center [800, 537] width 692 height 64
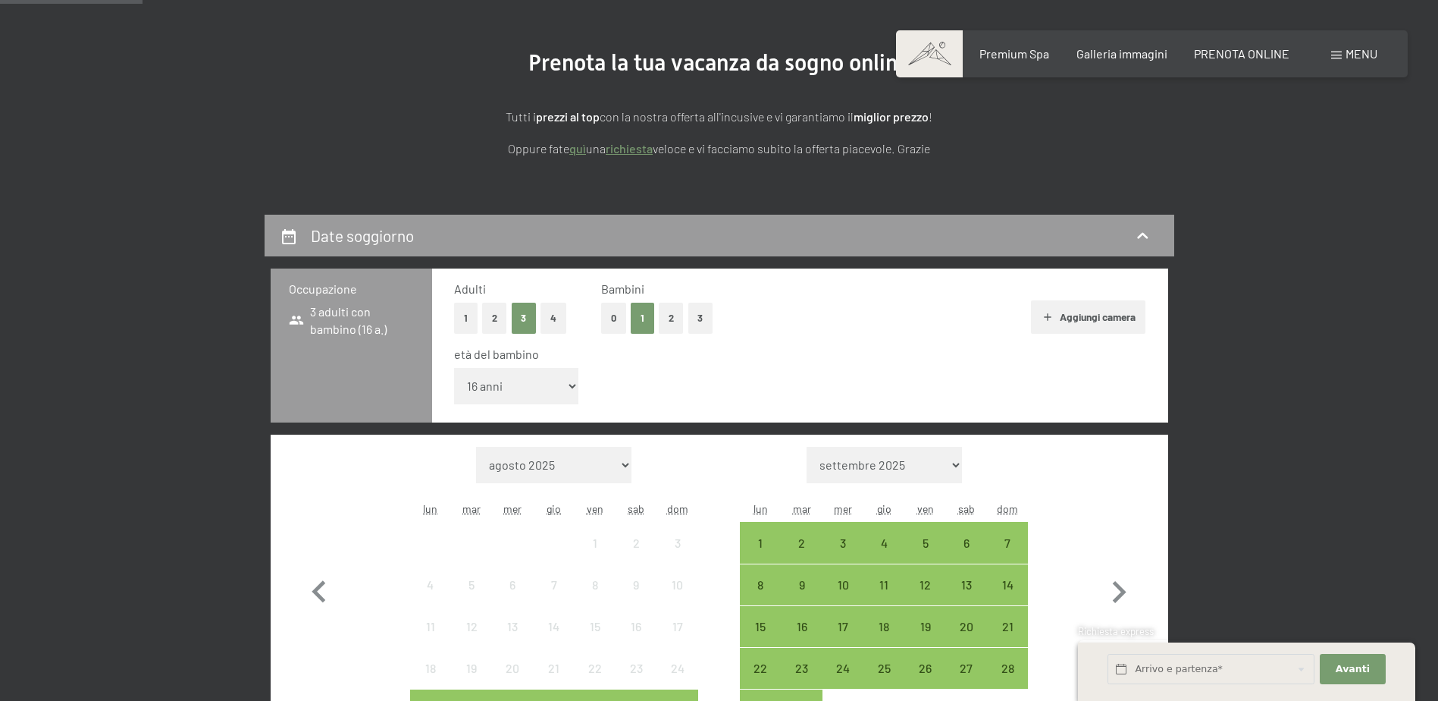
scroll to position [303, 0]
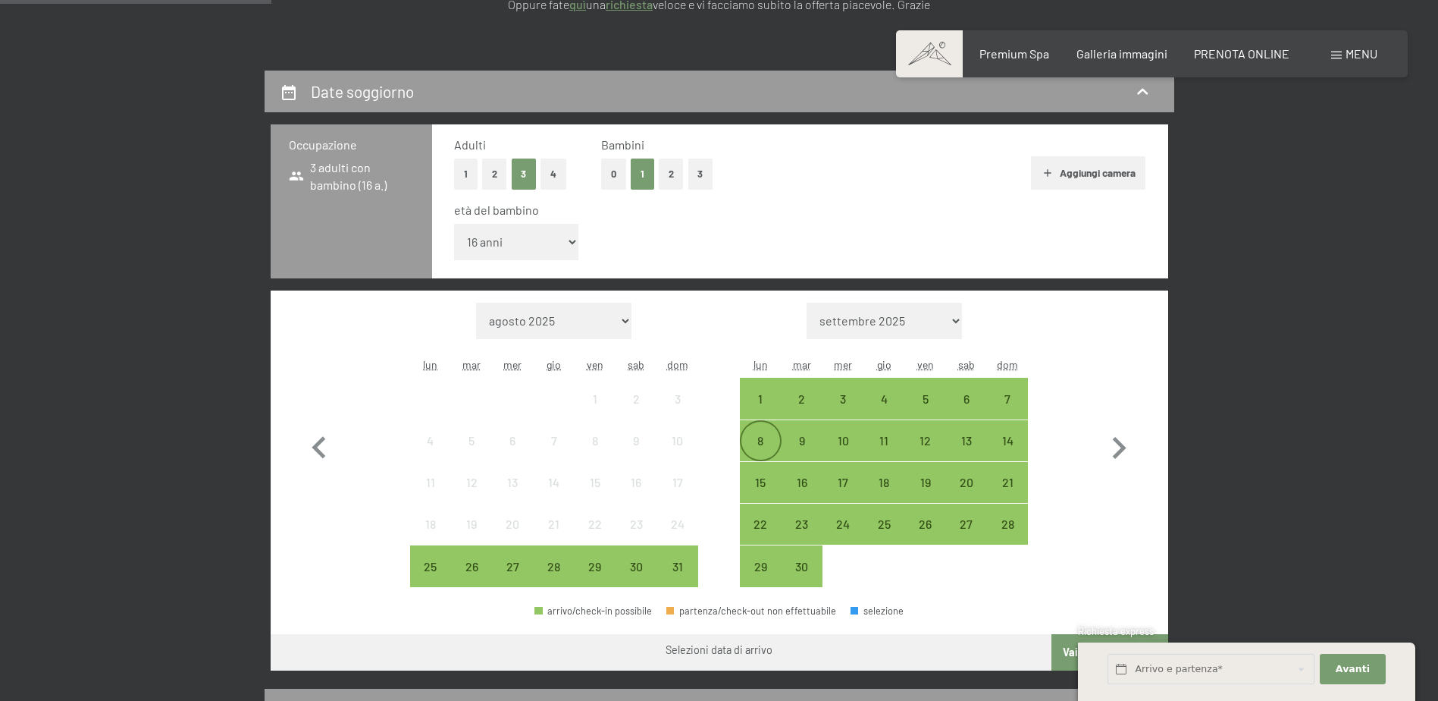
click at [765, 438] on div "8" at bounding box center [761, 453] width 38 height 38
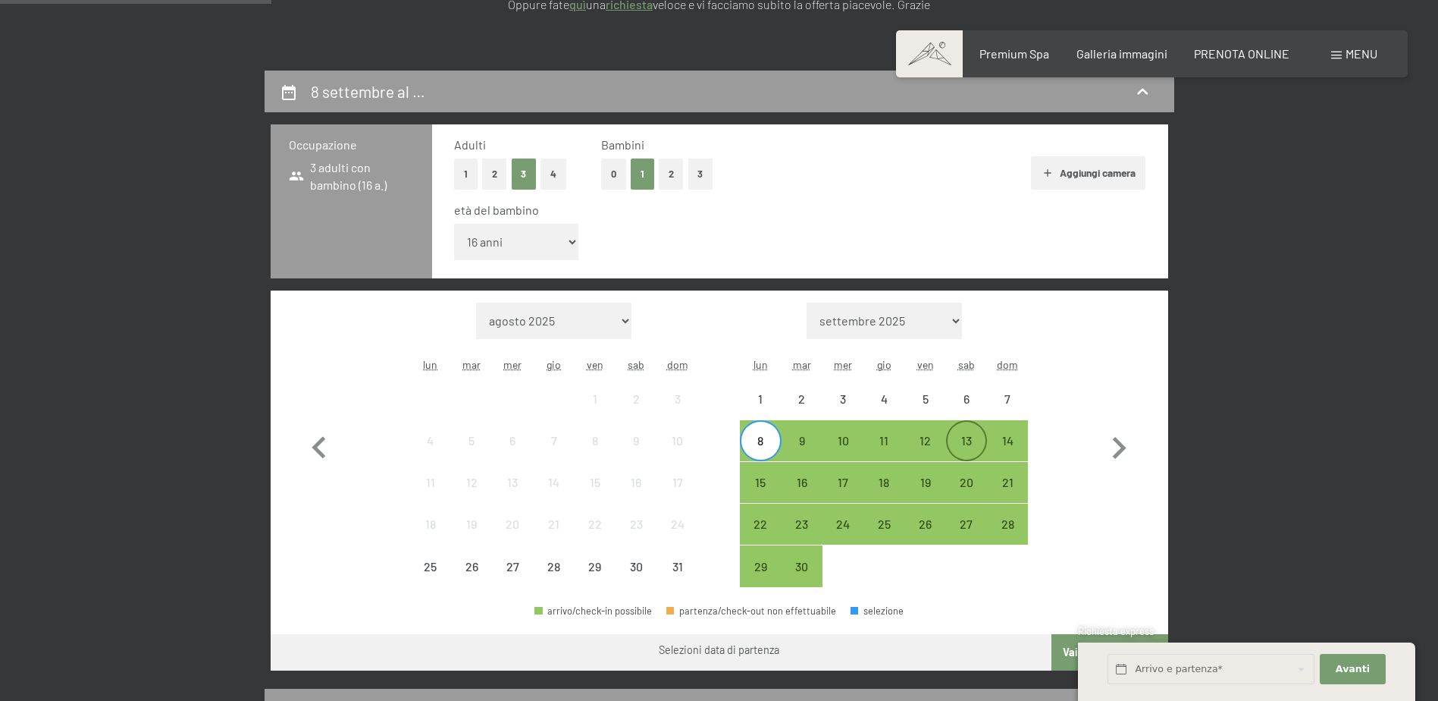
click at [980, 455] on div "13" at bounding box center [967, 453] width 38 height 38
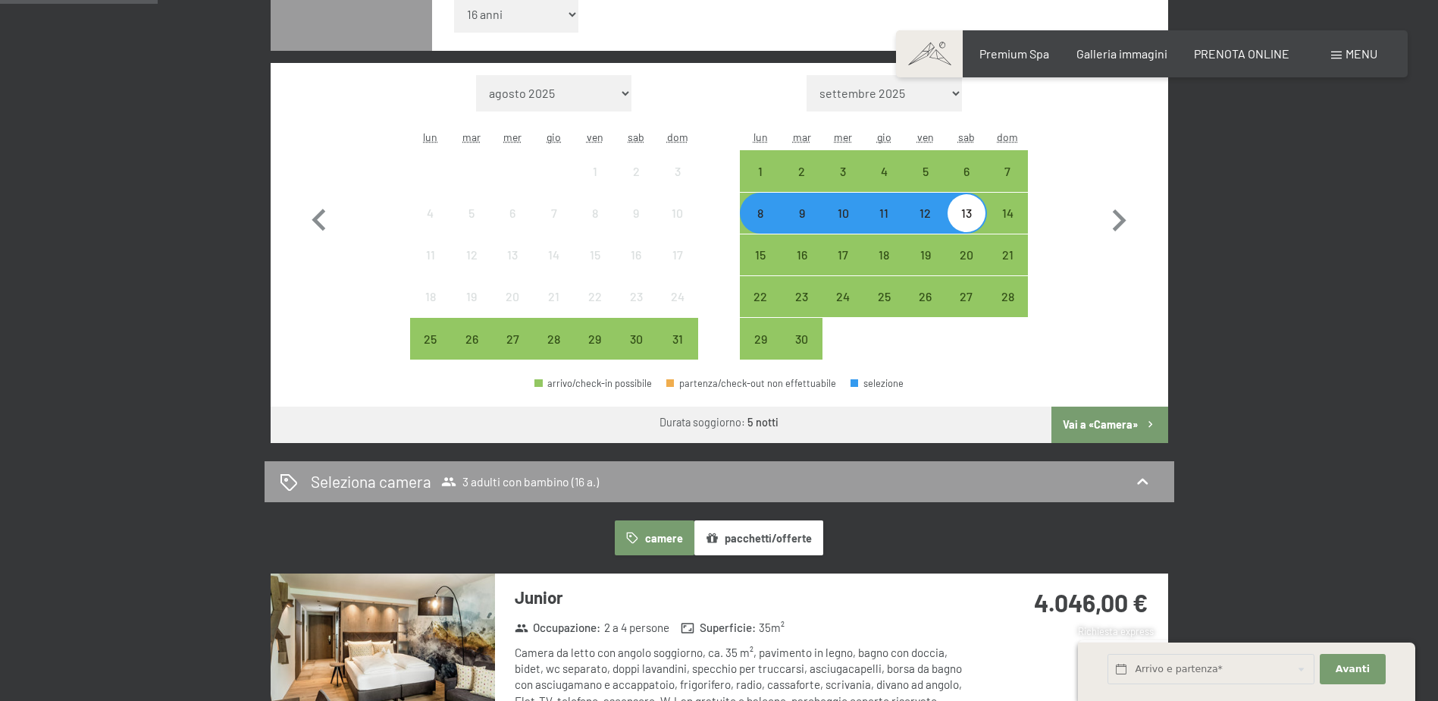
click at [1102, 424] on button "Vai a «Camera»" at bounding box center [1110, 424] width 116 height 36
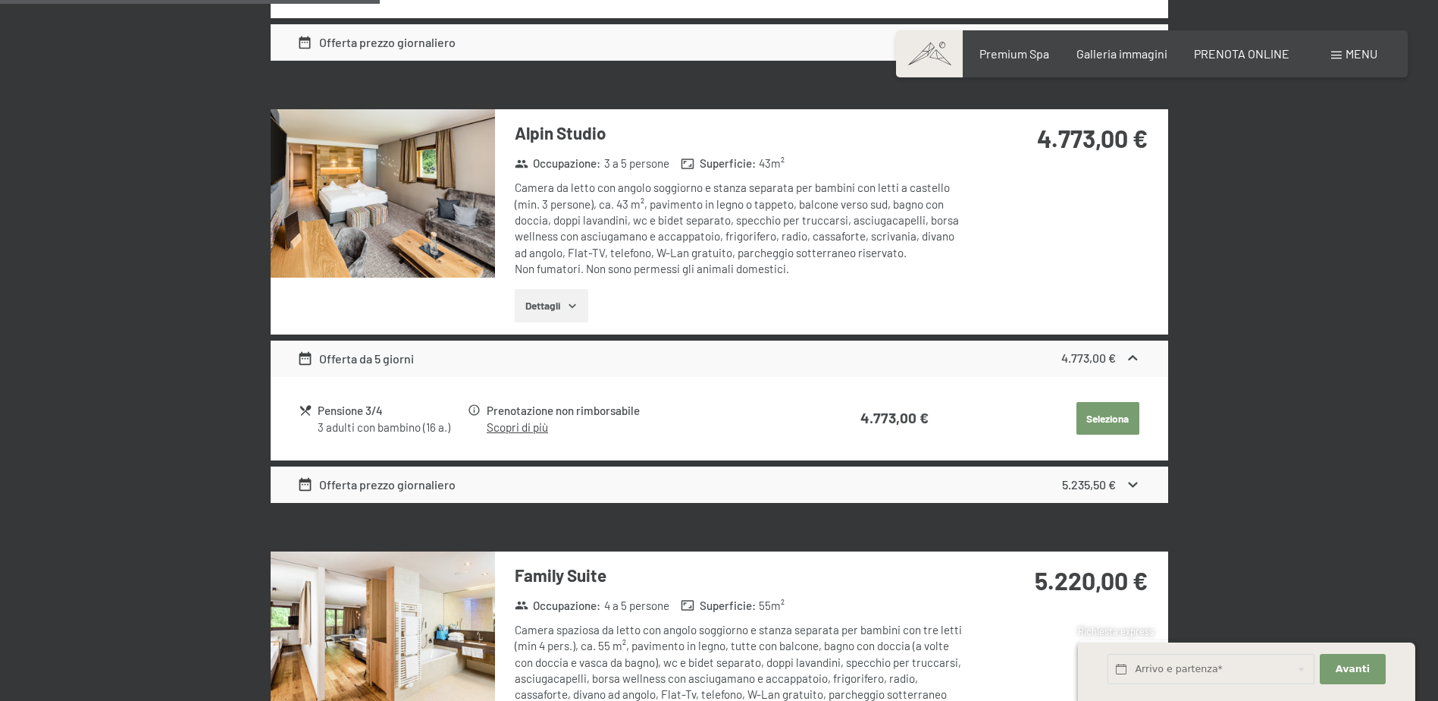
scroll to position [1132, 0]
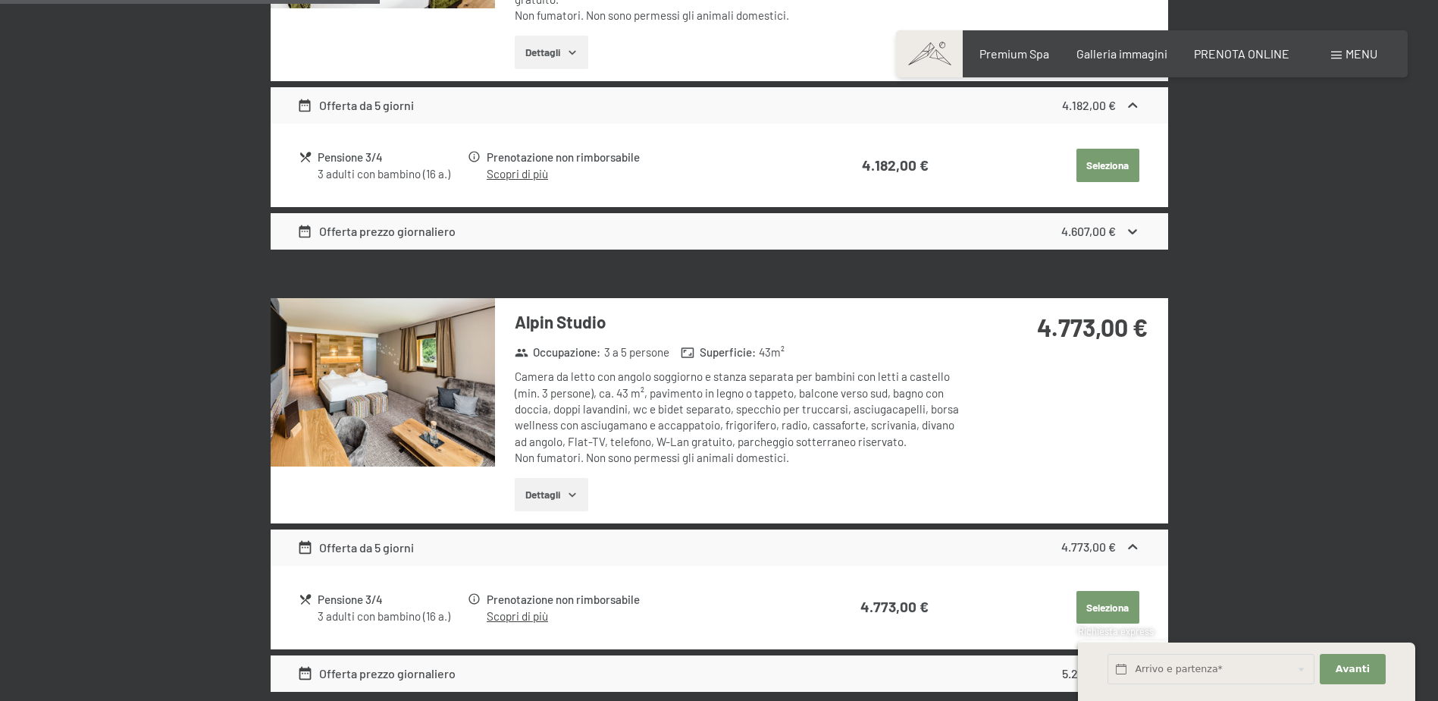
click at [556, 494] on button "Dettagli" at bounding box center [552, 494] width 74 height 33
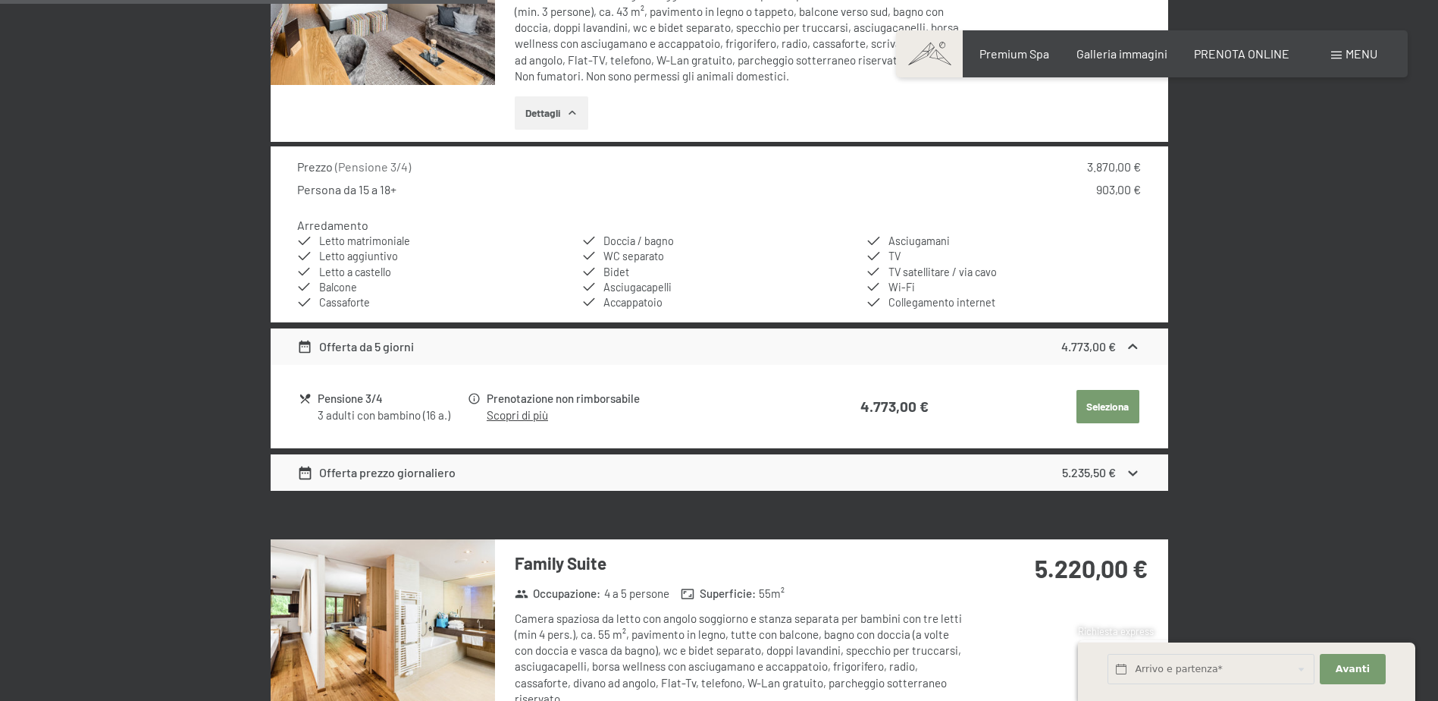
scroll to position [1360, 0]
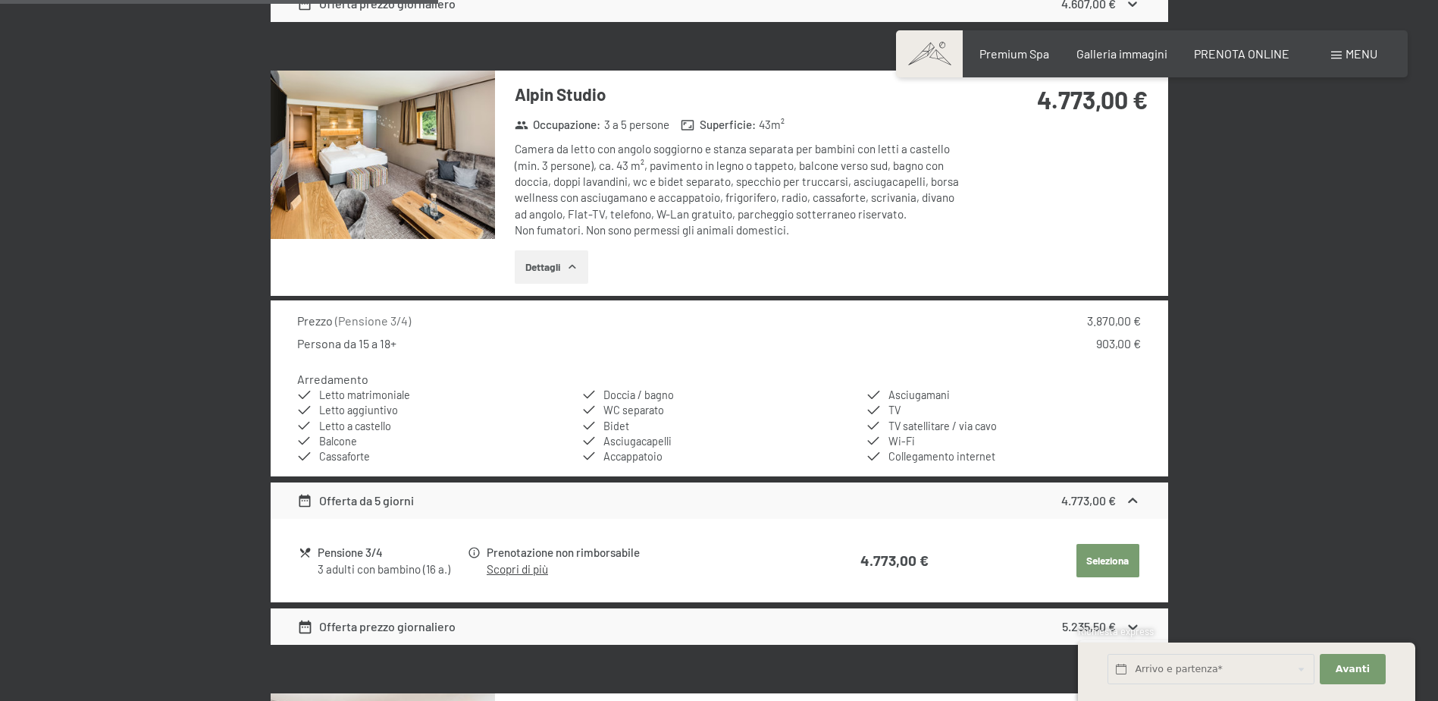
click at [551, 267] on button "Dettagli" at bounding box center [552, 266] width 74 height 33
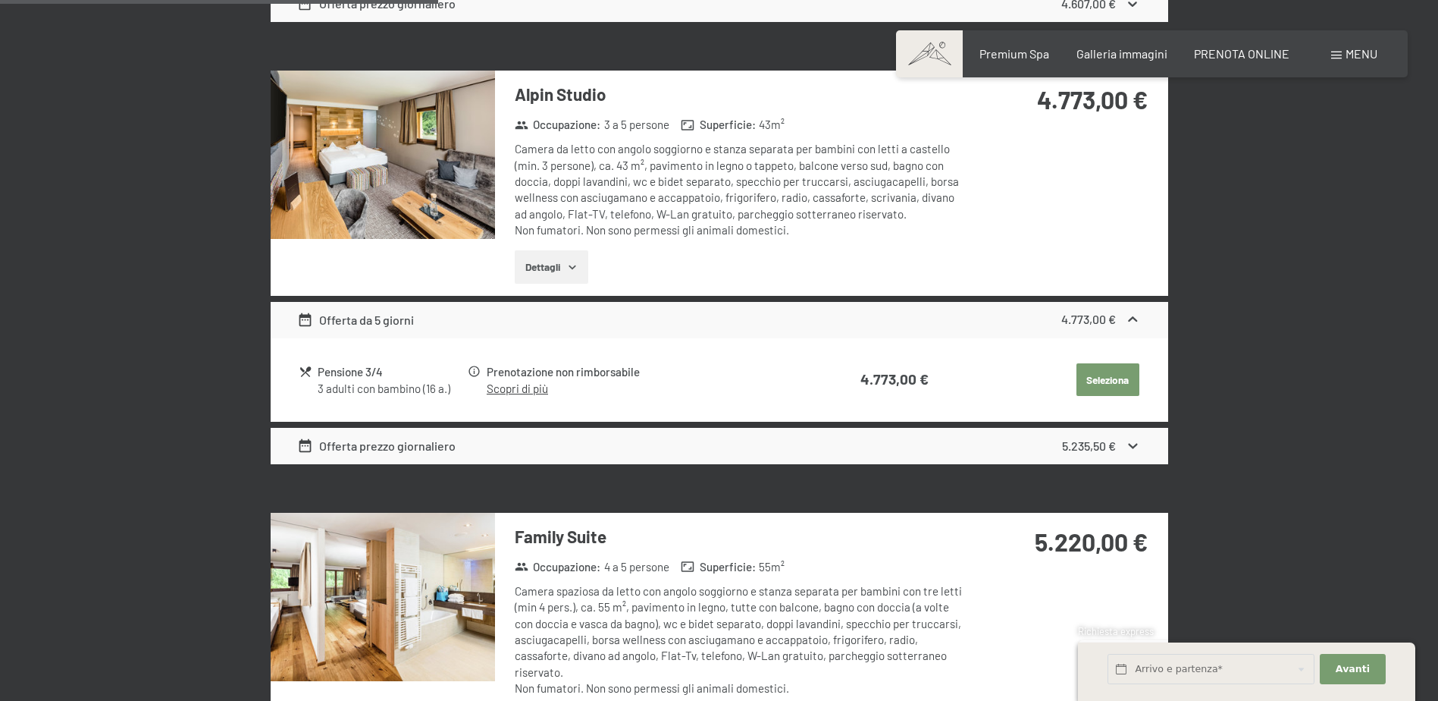
click at [469, 177] on img at bounding box center [383, 155] width 224 height 168
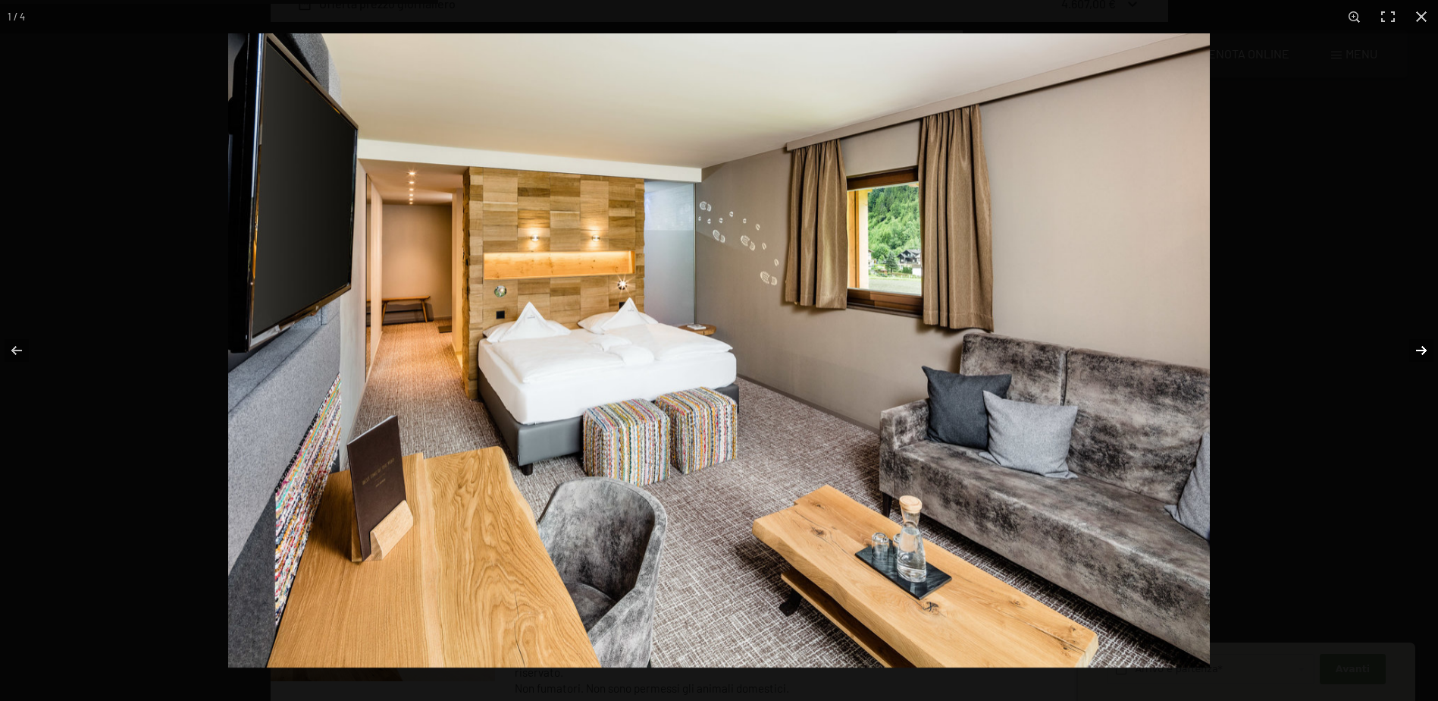
click at [1422, 348] on button "button" at bounding box center [1411, 350] width 53 height 76
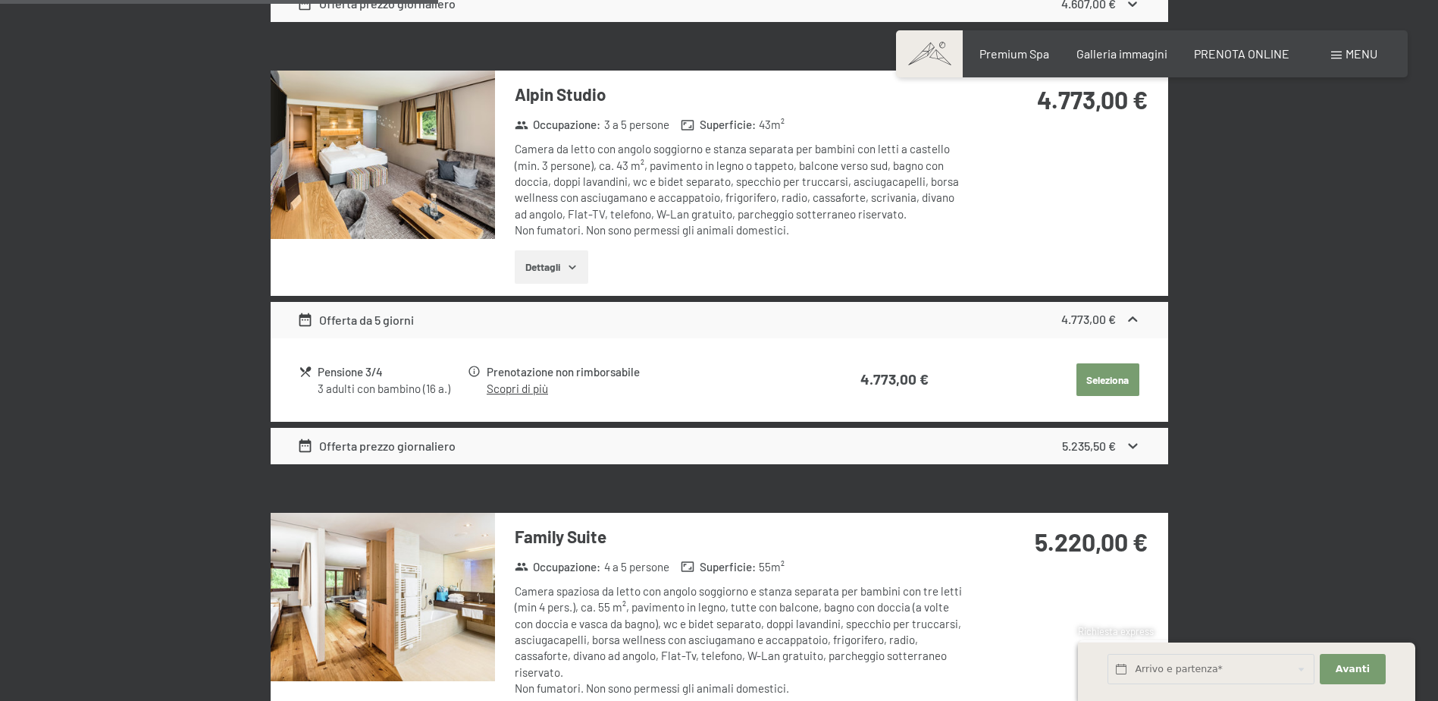
click at [0, 0] on button "button" at bounding box center [0, 0] width 0 height 0
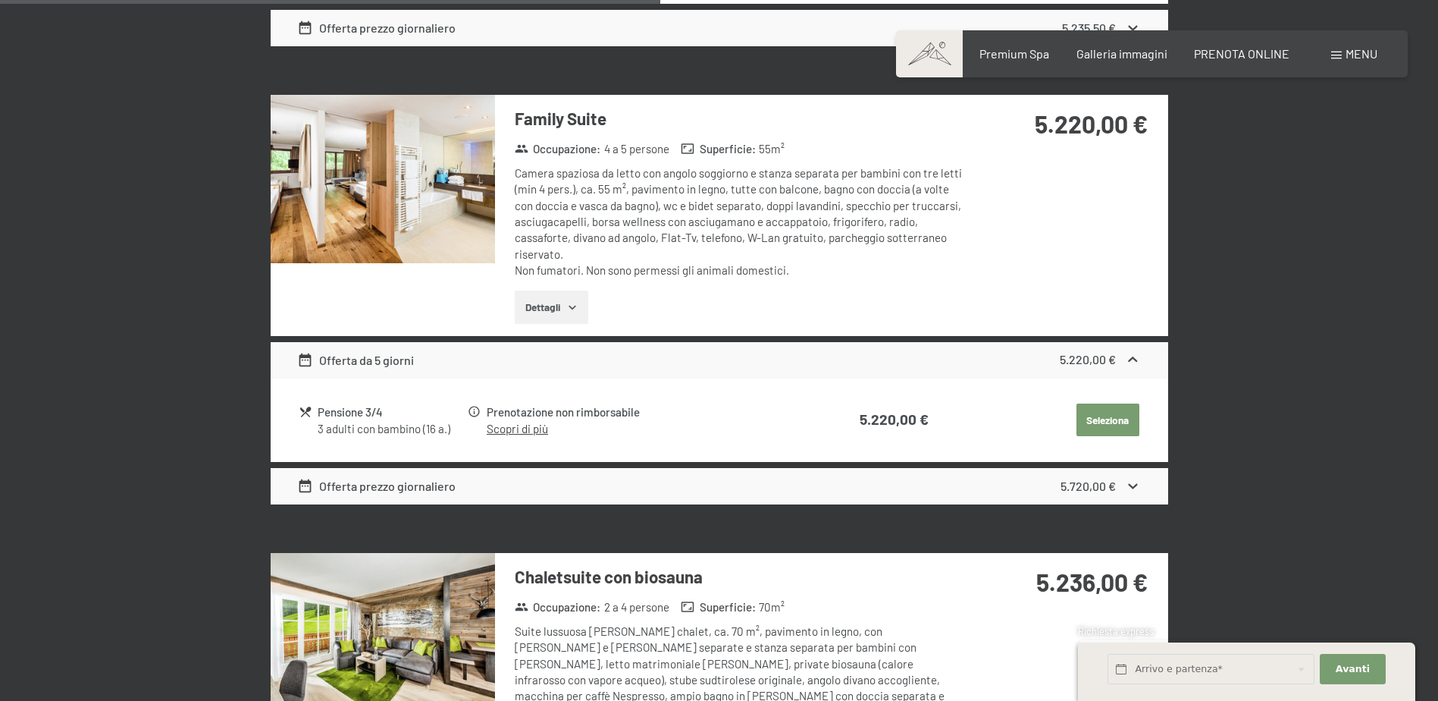
scroll to position [1663, 0]
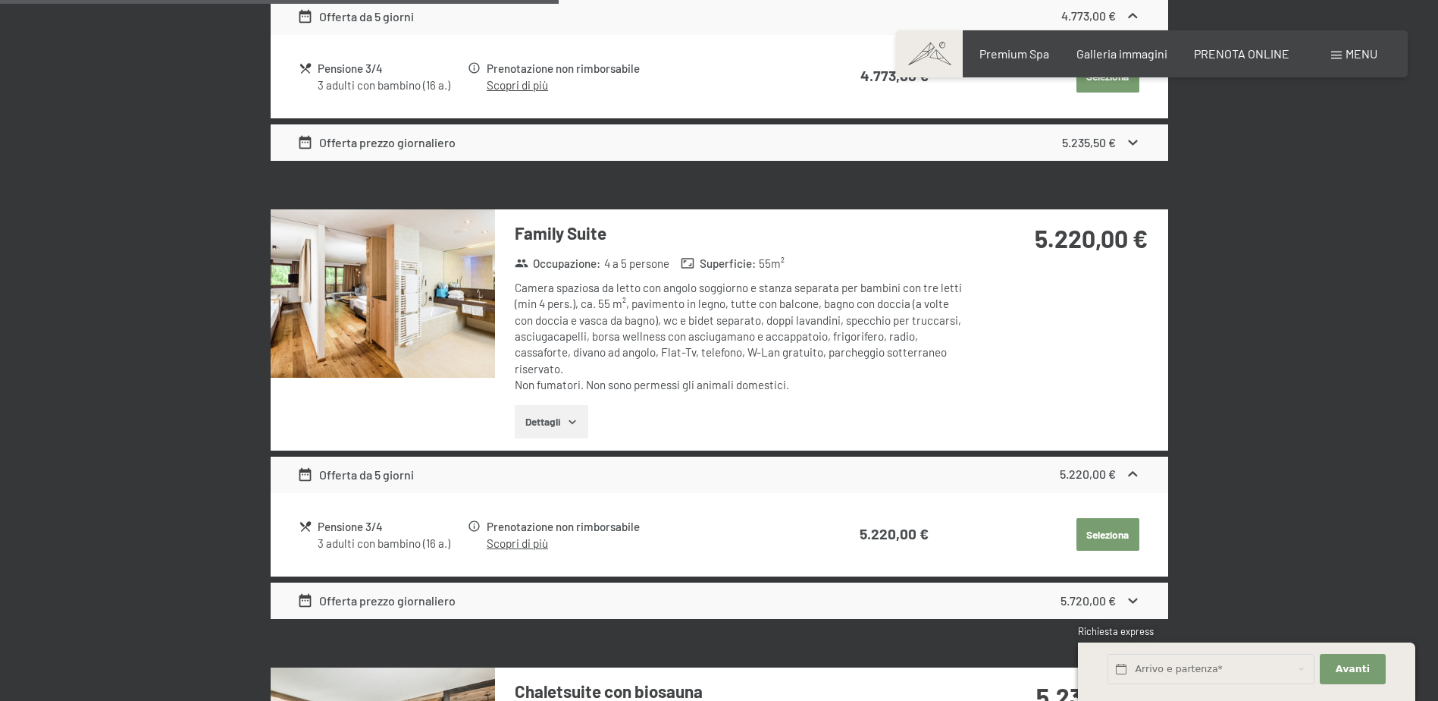
click at [544, 427] on button "Dettagli" at bounding box center [552, 421] width 74 height 33
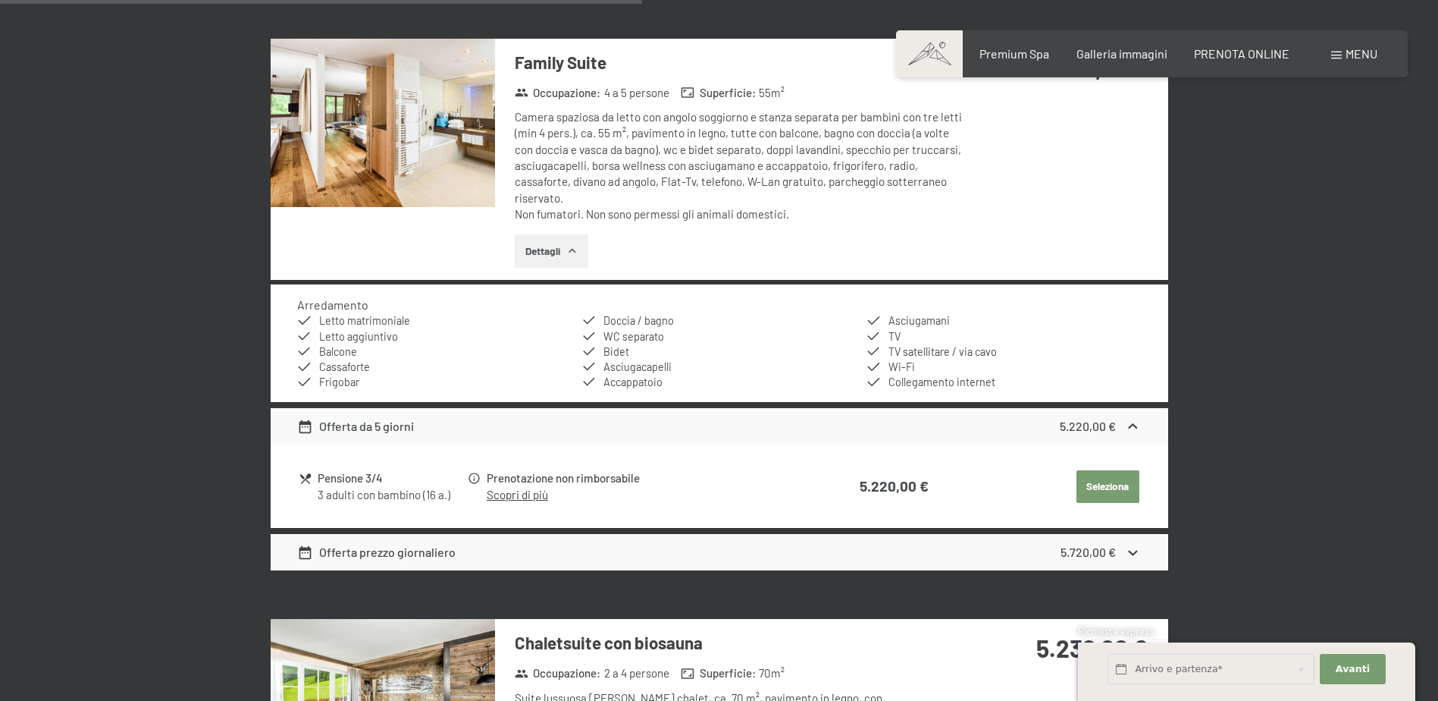
scroll to position [1966, 0]
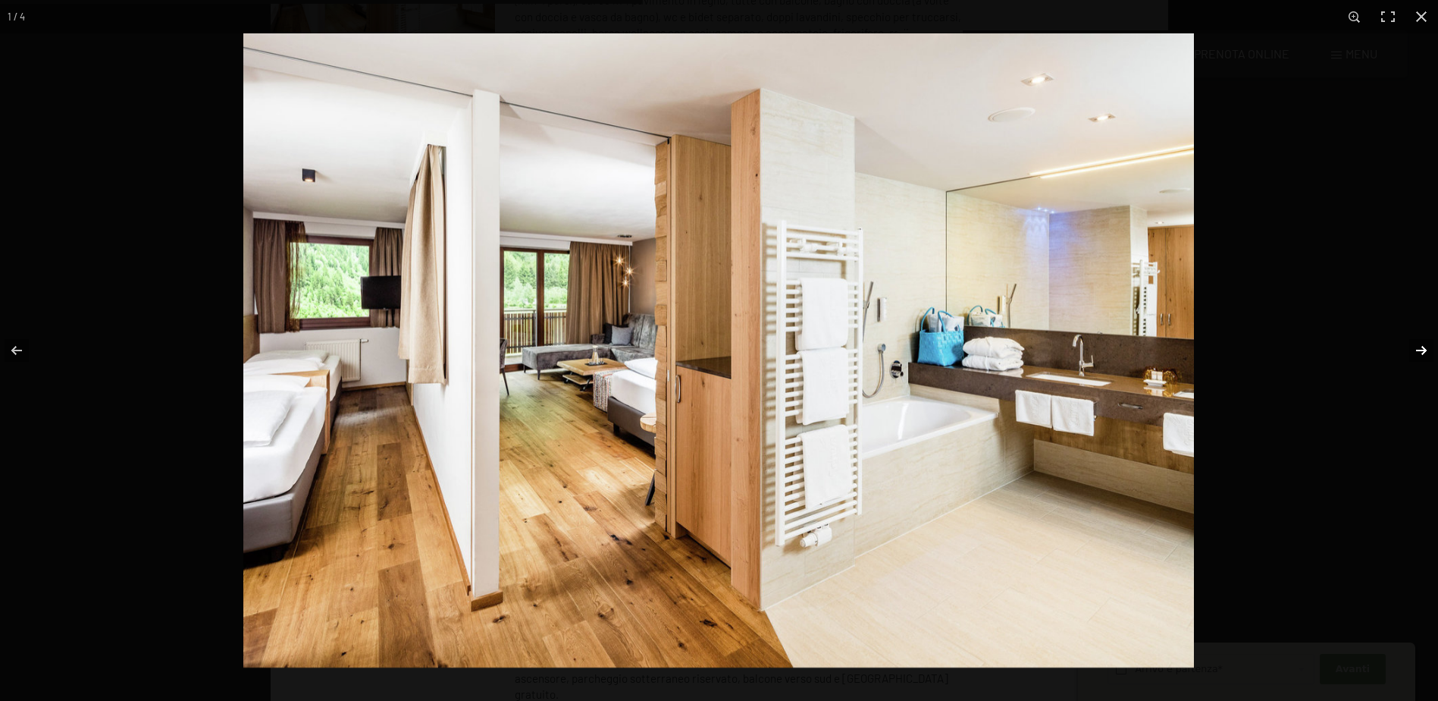
click at [1423, 351] on button "button" at bounding box center [1411, 350] width 53 height 76
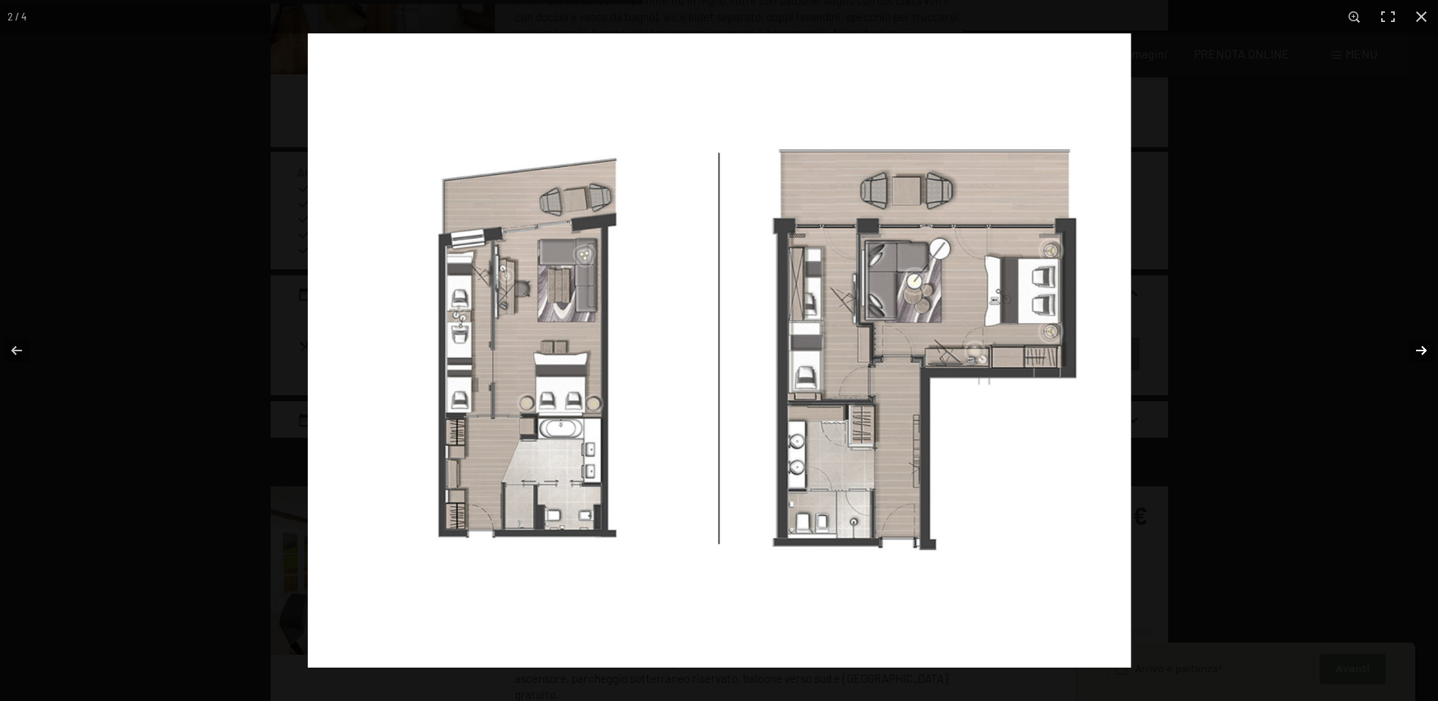
click at [1424, 347] on button "button" at bounding box center [1411, 350] width 53 height 76
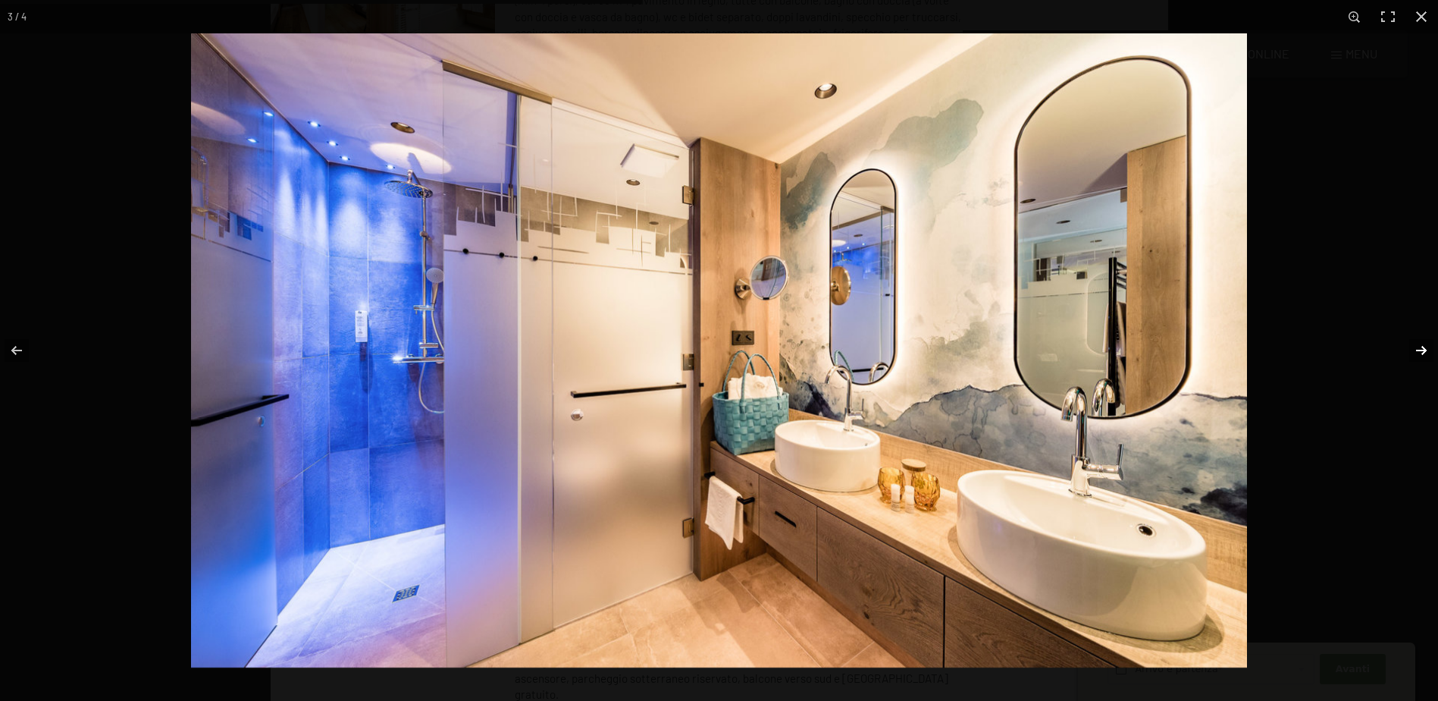
click at [1424, 347] on button "button" at bounding box center [1411, 350] width 53 height 76
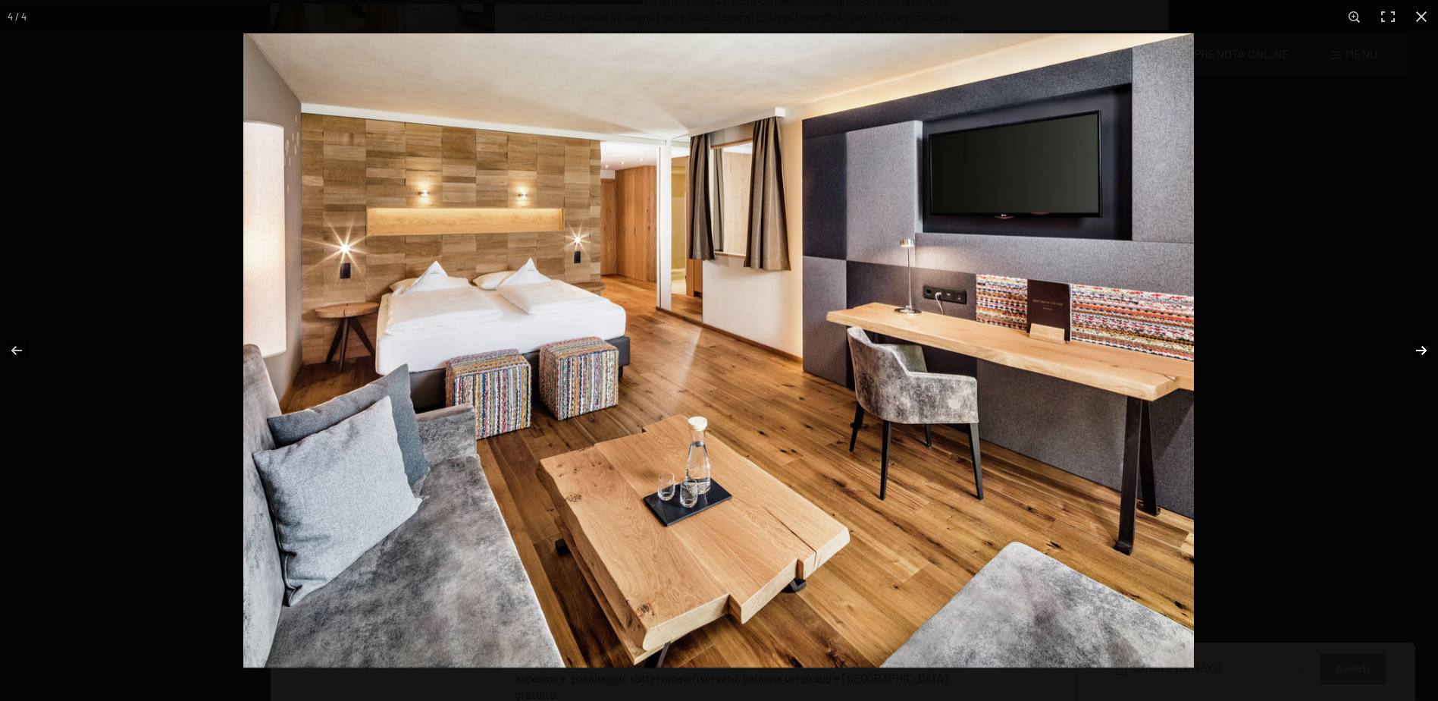
click at [1425, 347] on button "button" at bounding box center [1411, 350] width 53 height 76
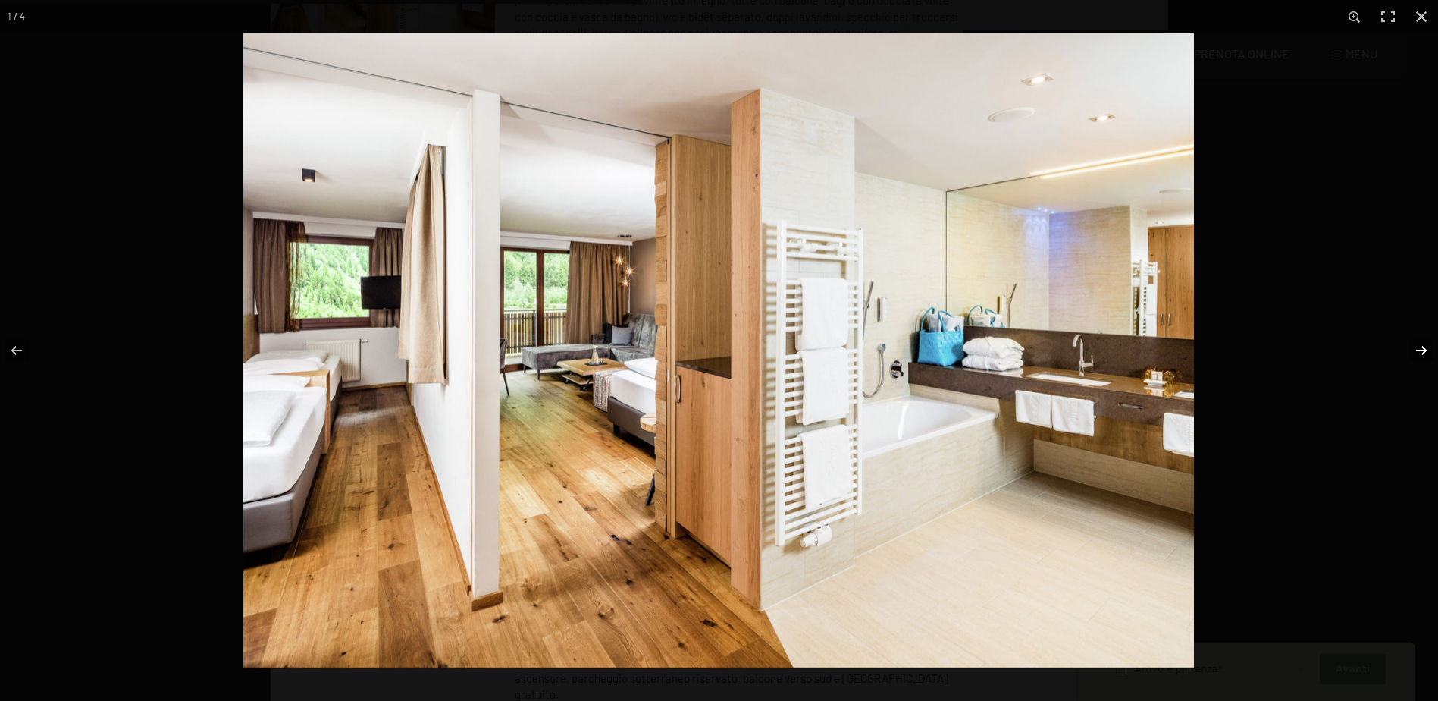
click at [1433, 333] on button "button" at bounding box center [1411, 350] width 53 height 76
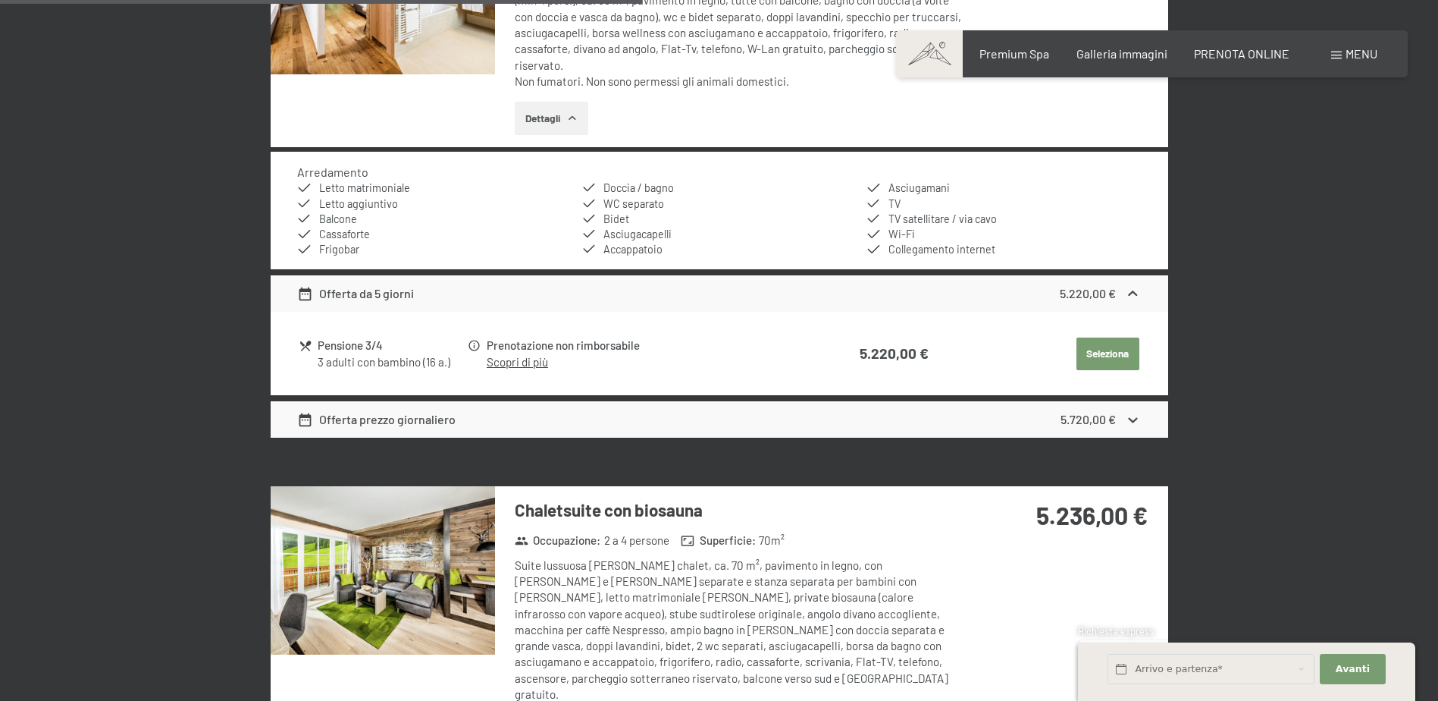
click at [0, 0] on button "button" at bounding box center [0, 0] width 0 height 0
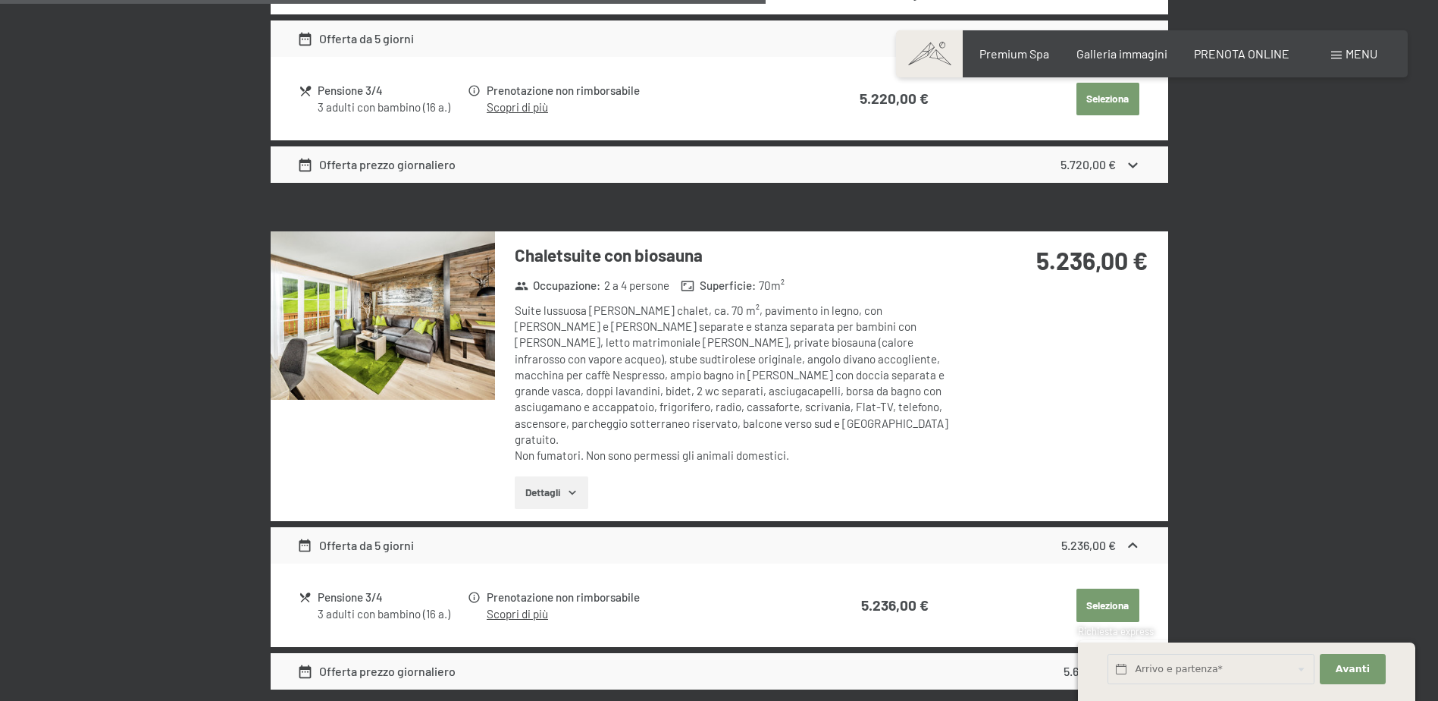
scroll to position [2345, 0]
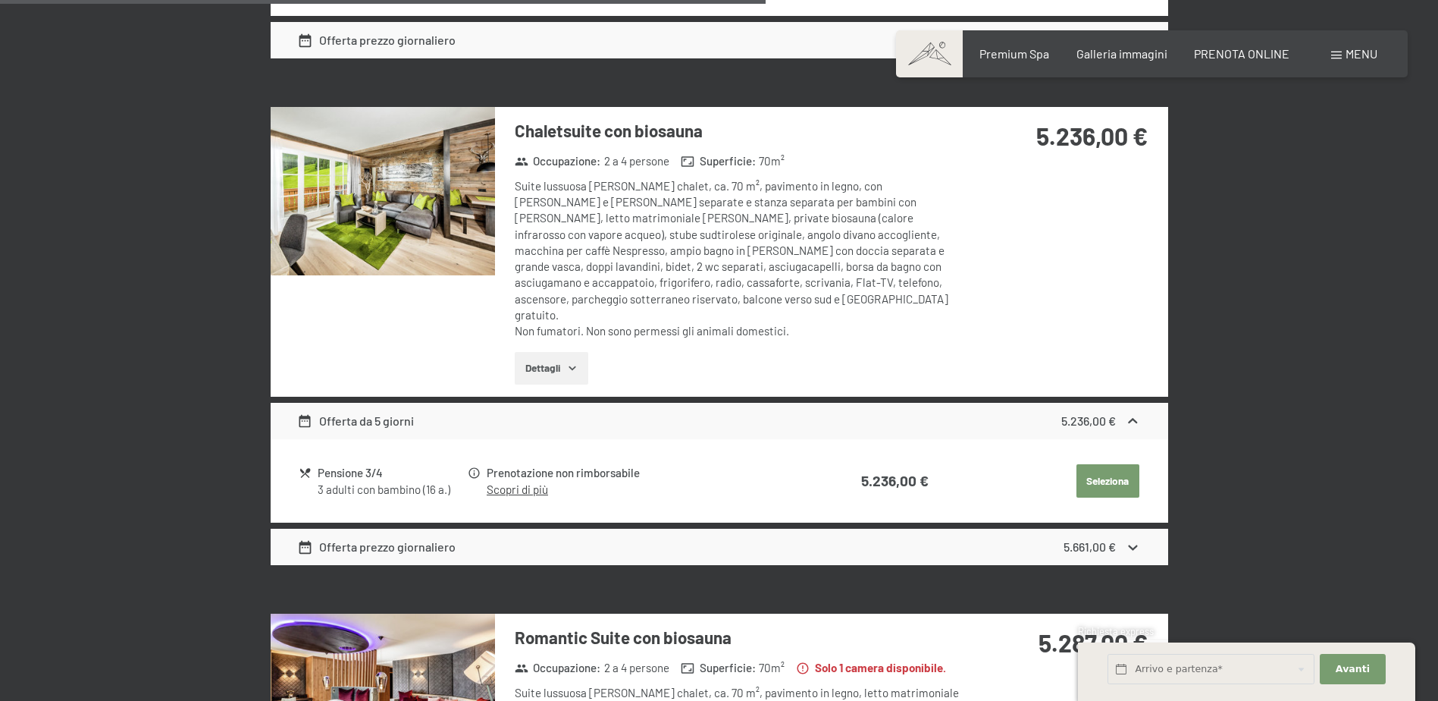
click at [389, 179] on img at bounding box center [383, 191] width 224 height 168
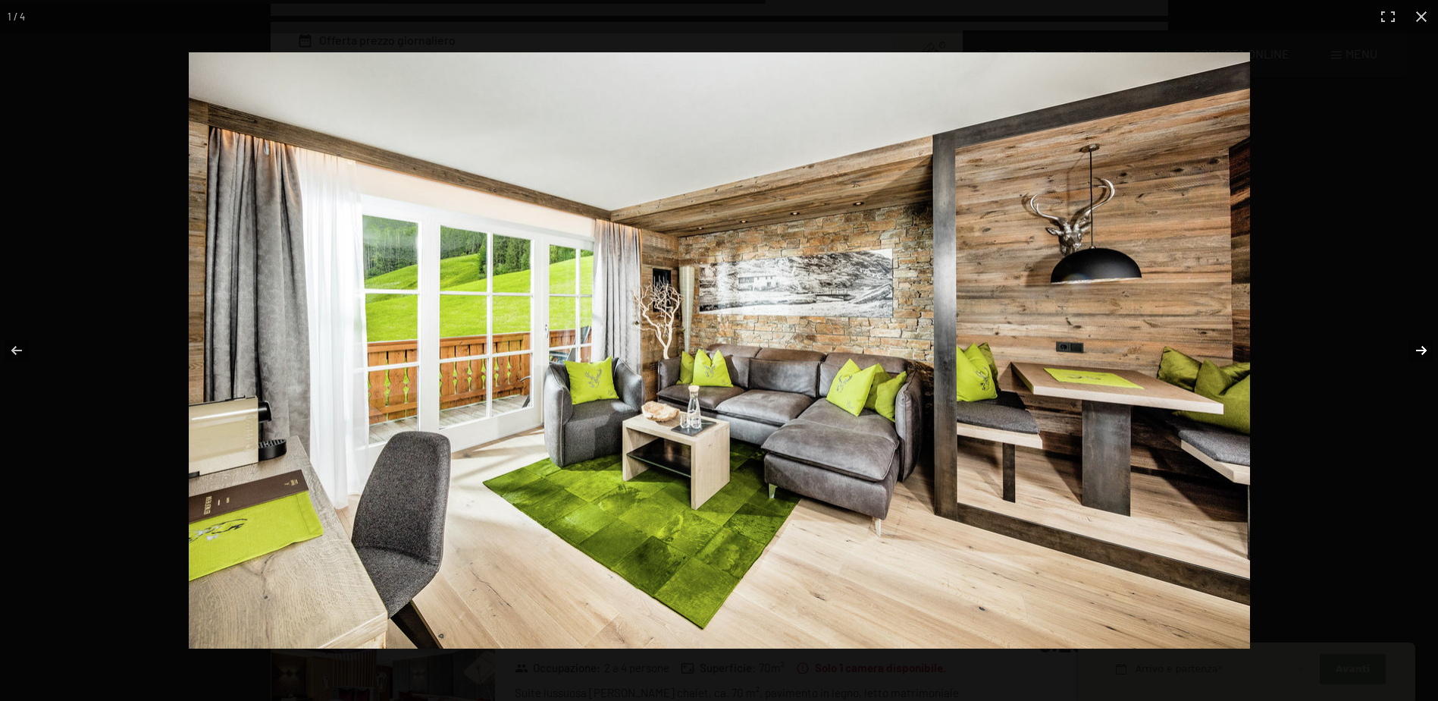
click at [1424, 344] on button "button" at bounding box center [1411, 350] width 53 height 76
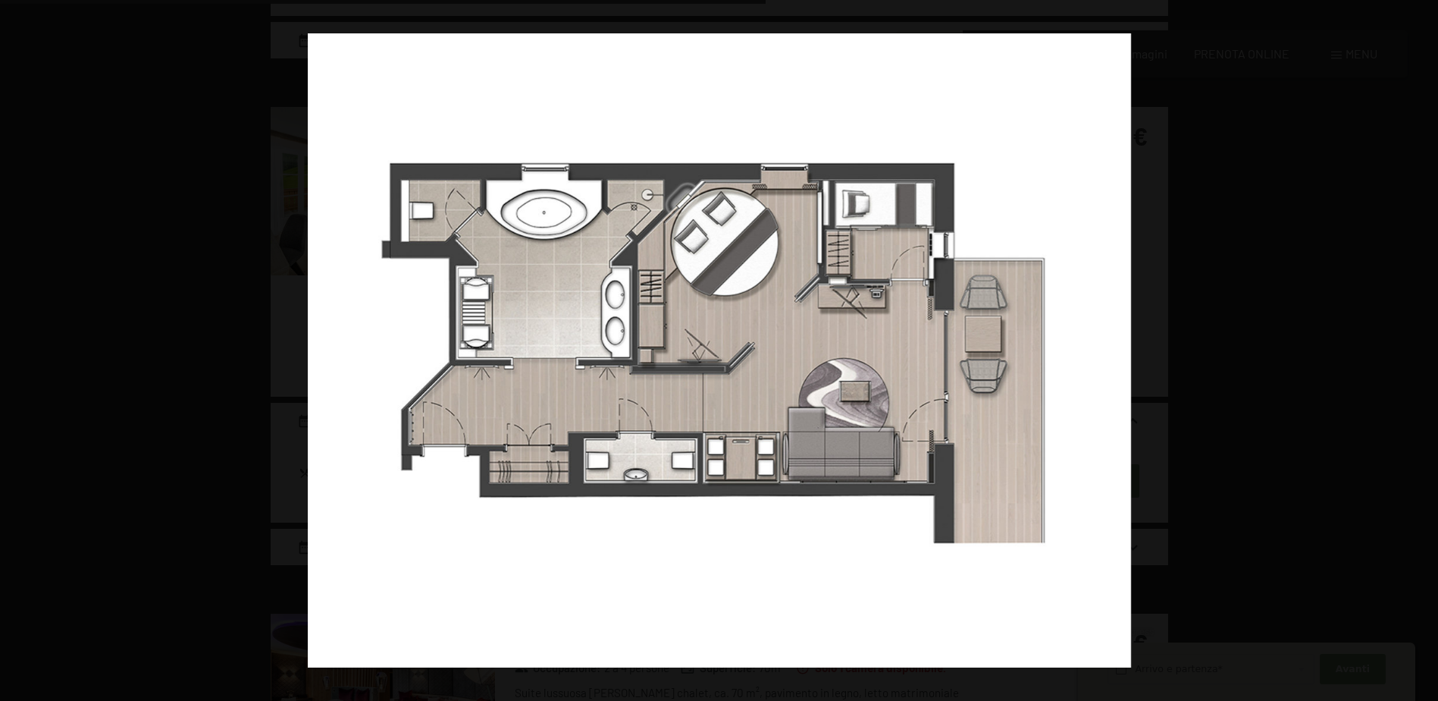
click at [1410, 345] on button "button" at bounding box center [1411, 350] width 53 height 76
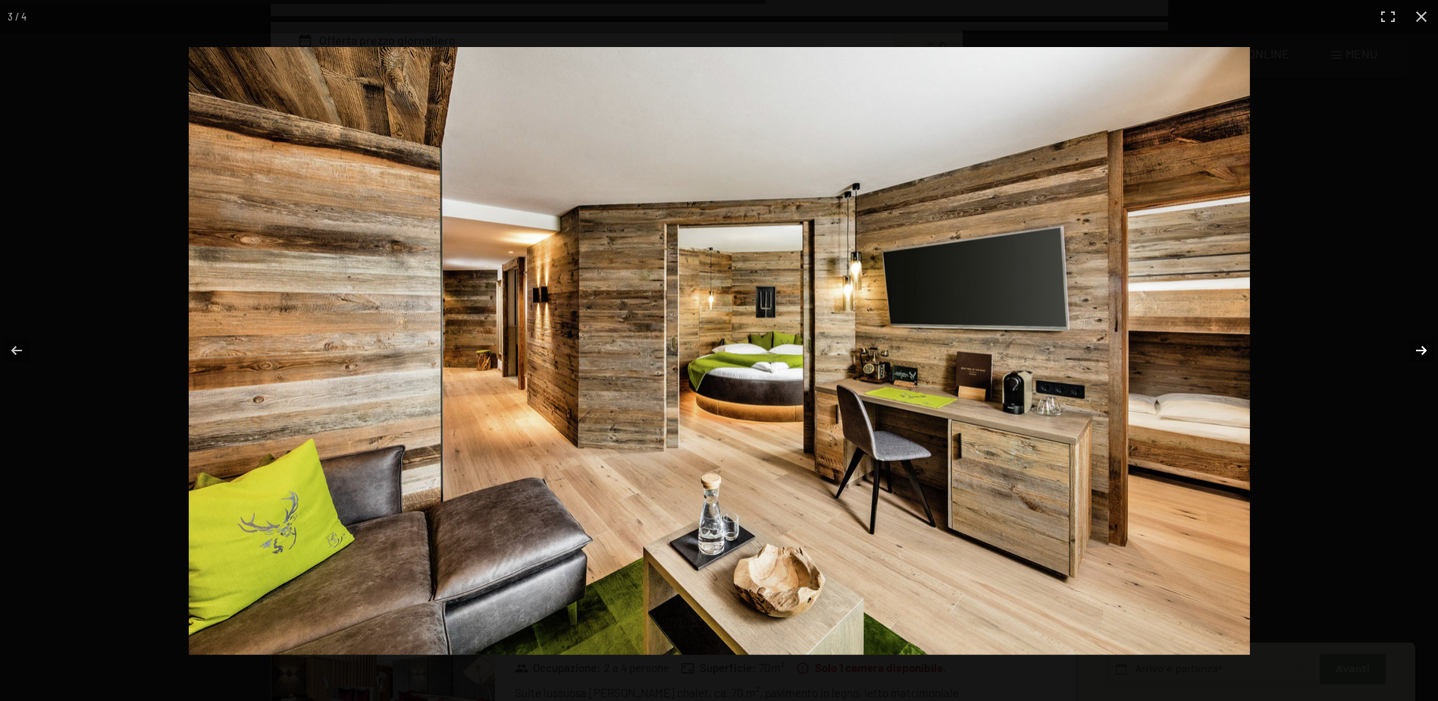
click at [1424, 353] on button "button" at bounding box center [1411, 350] width 53 height 76
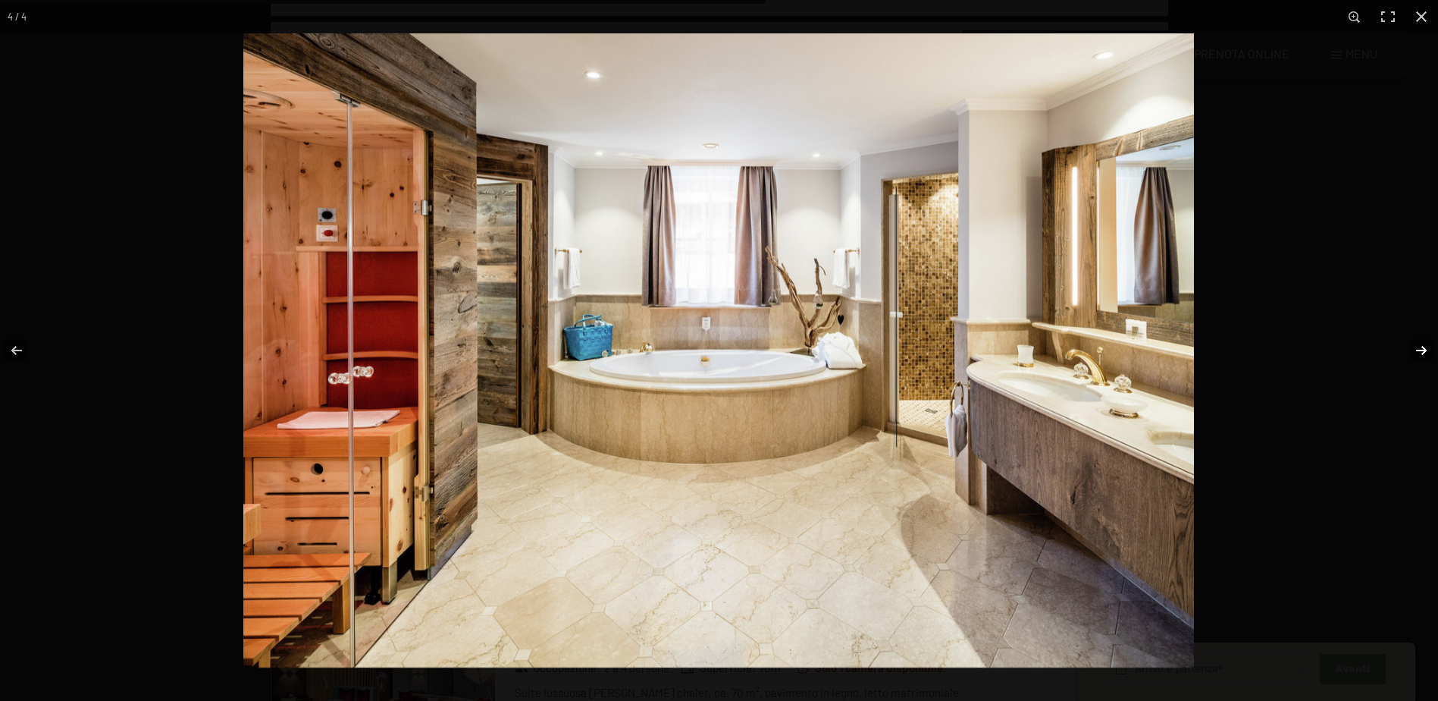
click at [1424, 353] on button "button" at bounding box center [1411, 350] width 53 height 76
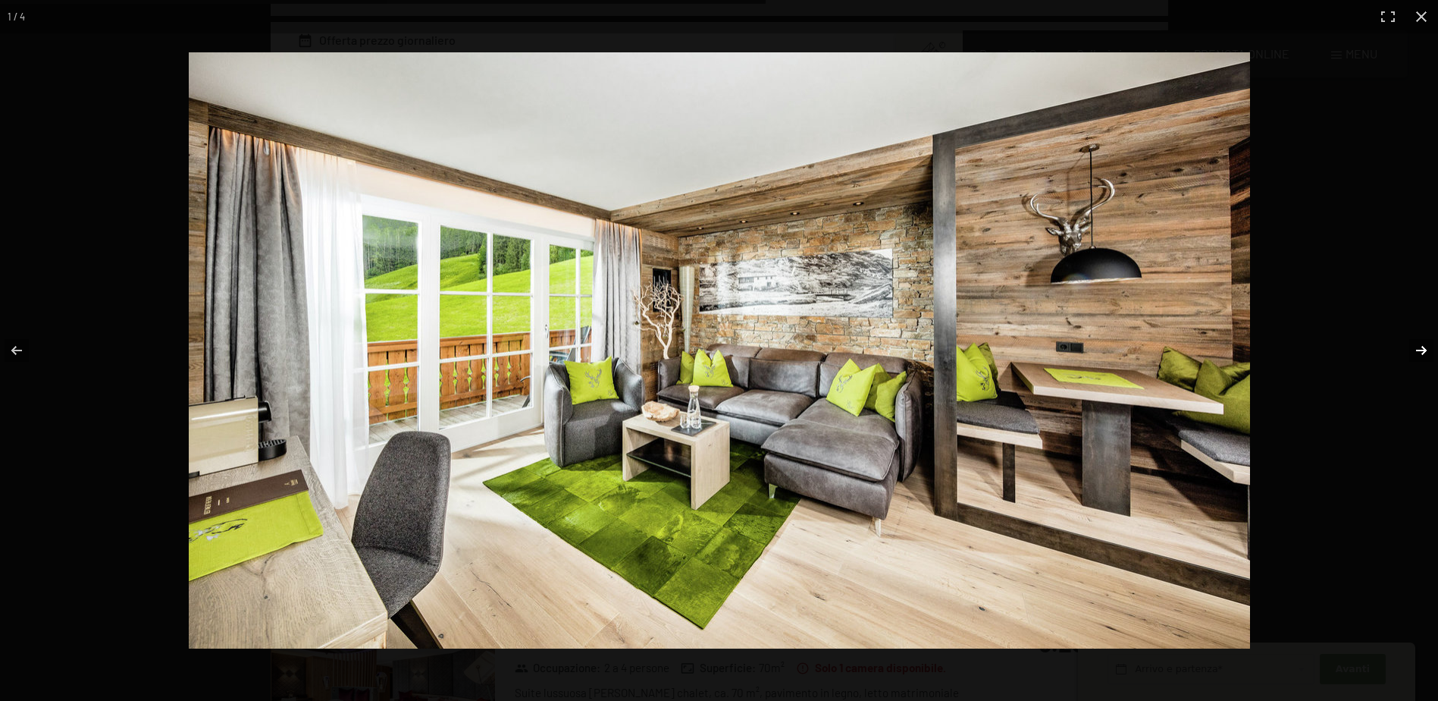
click at [1424, 353] on button "button" at bounding box center [1411, 350] width 53 height 76
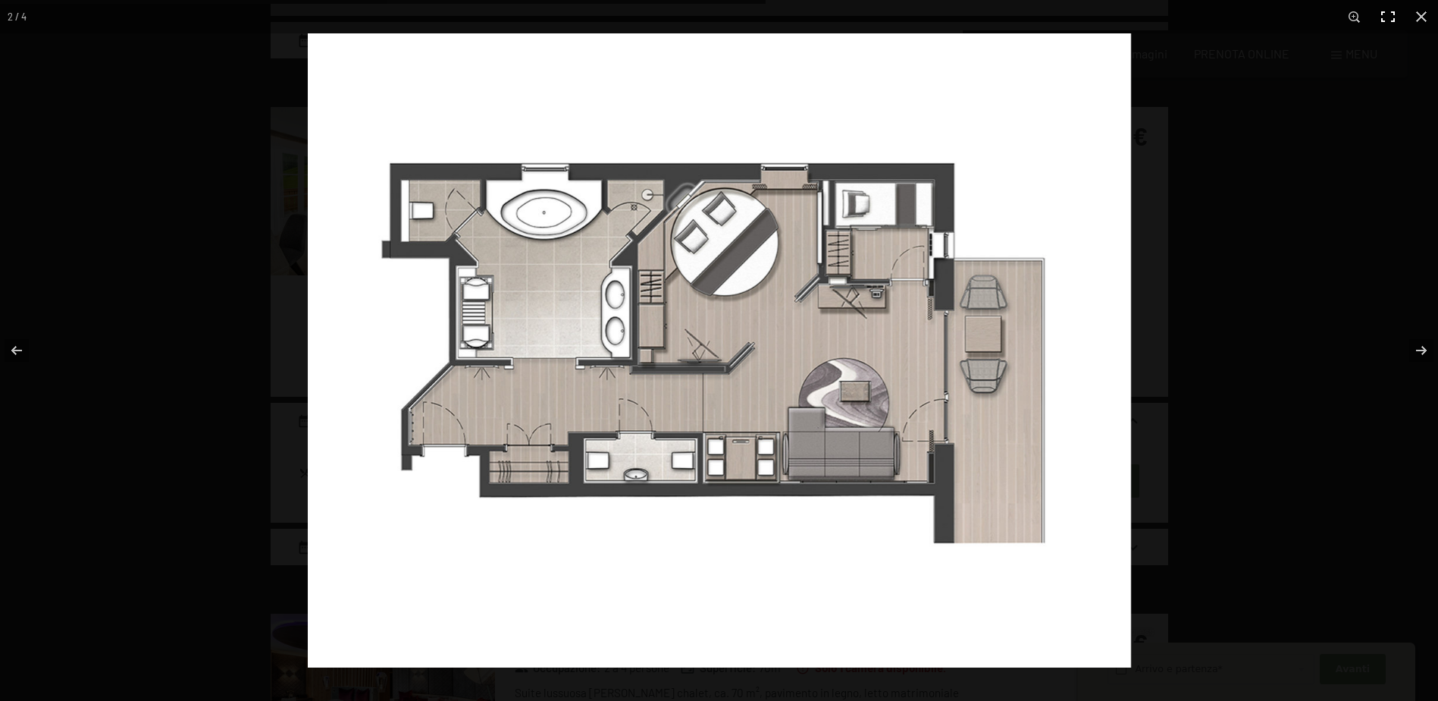
click at [1400, 22] on button "button" at bounding box center [1388, 16] width 33 height 33
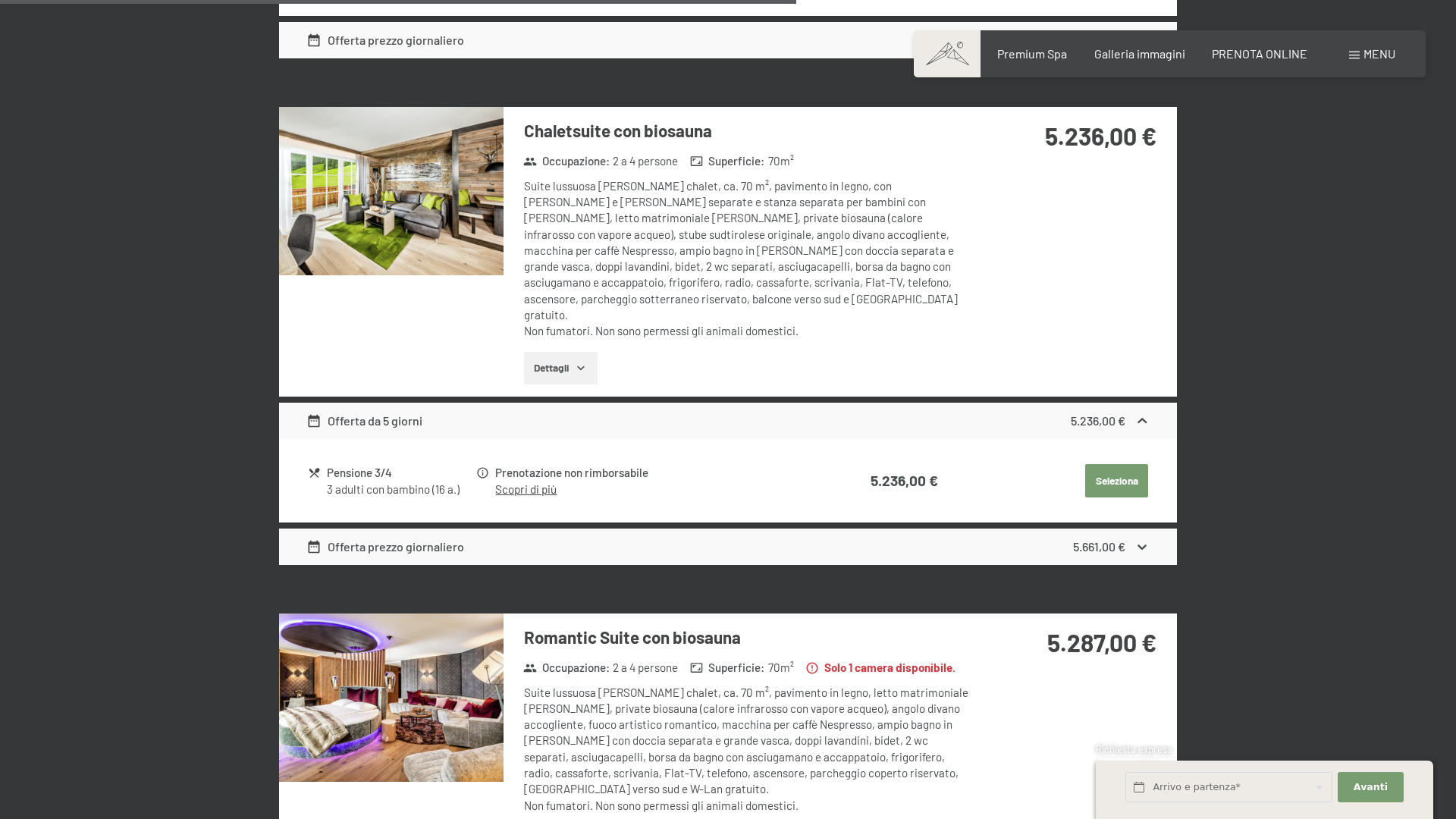
click at [0, 0] on button "button" at bounding box center [0, 0] width 0 height 0
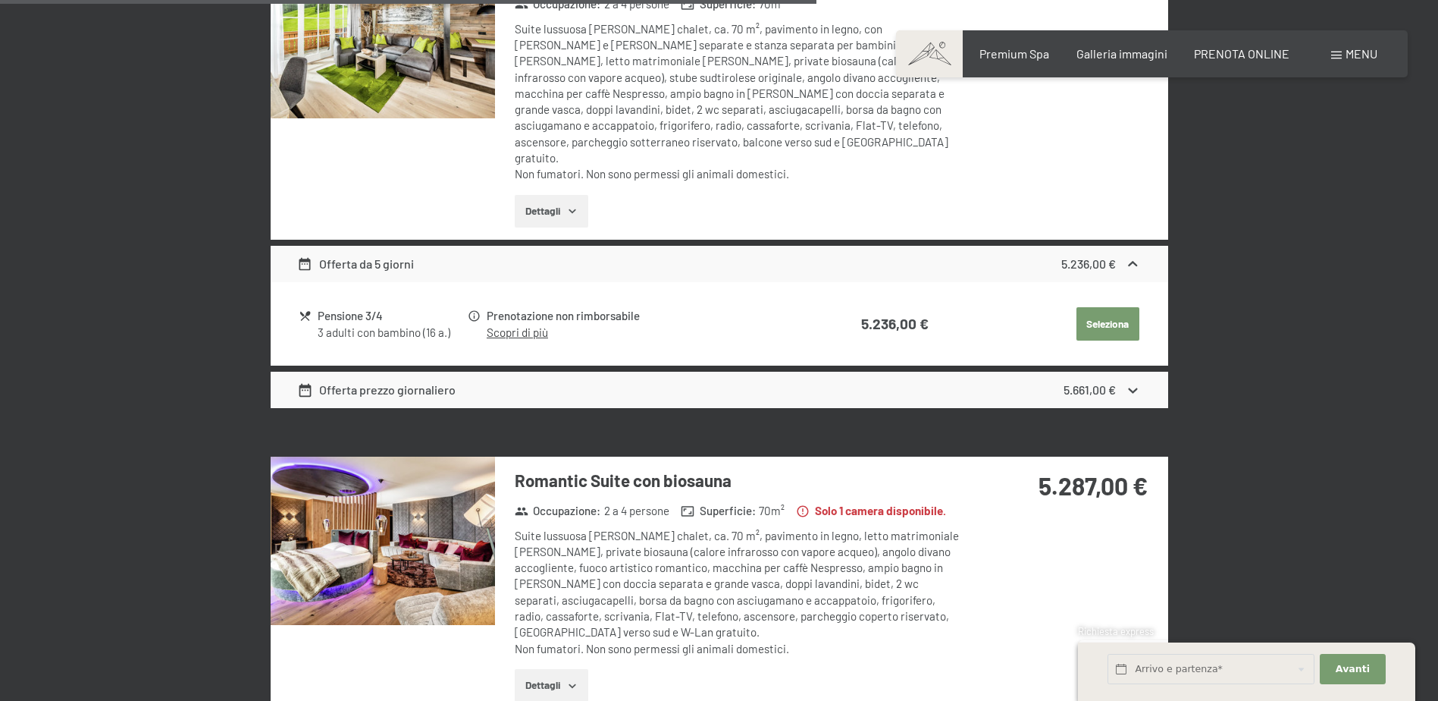
scroll to position [2724, 0]
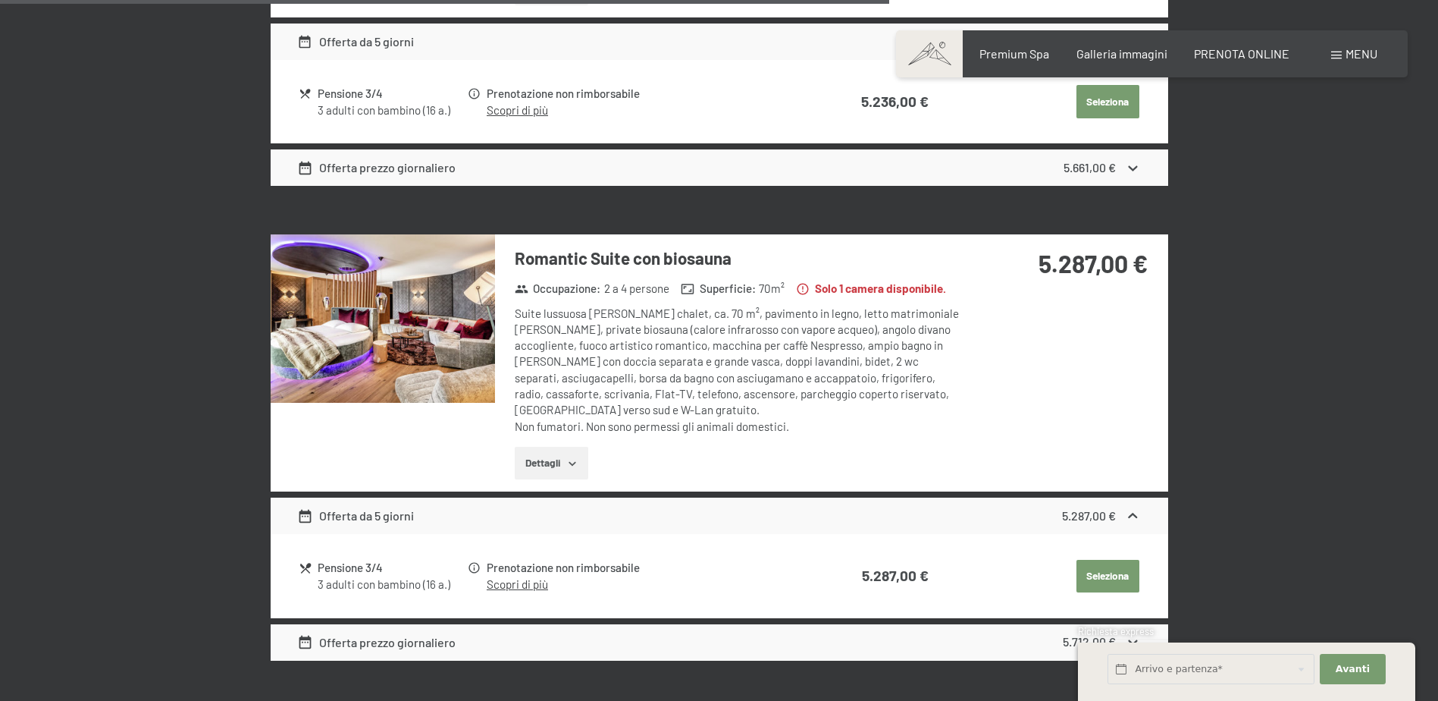
click at [400, 335] on img at bounding box center [383, 318] width 224 height 168
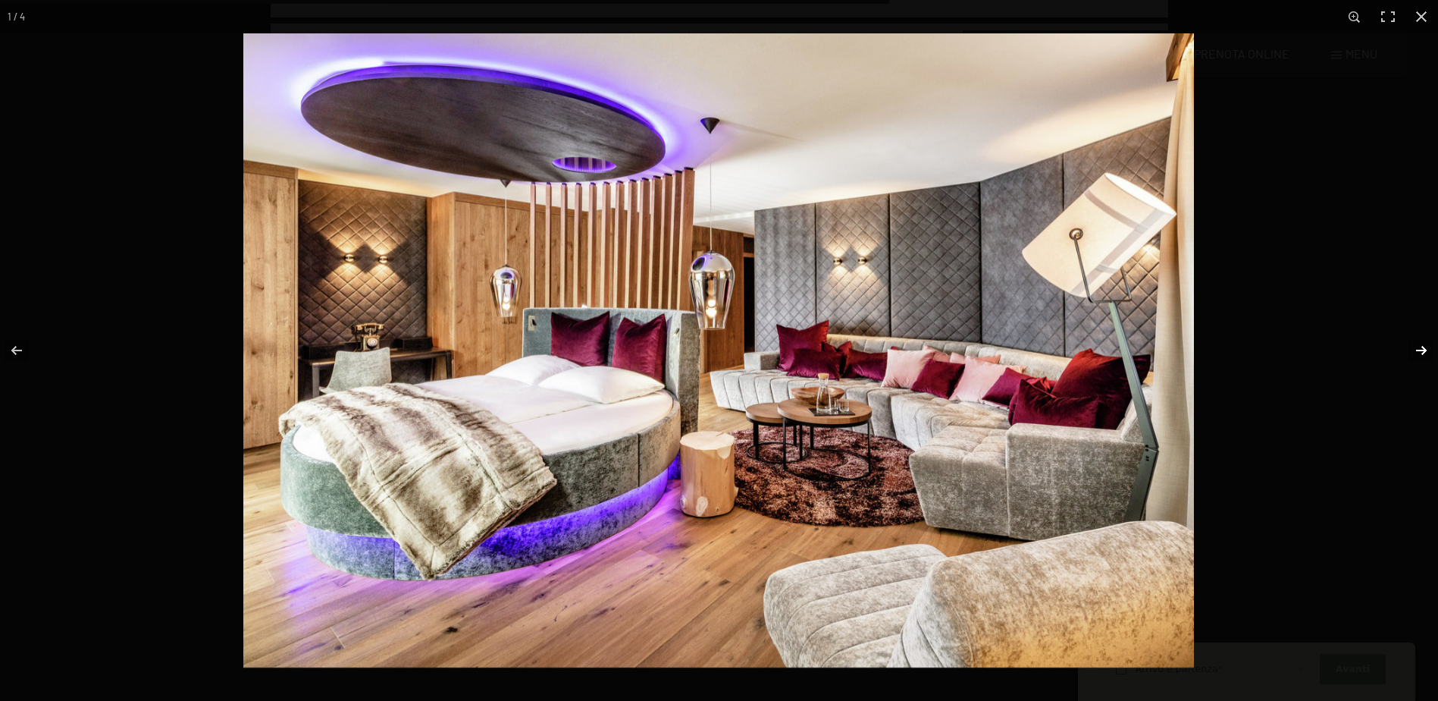
click at [1420, 346] on button "button" at bounding box center [1411, 350] width 53 height 76
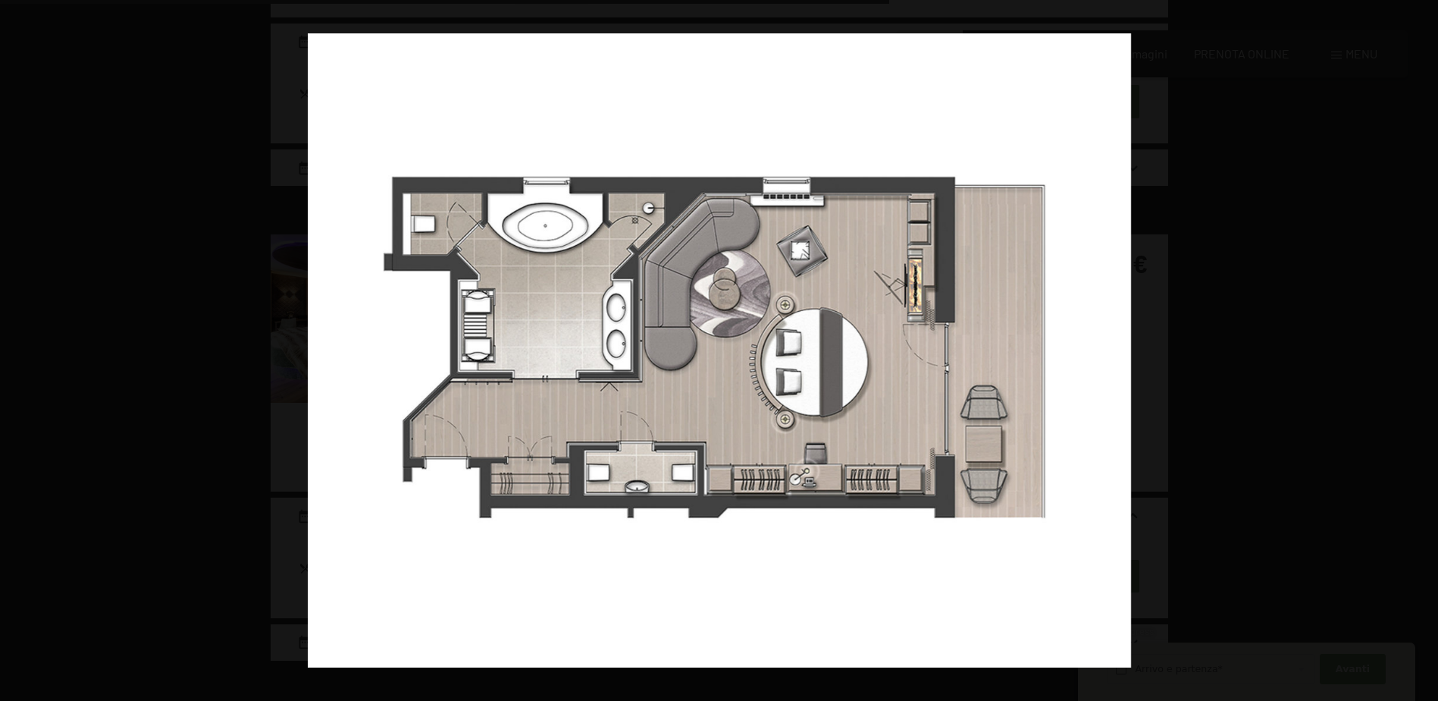
click at [1421, 354] on button "button" at bounding box center [1411, 350] width 53 height 76
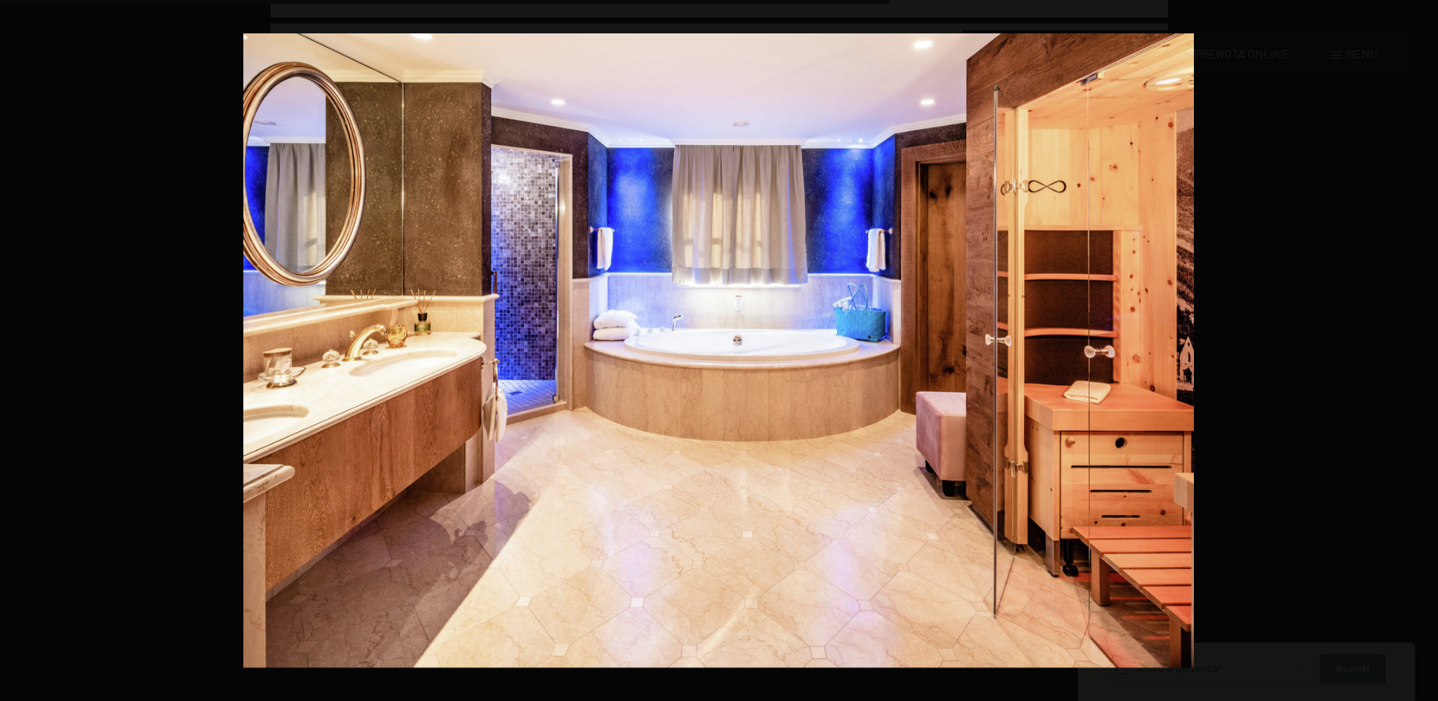
click at [1421, 354] on button "button" at bounding box center [1411, 350] width 53 height 76
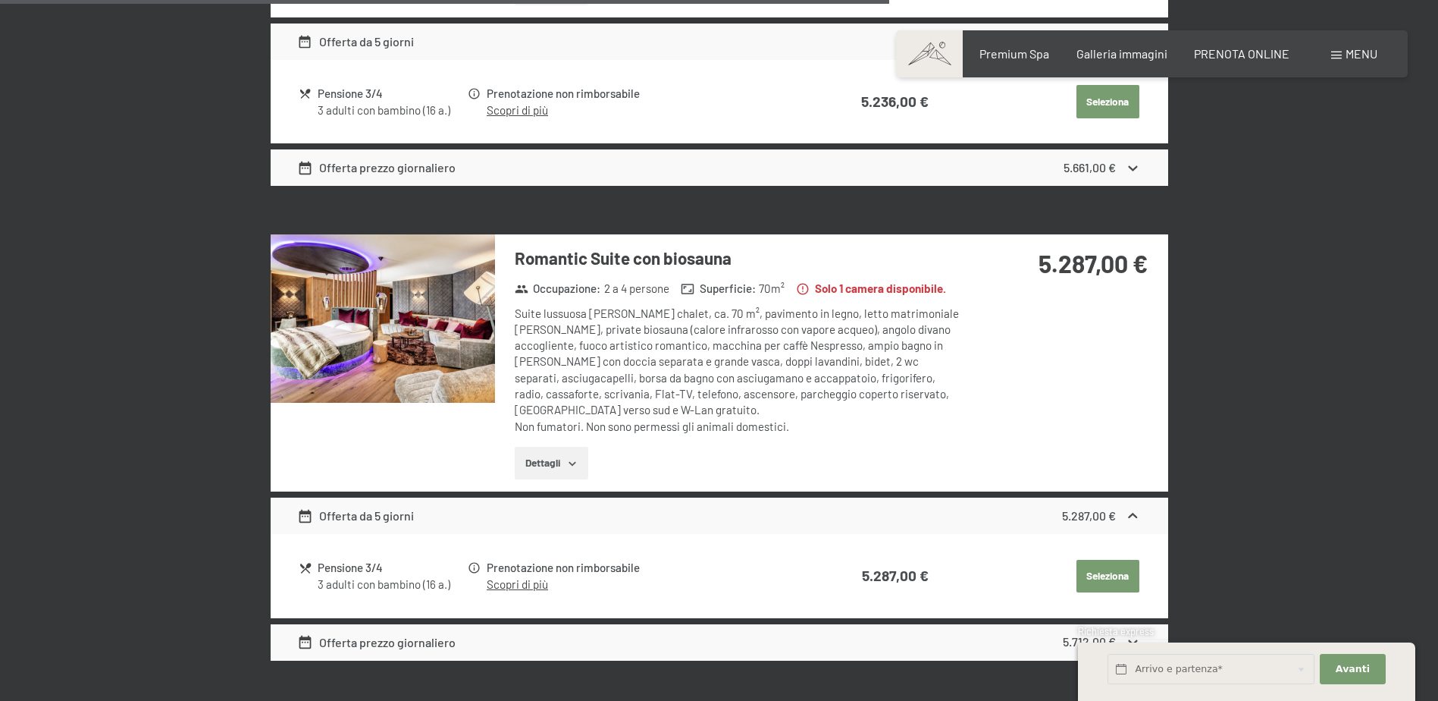
click at [0, 0] on button "button" at bounding box center [0, 0] width 0 height 0
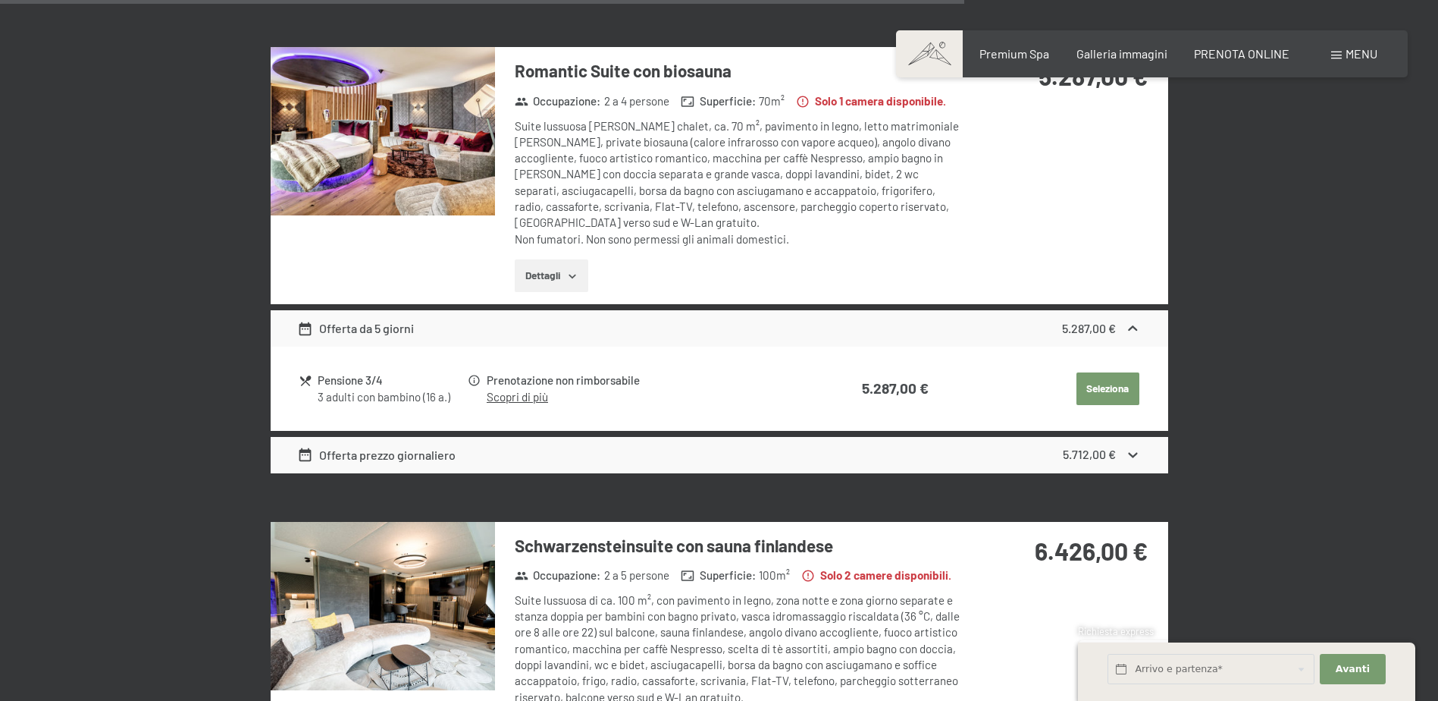
scroll to position [3103, 0]
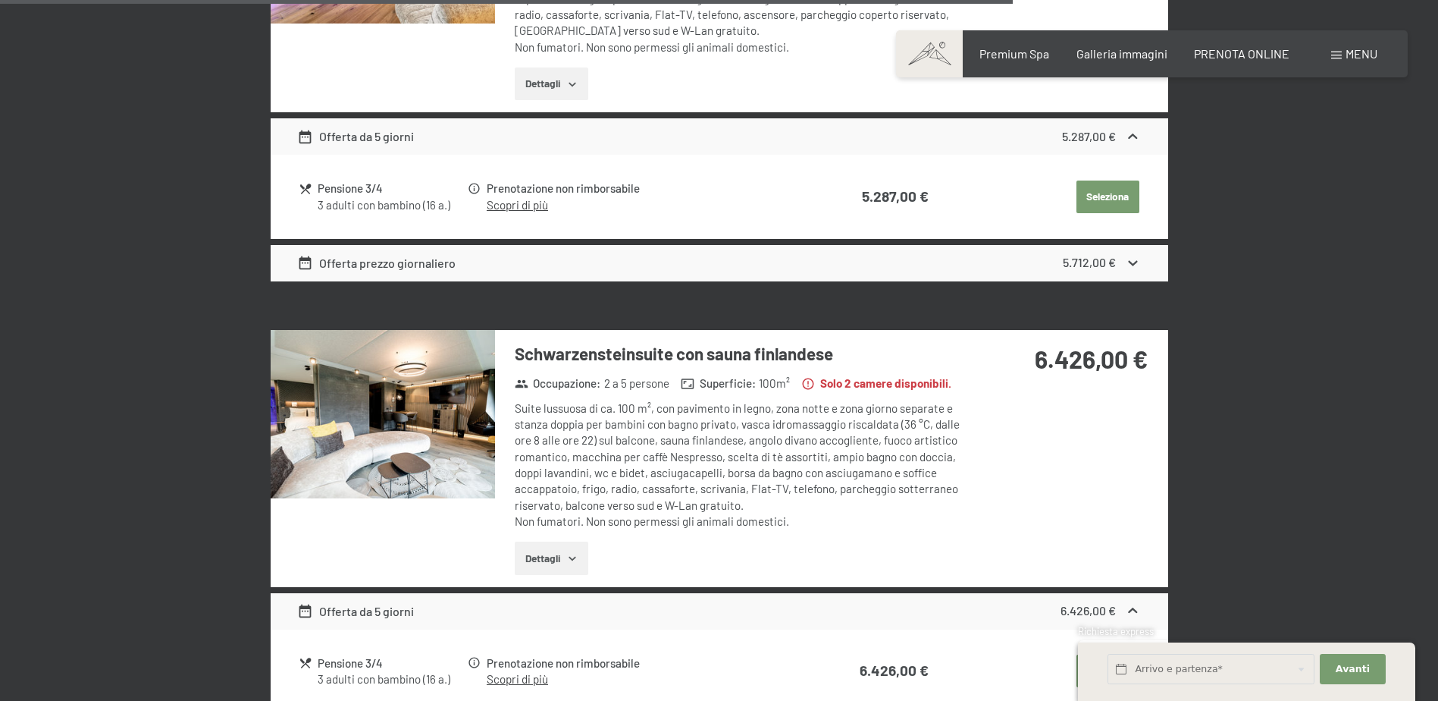
click at [385, 369] on img at bounding box center [383, 414] width 224 height 168
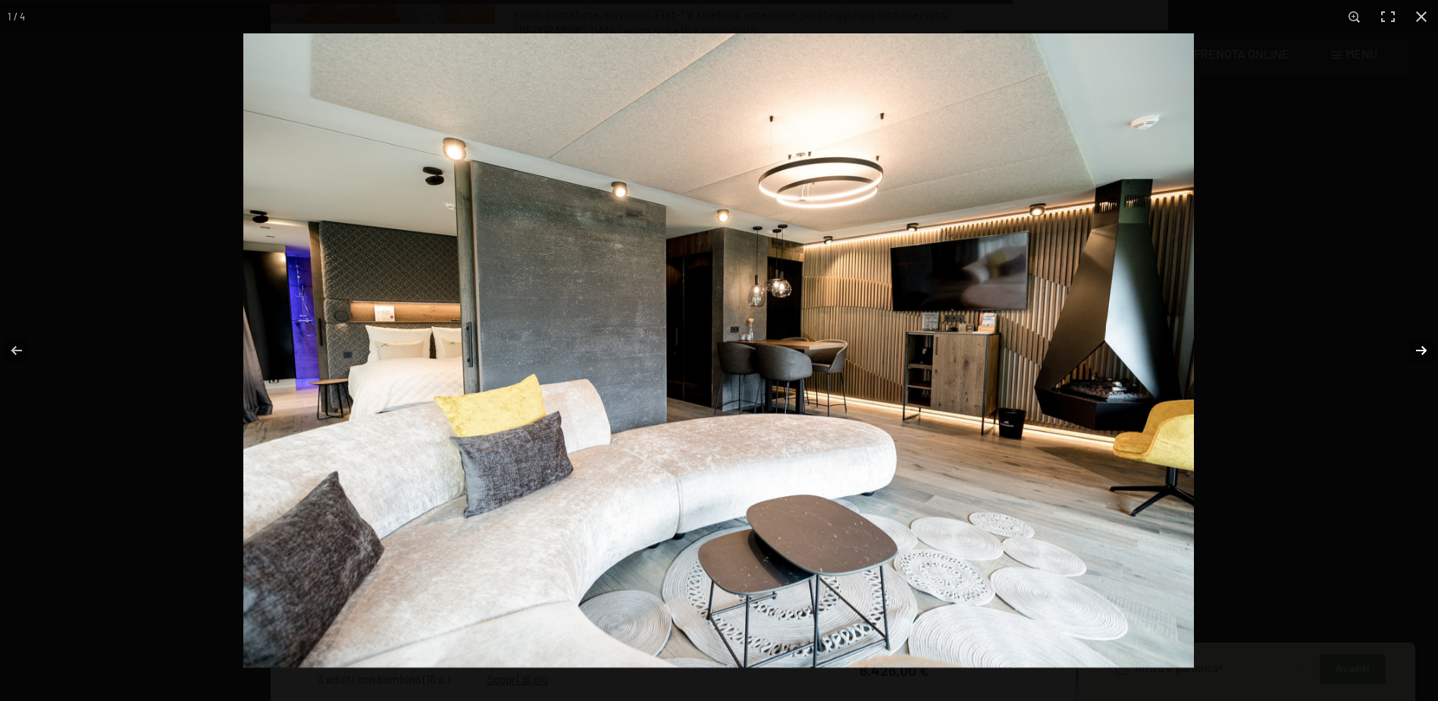
click at [1416, 344] on button "button" at bounding box center [1411, 350] width 53 height 76
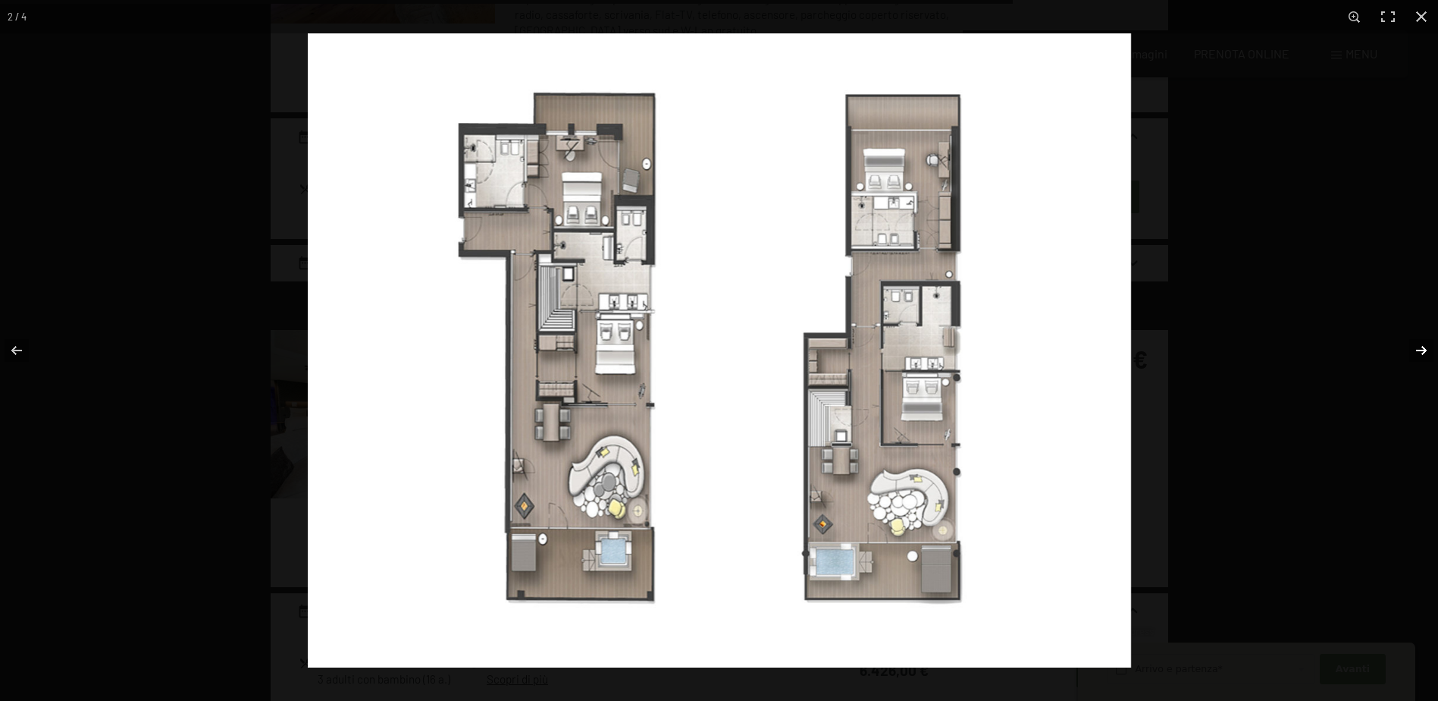
click at [1421, 352] on button "button" at bounding box center [1411, 350] width 53 height 76
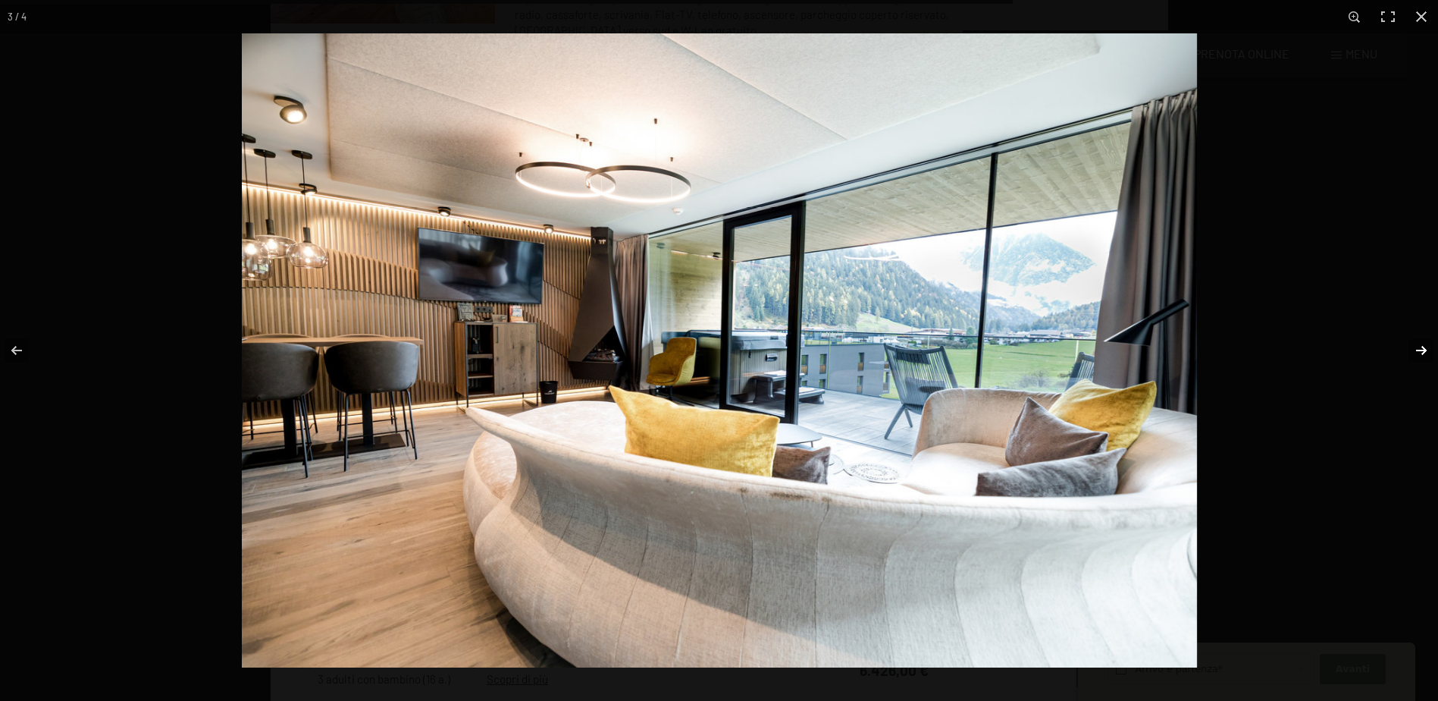
click at [1422, 353] on button "button" at bounding box center [1411, 350] width 53 height 76
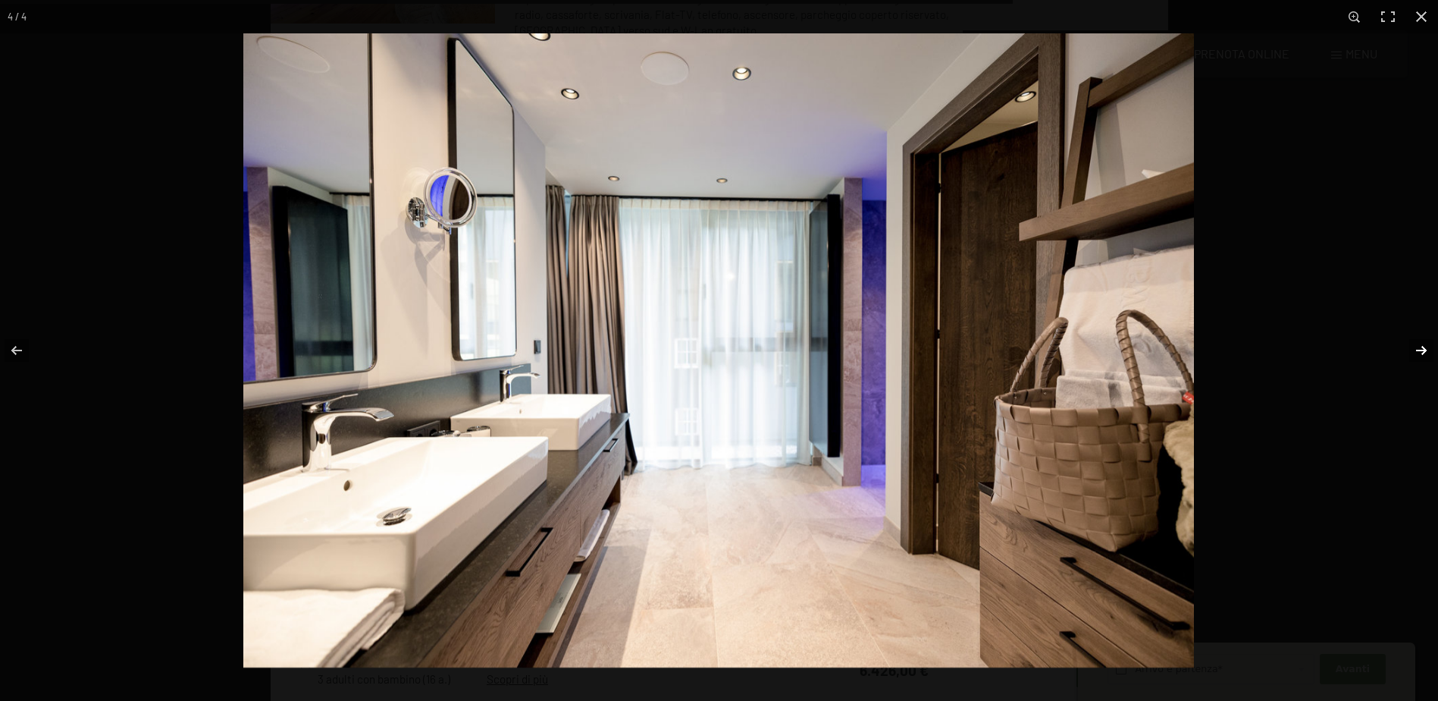
click at [1422, 356] on button "button" at bounding box center [1411, 350] width 53 height 76
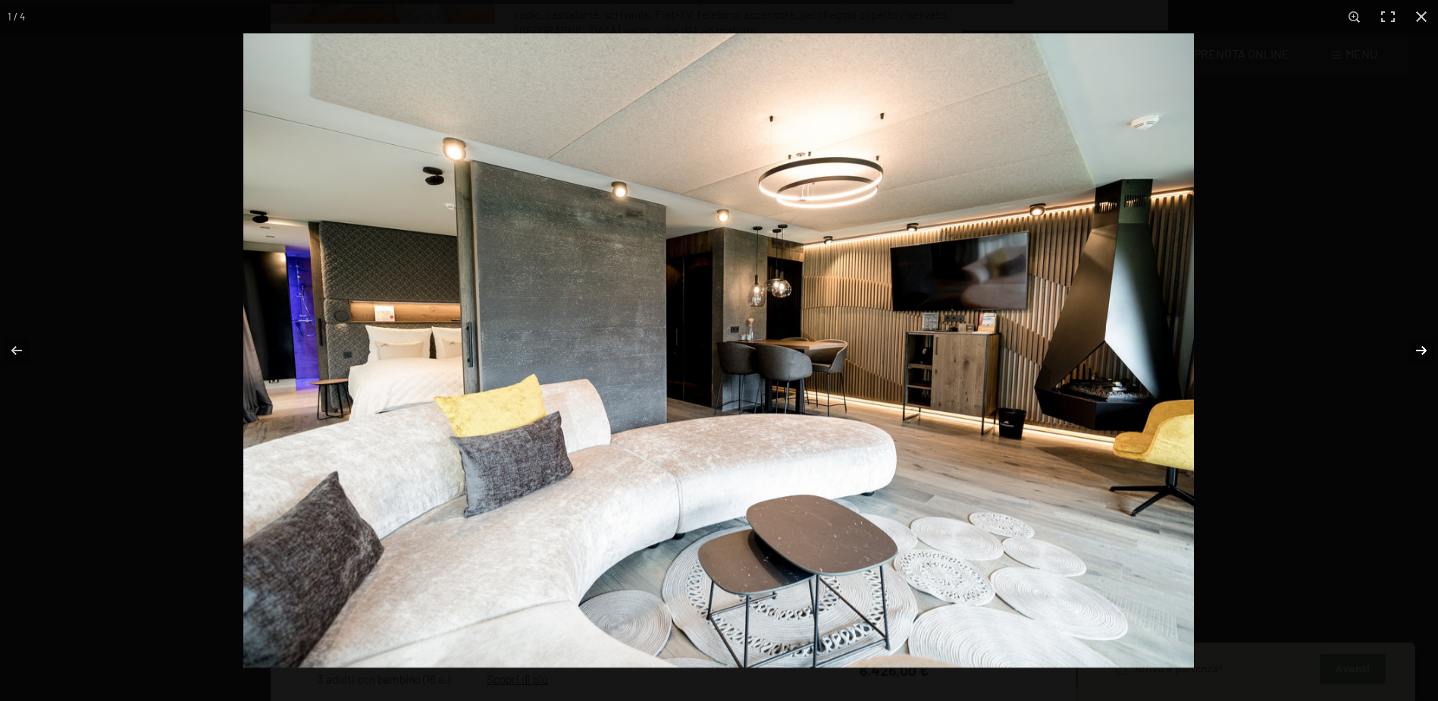
click at [1422, 356] on button "button" at bounding box center [1411, 350] width 53 height 76
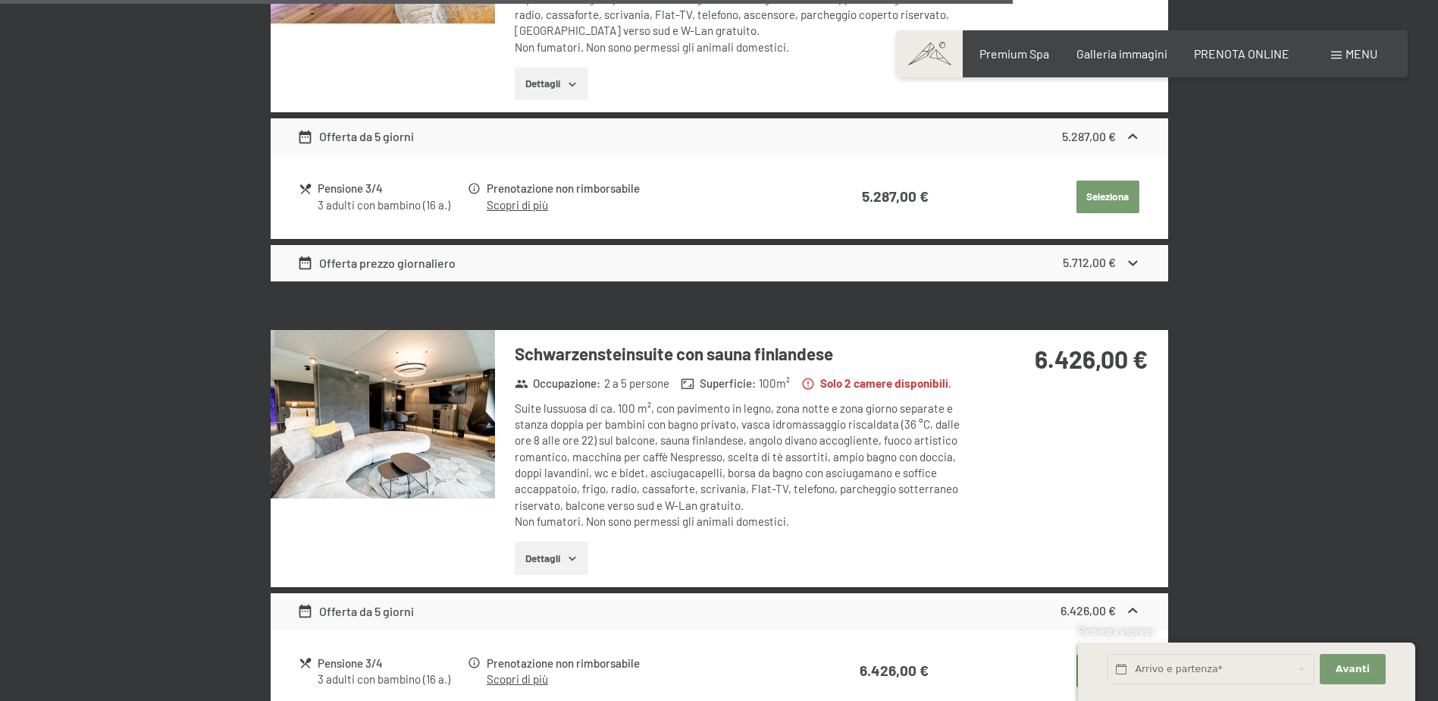
click at [0, 0] on button "button" at bounding box center [0, 0] width 0 height 0
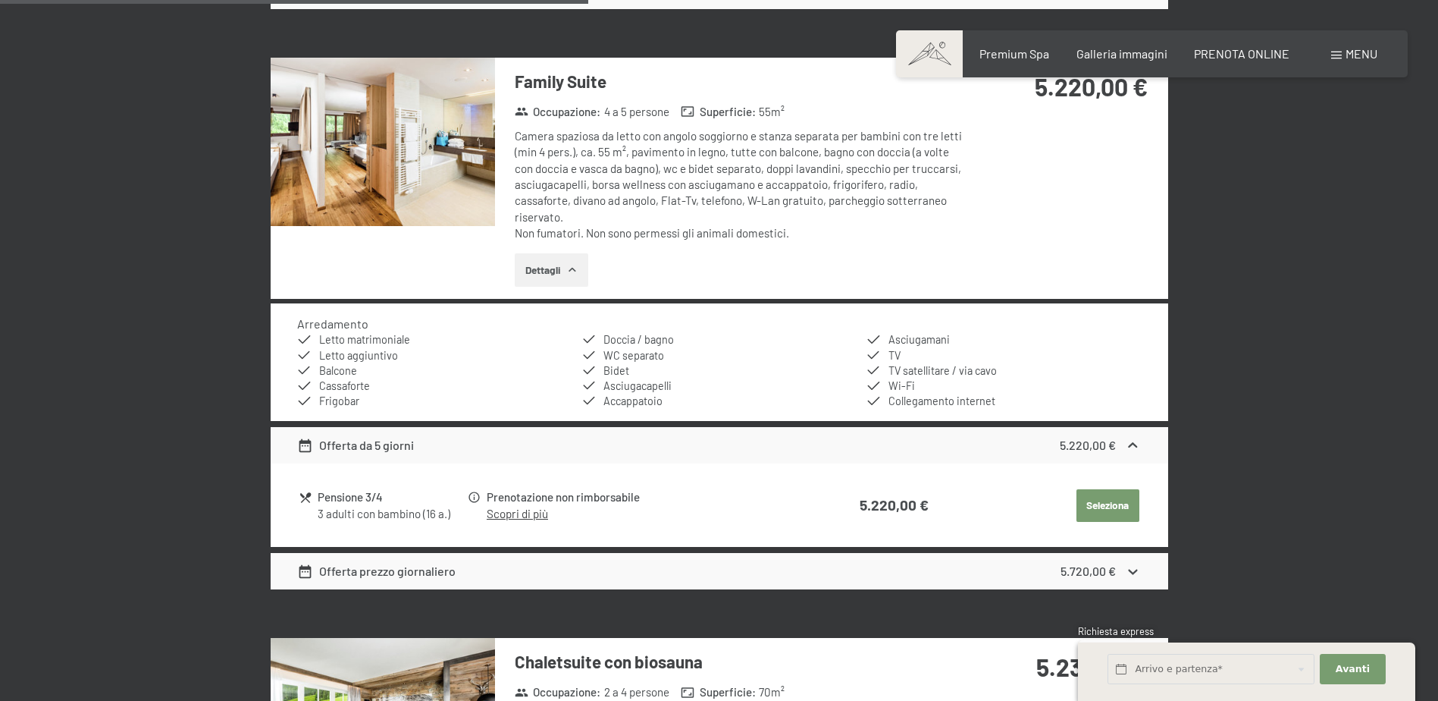
scroll to position [1435, 0]
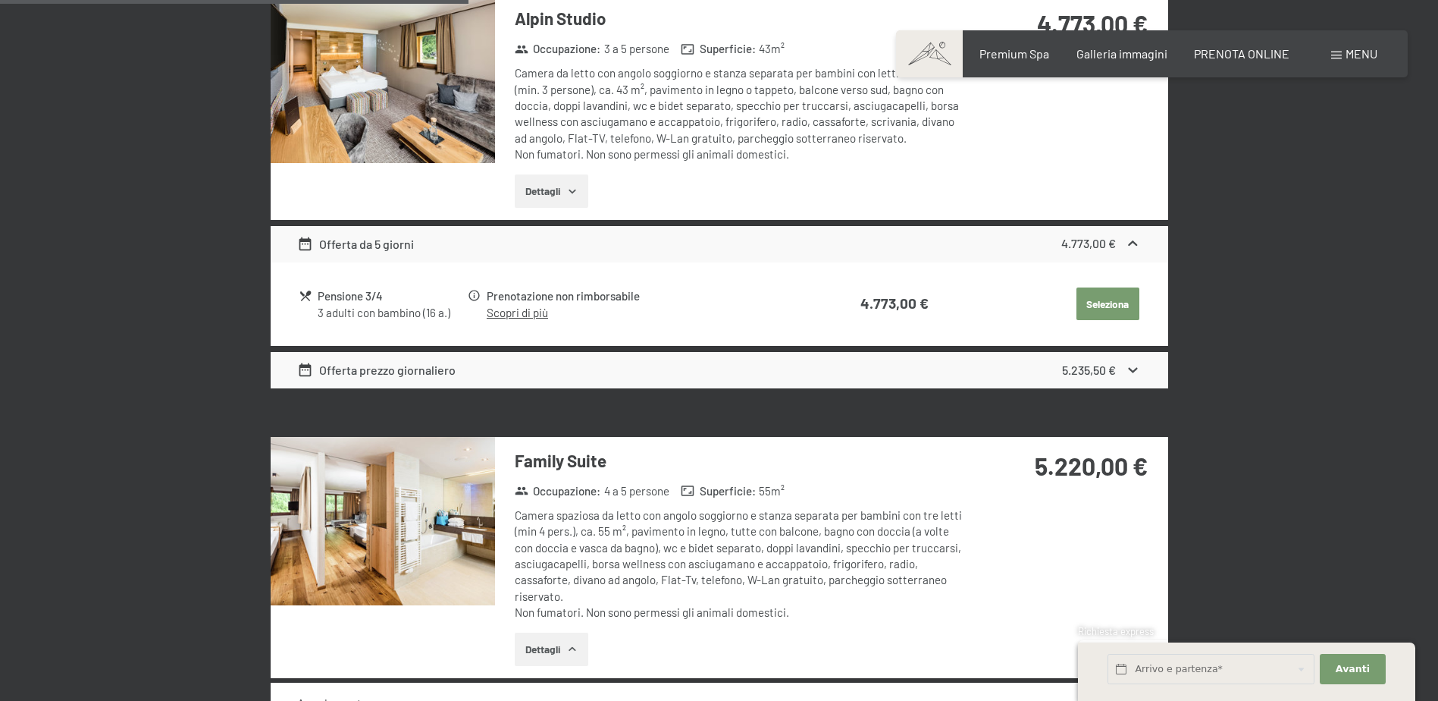
click at [424, 501] on img at bounding box center [383, 521] width 224 height 168
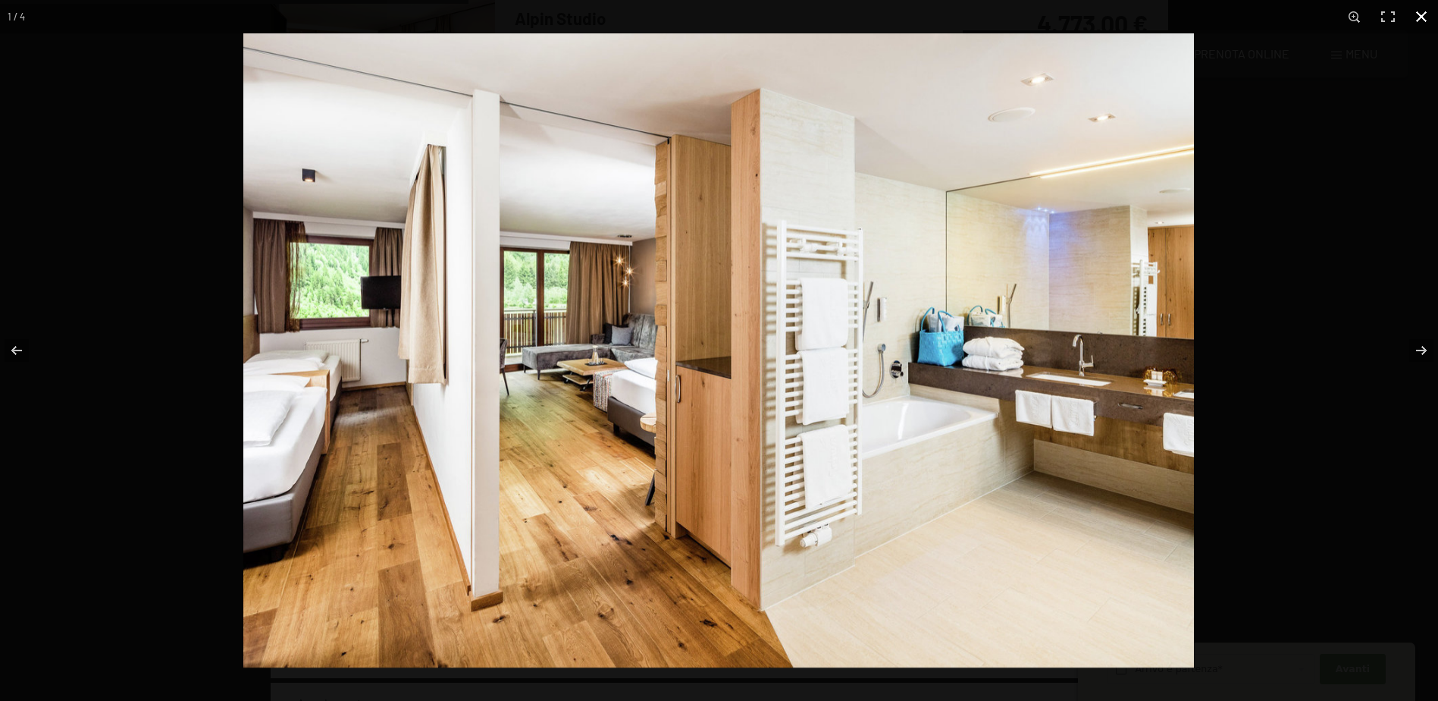
click at [1418, 14] on button "button" at bounding box center [1421, 16] width 33 height 33
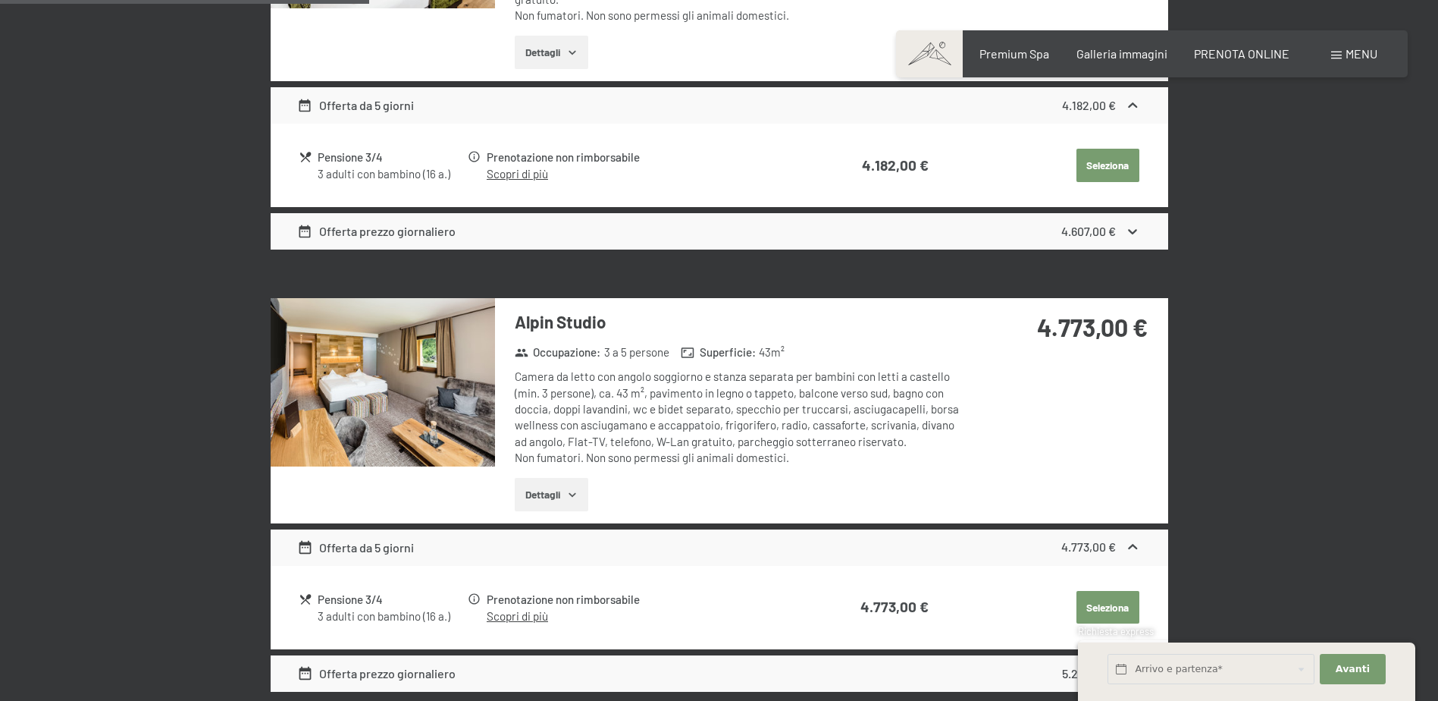
scroll to position [905, 0]
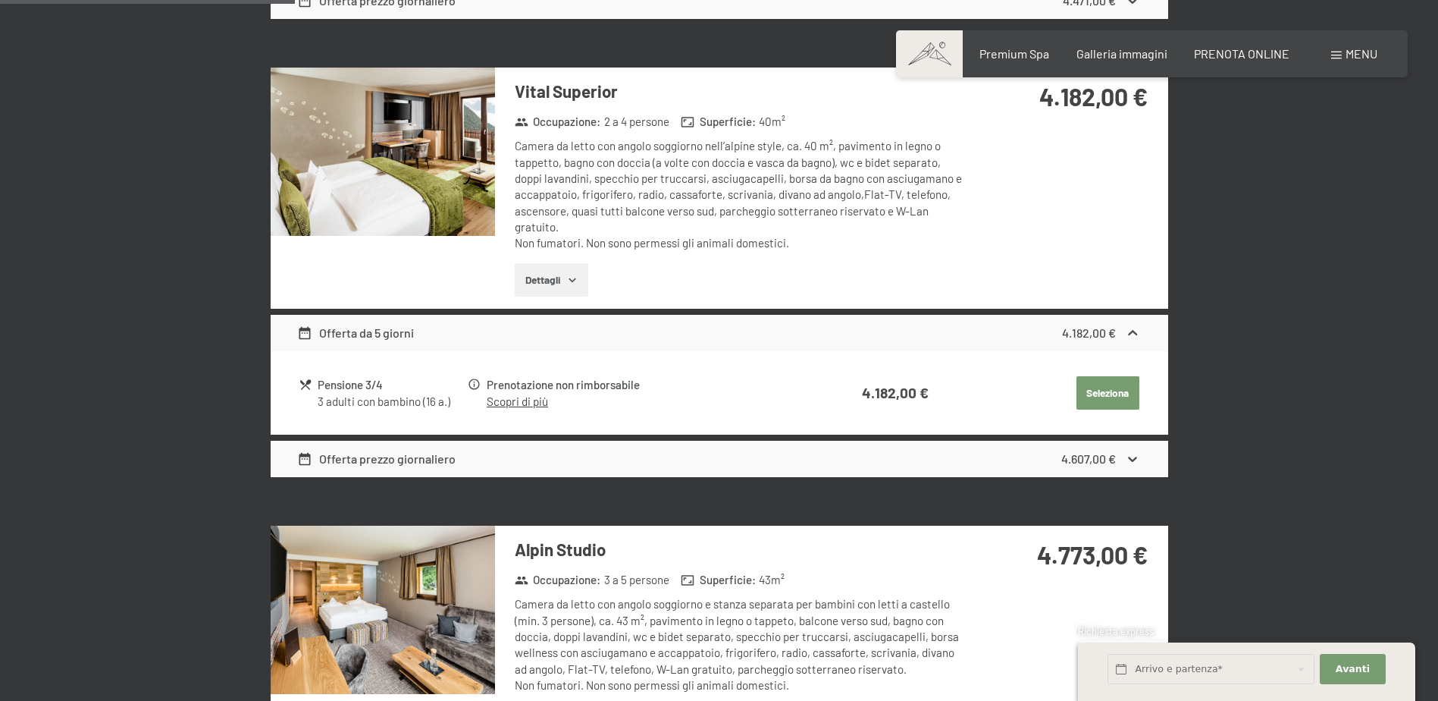
click at [433, 164] on img at bounding box center [383, 151] width 224 height 168
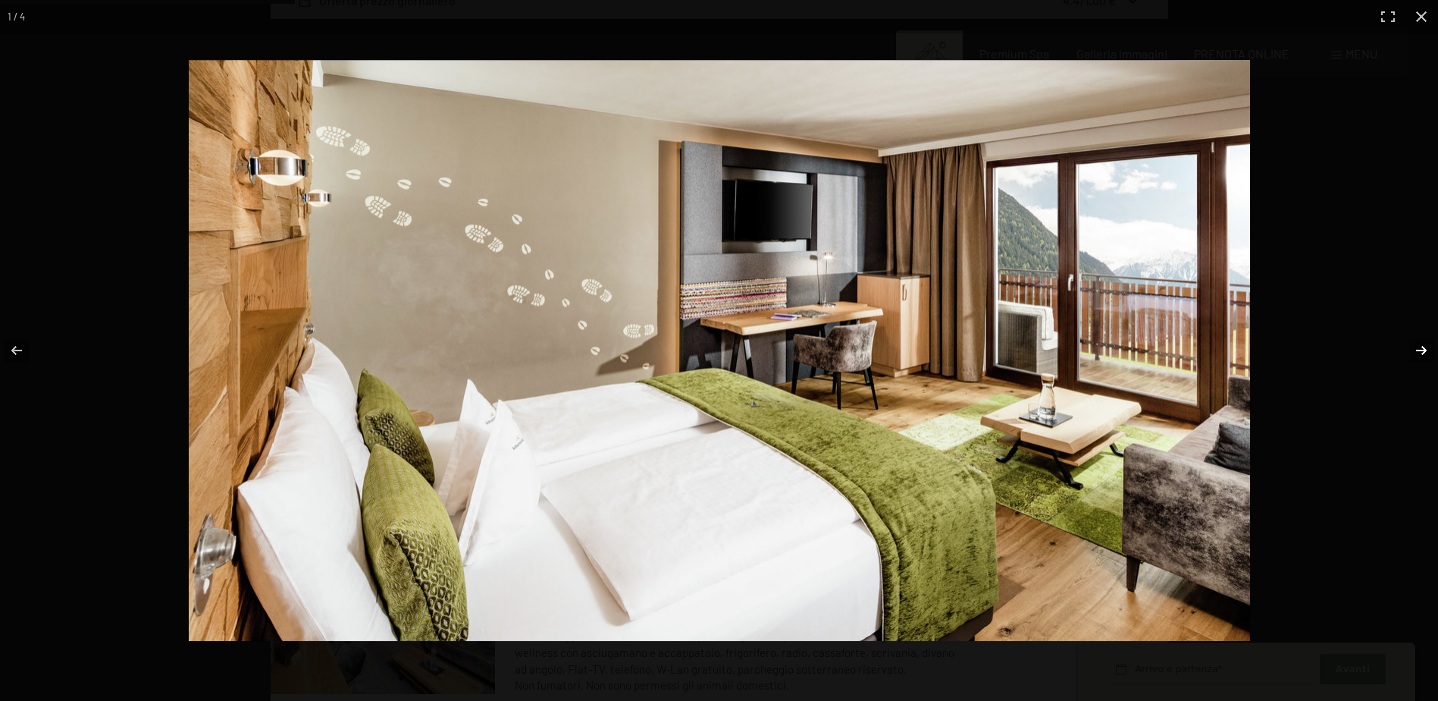
click at [1423, 345] on button "button" at bounding box center [1411, 350] width 53 height 76
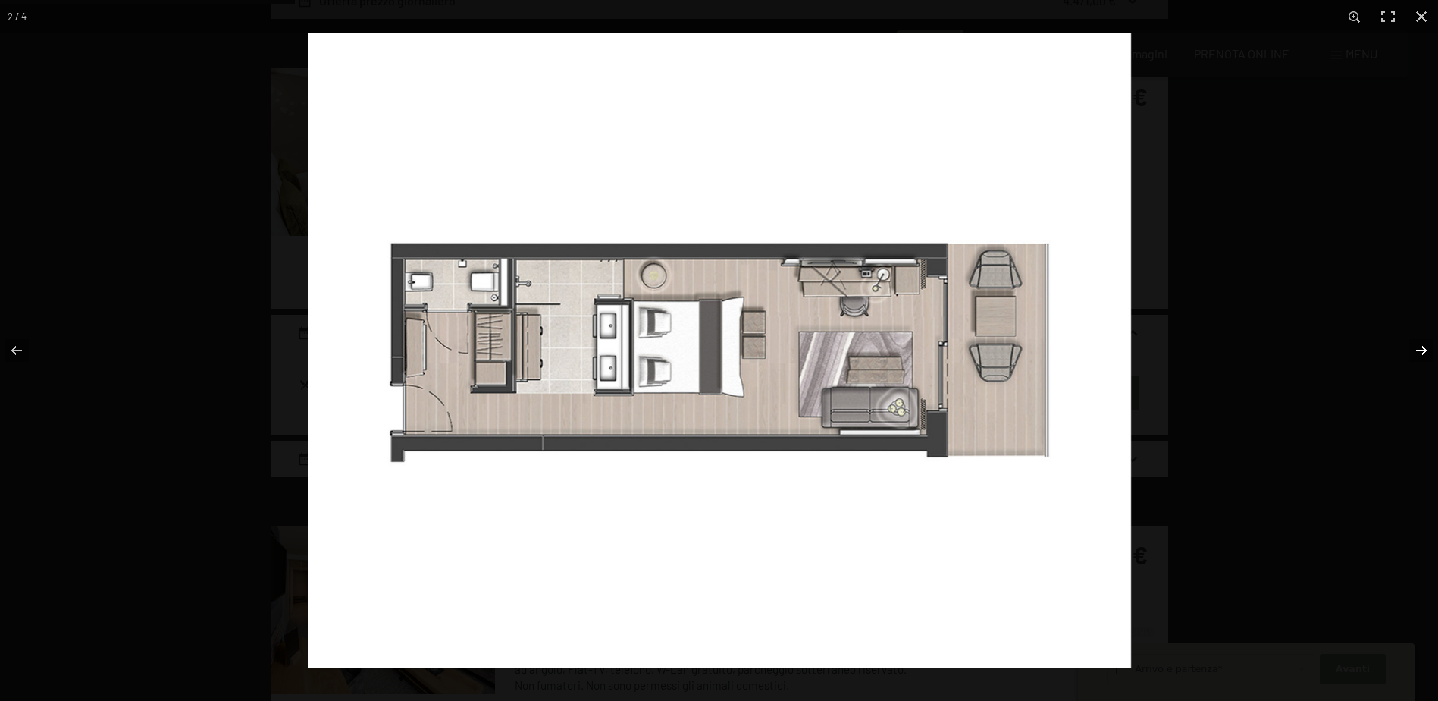
click at [1423, 345] on button "button" at bounding box center [1411, 350] width 53 height 76
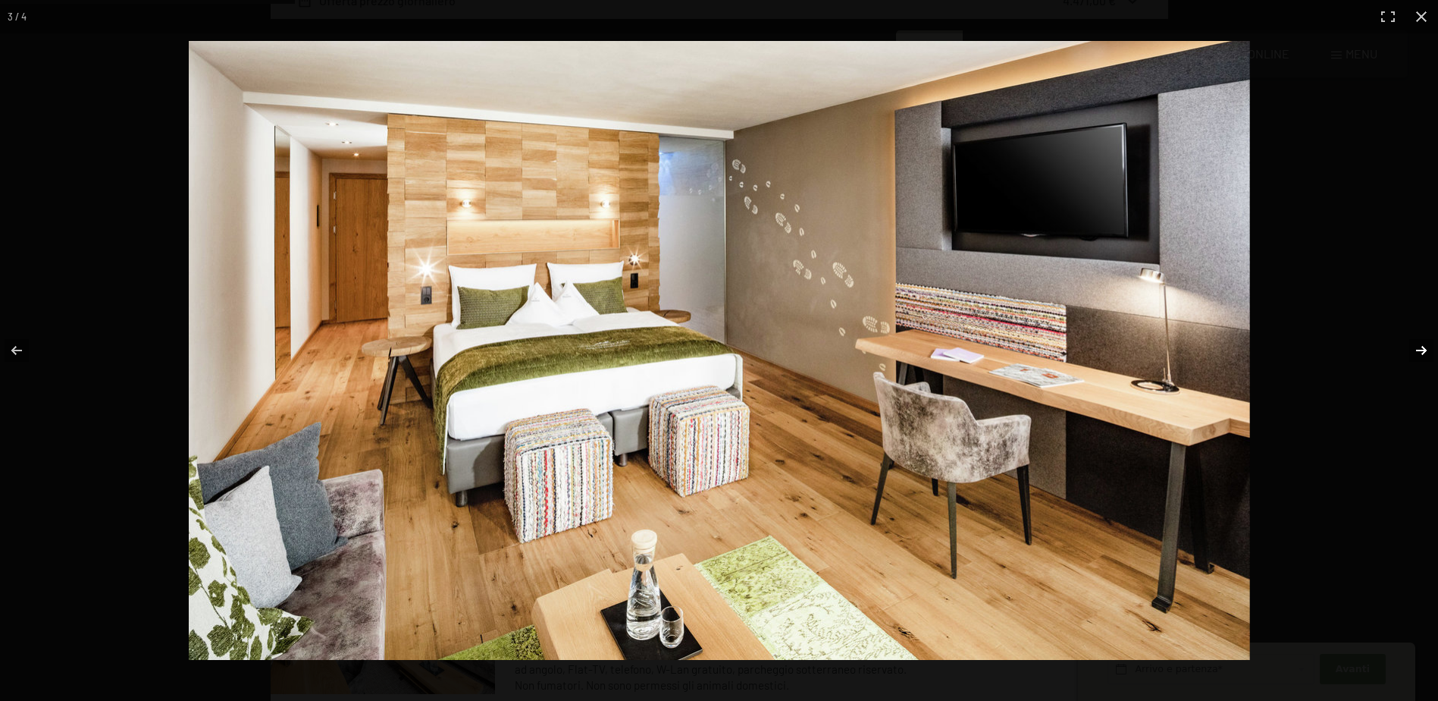
click at [1423, 345] on button "button" at bounding box center [1411, 350] width 53 height 76
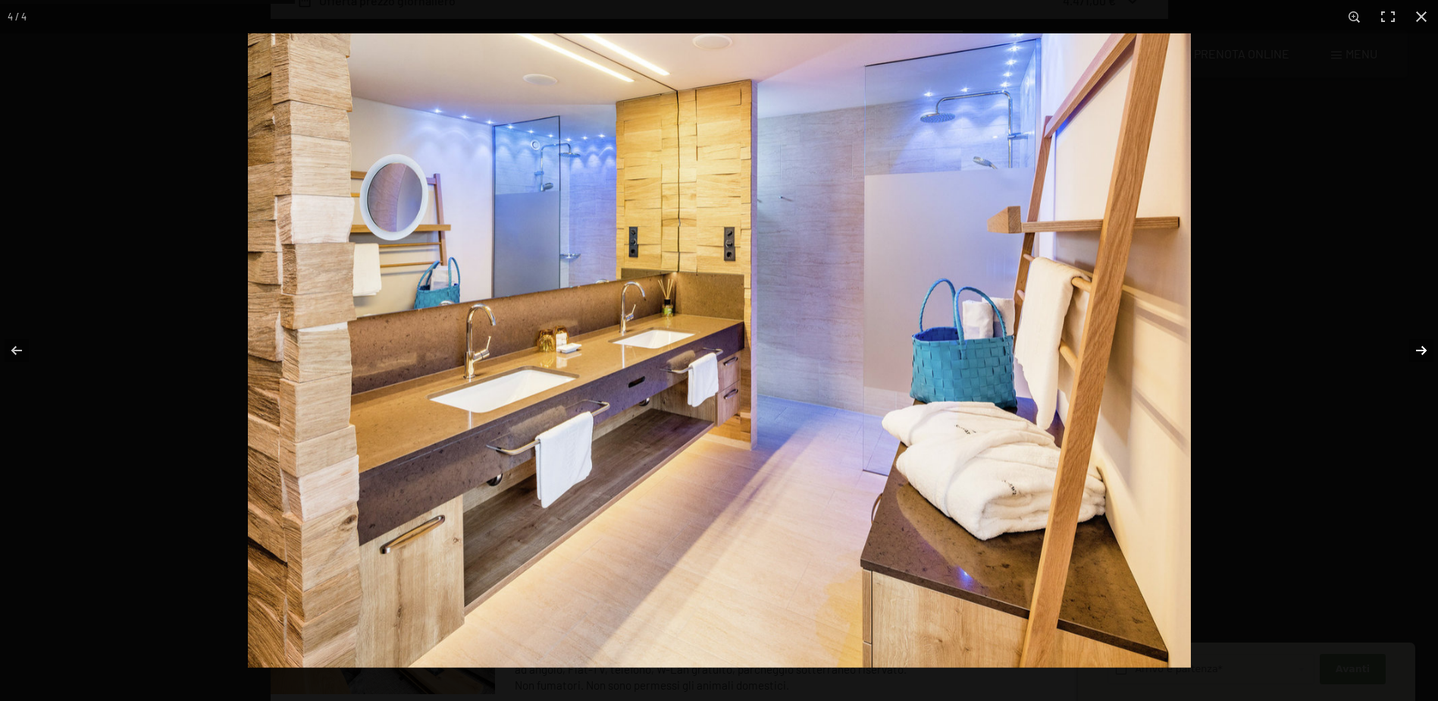
click at [1423, 345] on button "button" at bounding box center [1411, 350] width 53 height 76
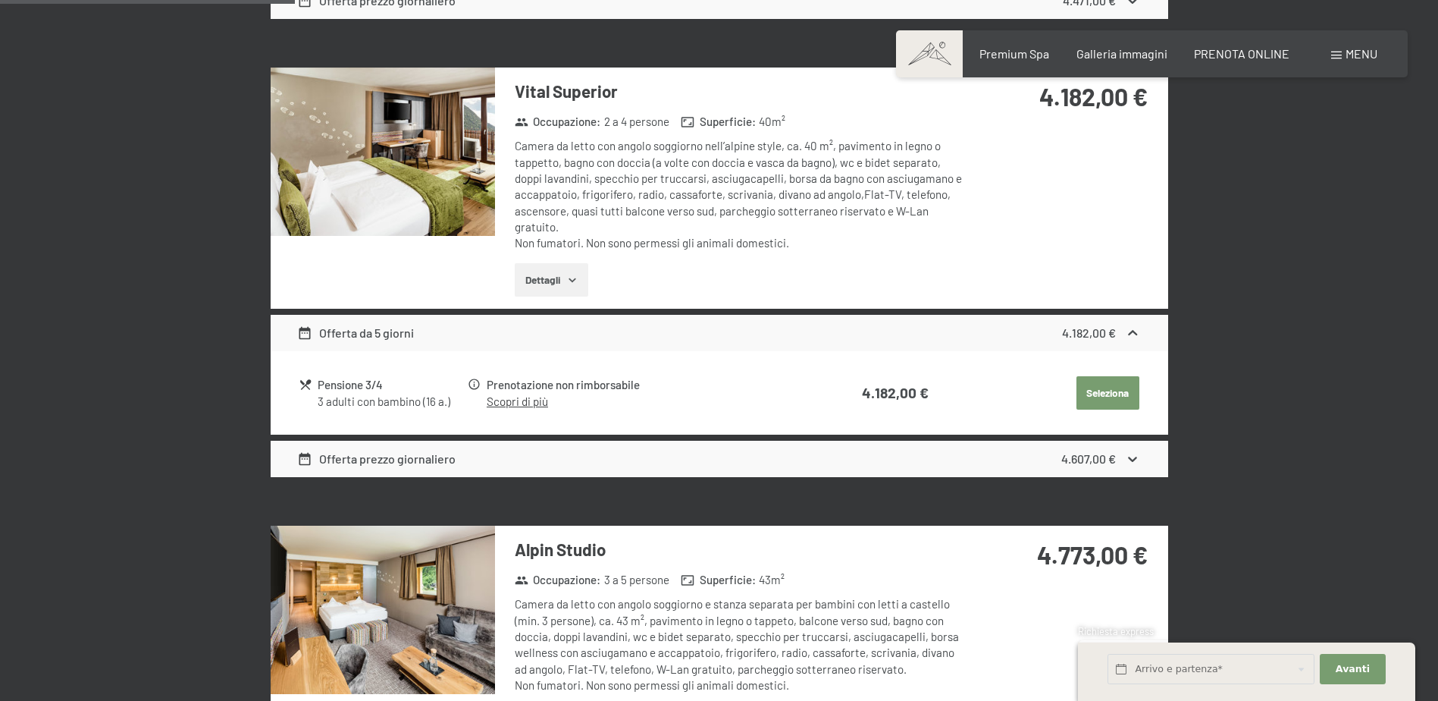
click at [0, 0] on button "button" at bounding box center [0, 0] width 0 height 0
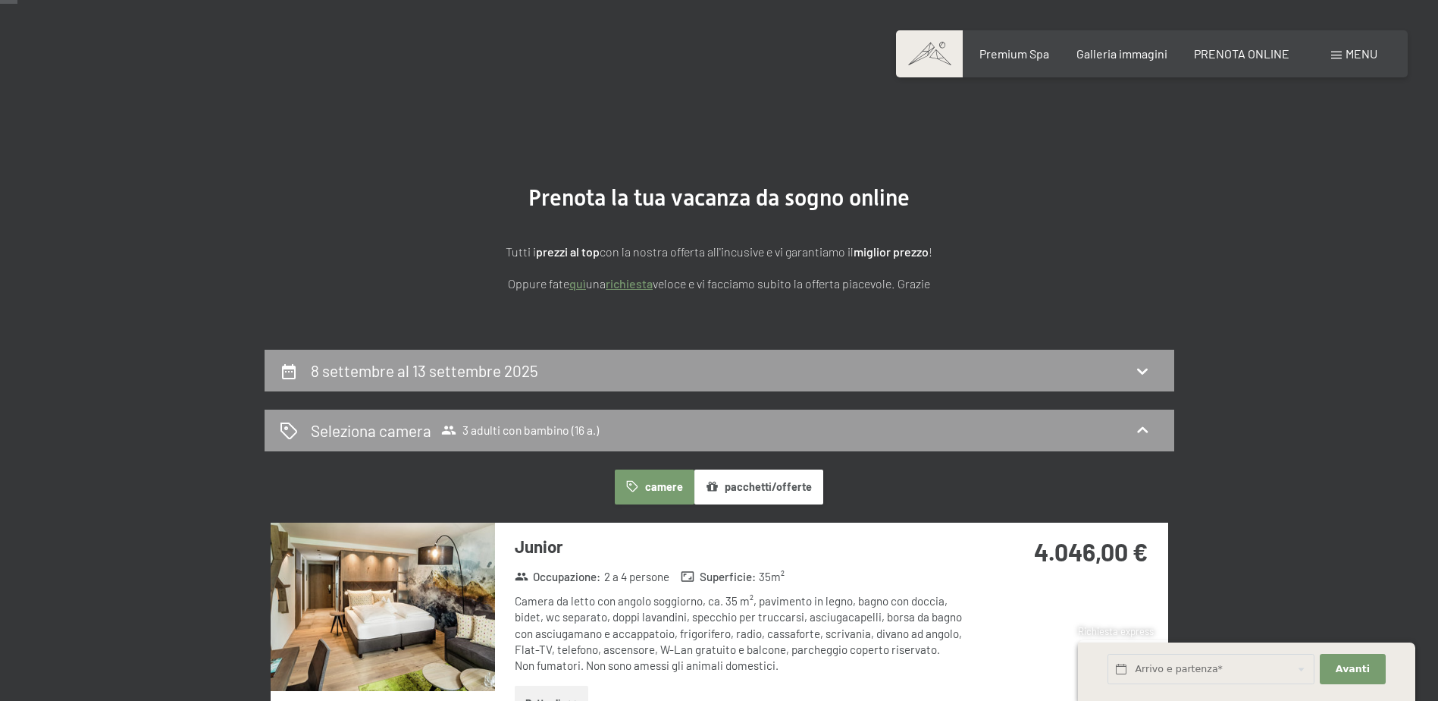
scroll to position [0, 0]
